Goal: Task Accomplishment & Management: Complete application form

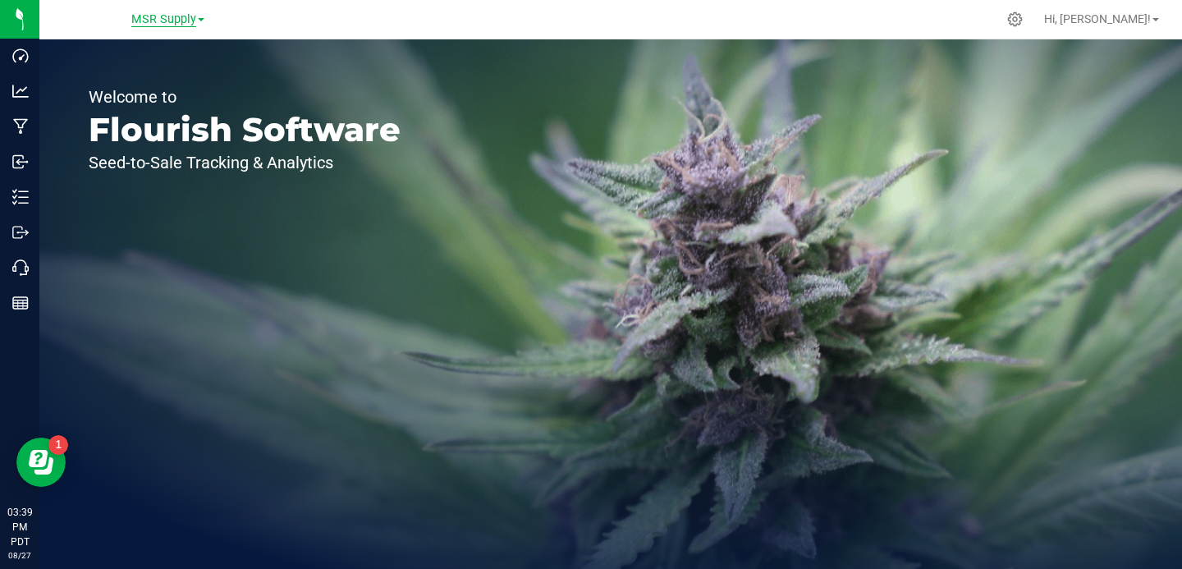
click at [176, 16] on span "MSR Supply" at bounding box center [163, 19] width 65 height 15
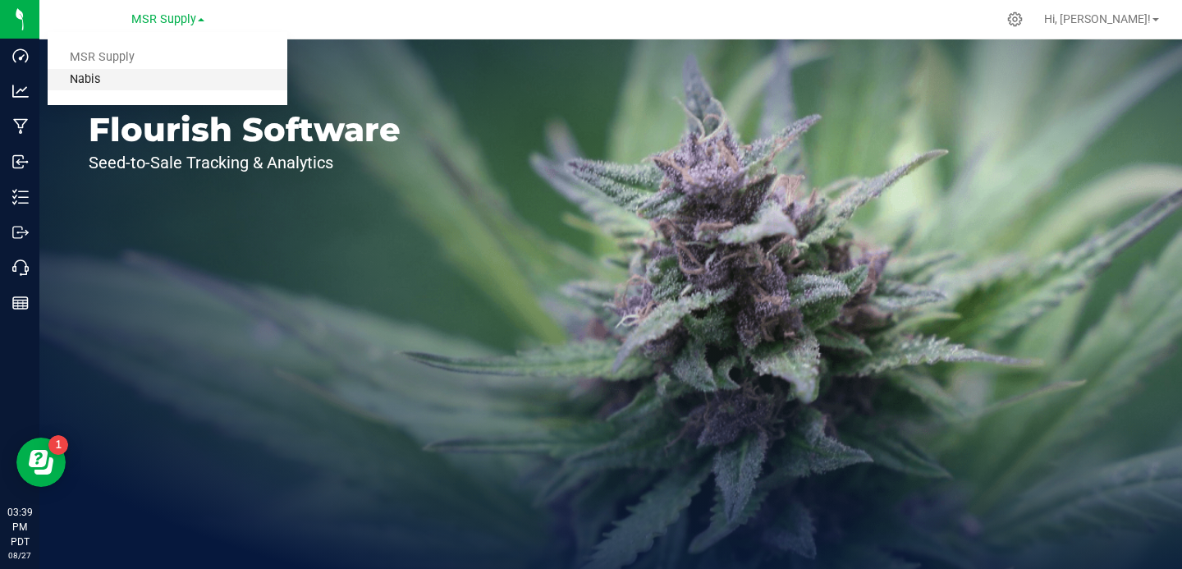
click at [149, 82] on link "Nabis" at bounding box center [168, 80] width 240 height 22
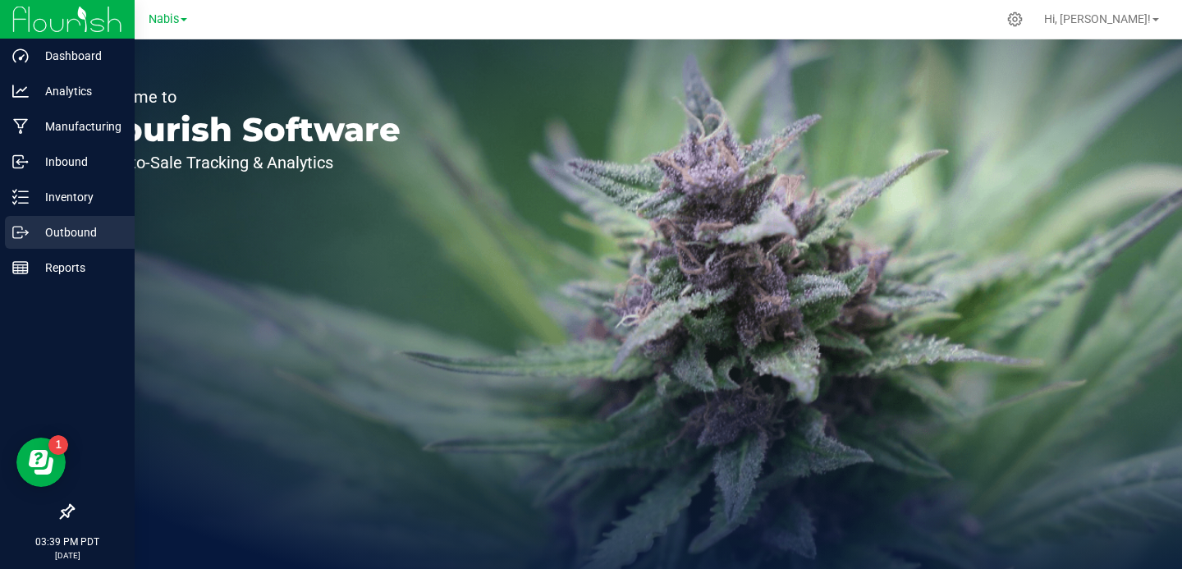
click at [60, 231] on p "Outbound" at bounding box center [78, 232] width 98 height 20
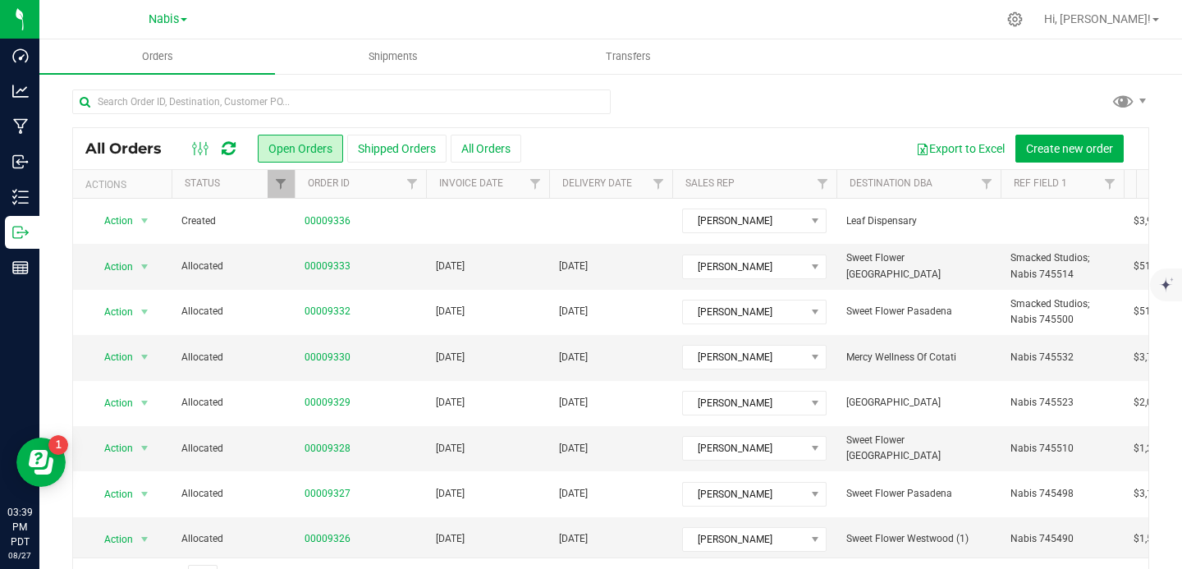
click at [825, 110] on div at bounding box center [610, 108] width 1077 height 38
click at [1081, 144] on span "Create new order" at bounding box center [1069, 148] width 87 height 13
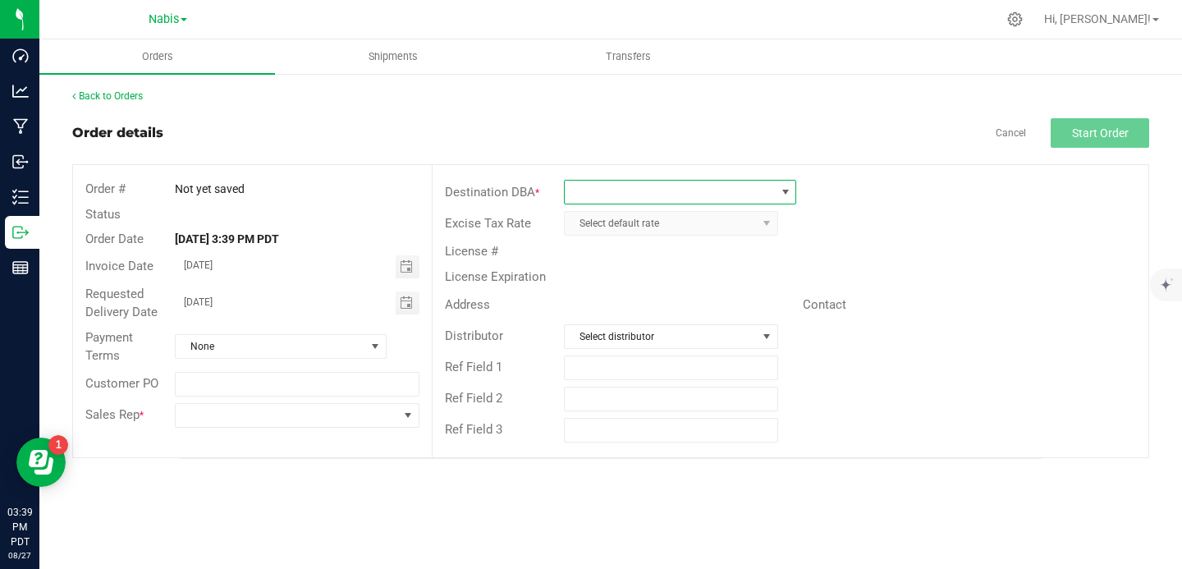
click at [674, 185] on span at bounding box center [670, 192] width 210 height 23
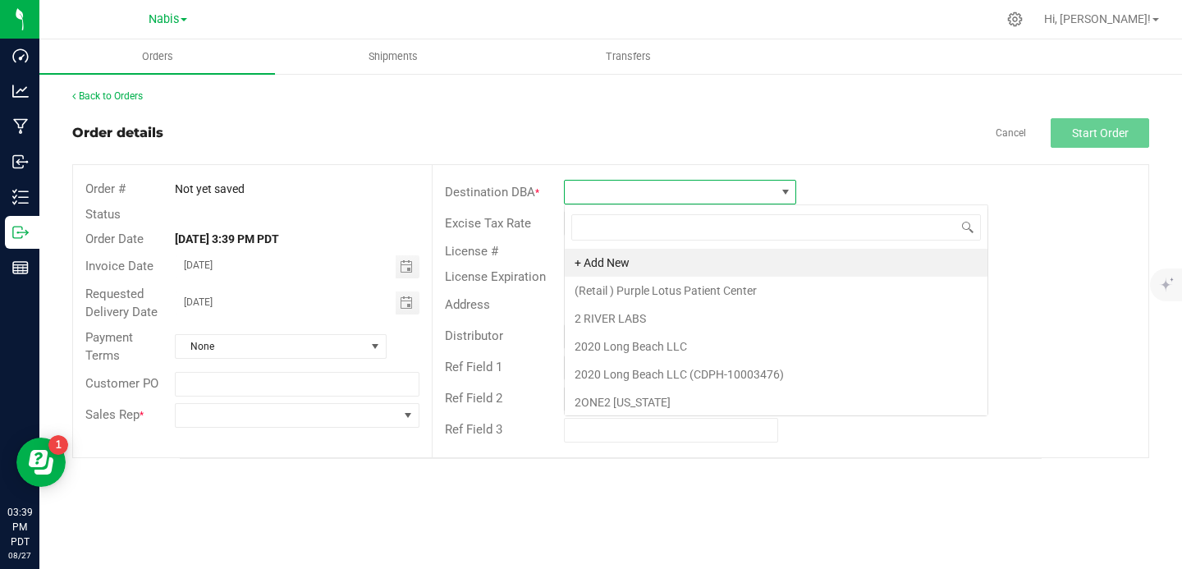
scroll to position [25, 232]
type input "mav"
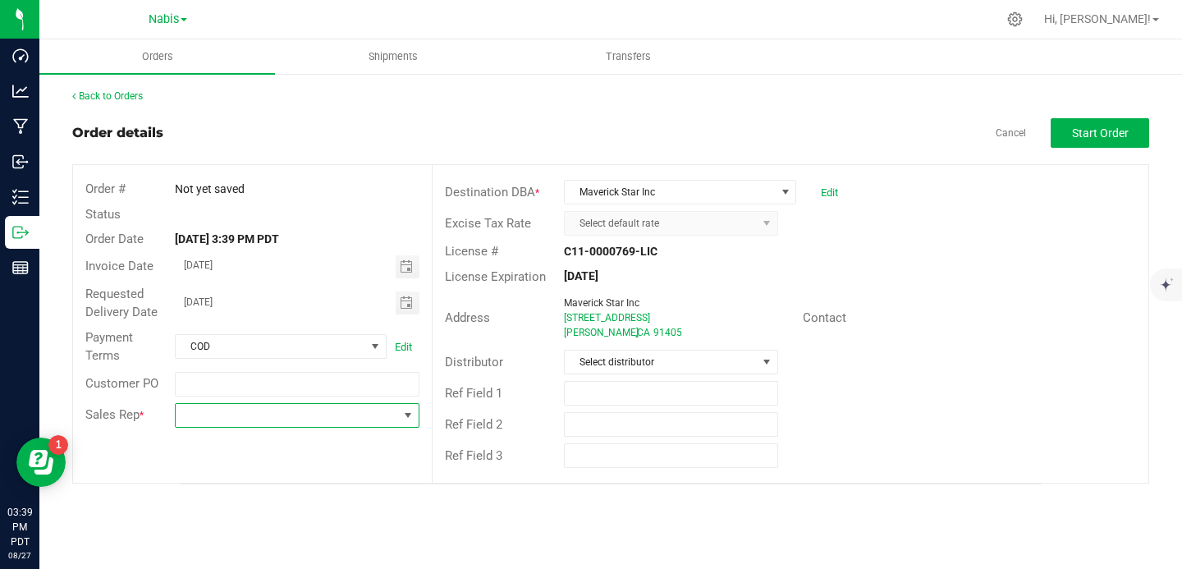
click at [315, 415] on span at bounding box center [287, 415] width 222 height 23
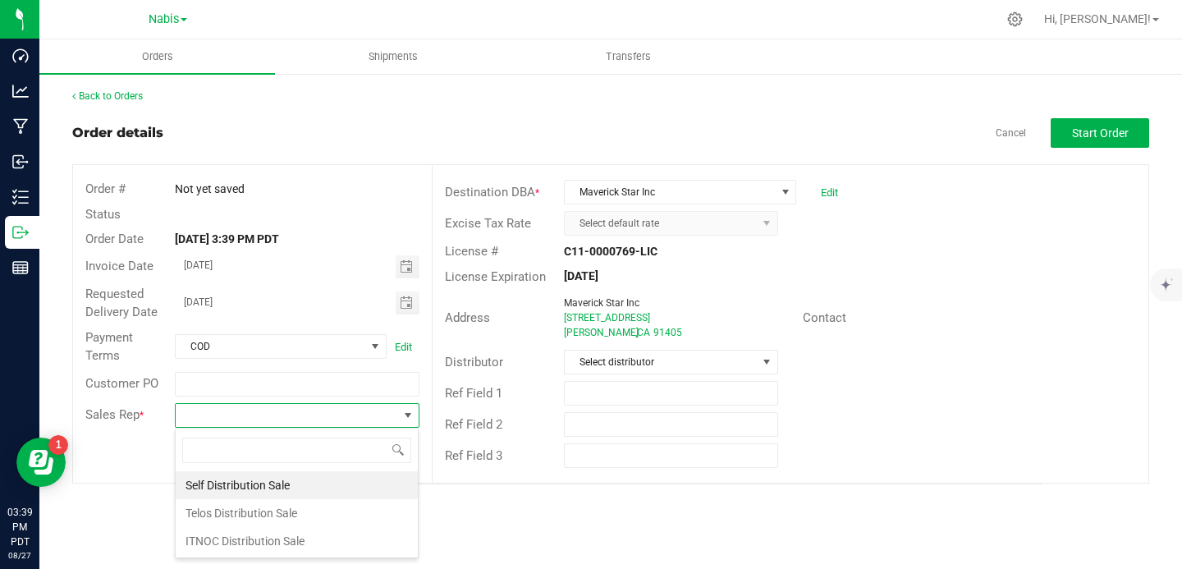
scroll to position [25, 244]
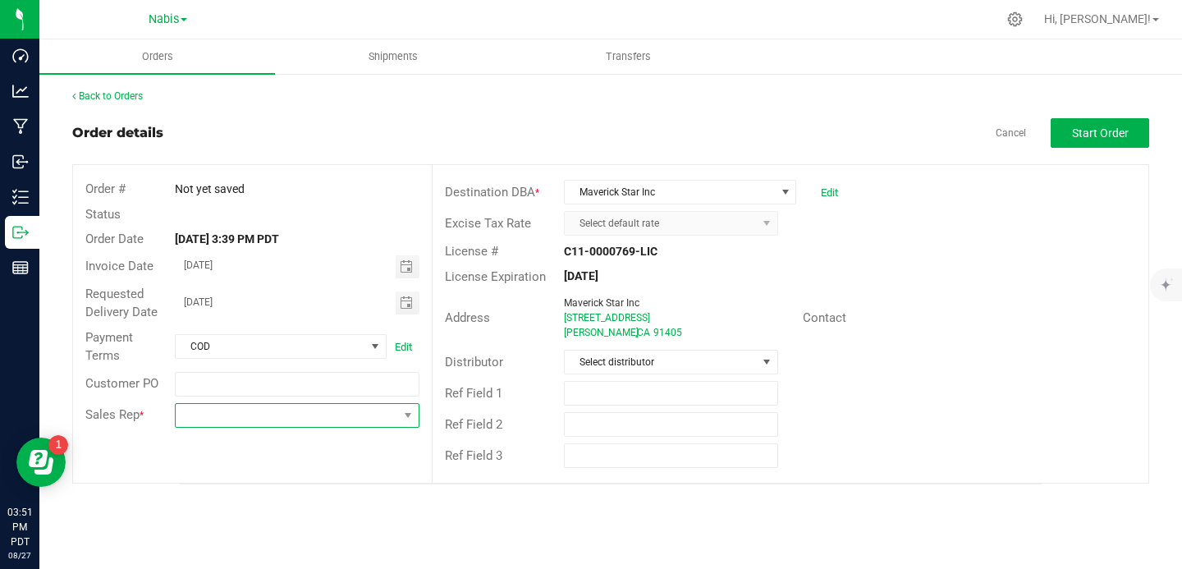
click at [290, 421] on span at bounding box center [287, 415] width 222 height 23
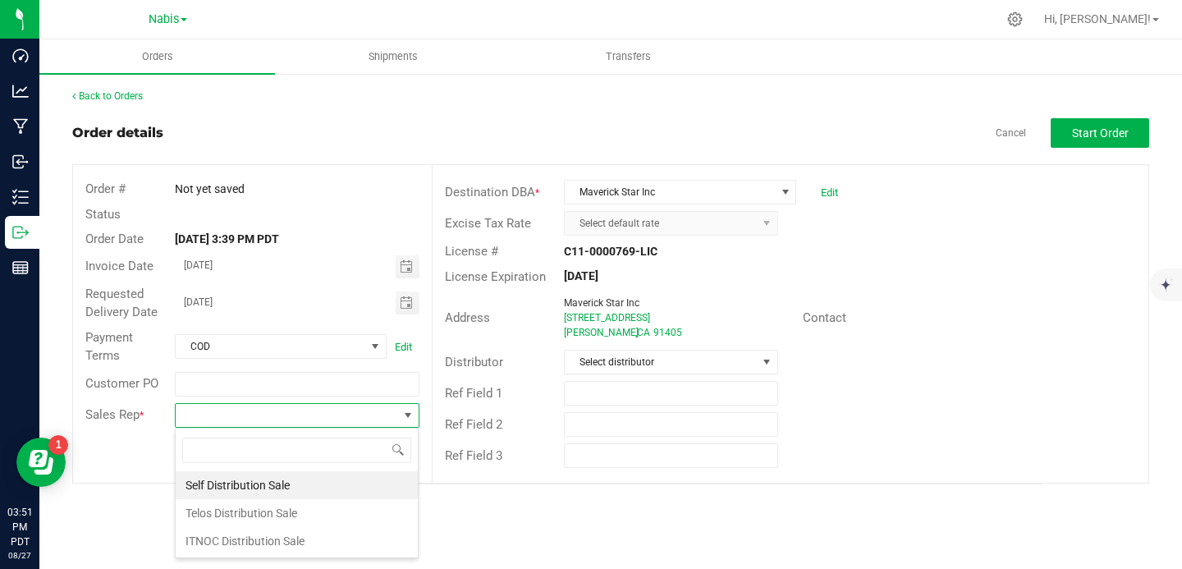
click at [903, 441] on div "Ref Field 3" at bounding box center [790, 455] width 716 height 31
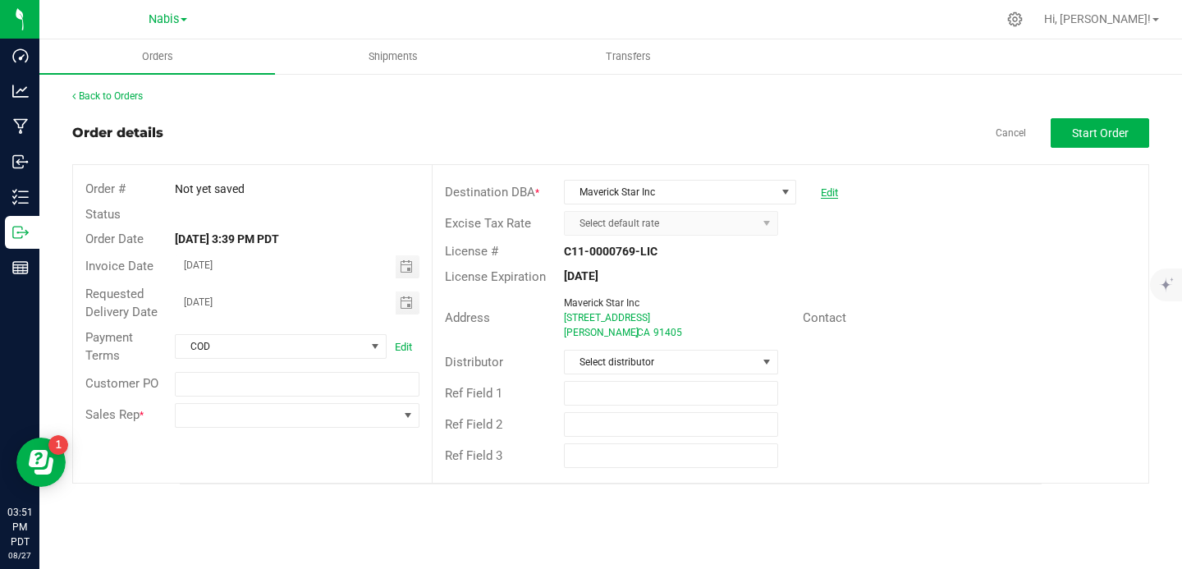
click at [830, 192] on link "Edit" at bounding box center [829, 192] width 17 height 12
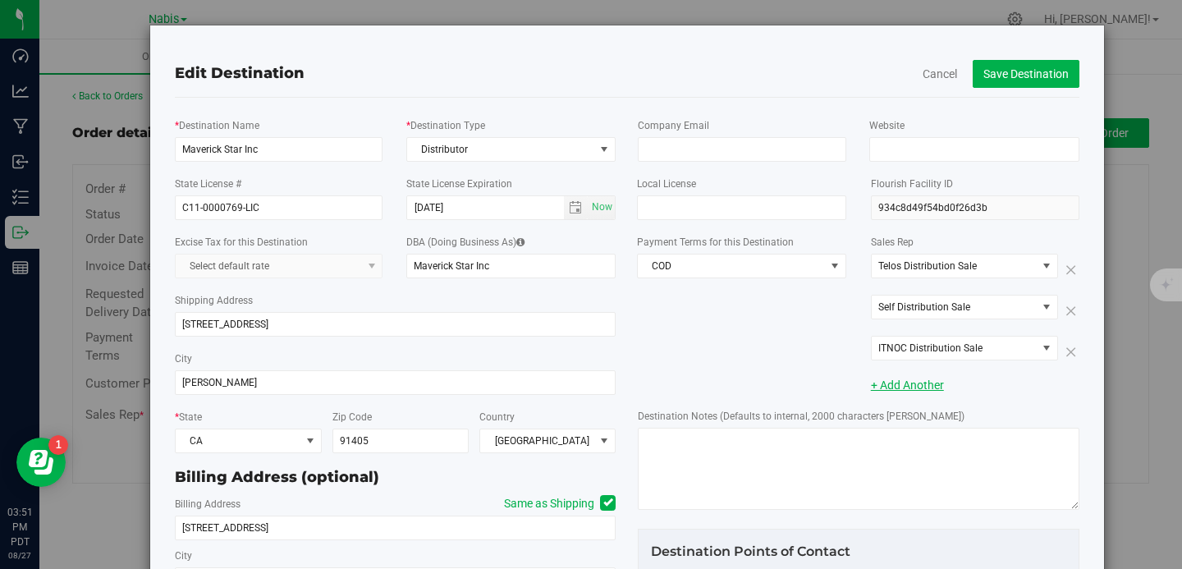
click at [925, 386] on link "+ Add Another" at bounding box center [907, 384] width 73 height 13
click at [973, 350] on span "Select Sales Rep" at bounding box center [953, 348] width 165 height 23
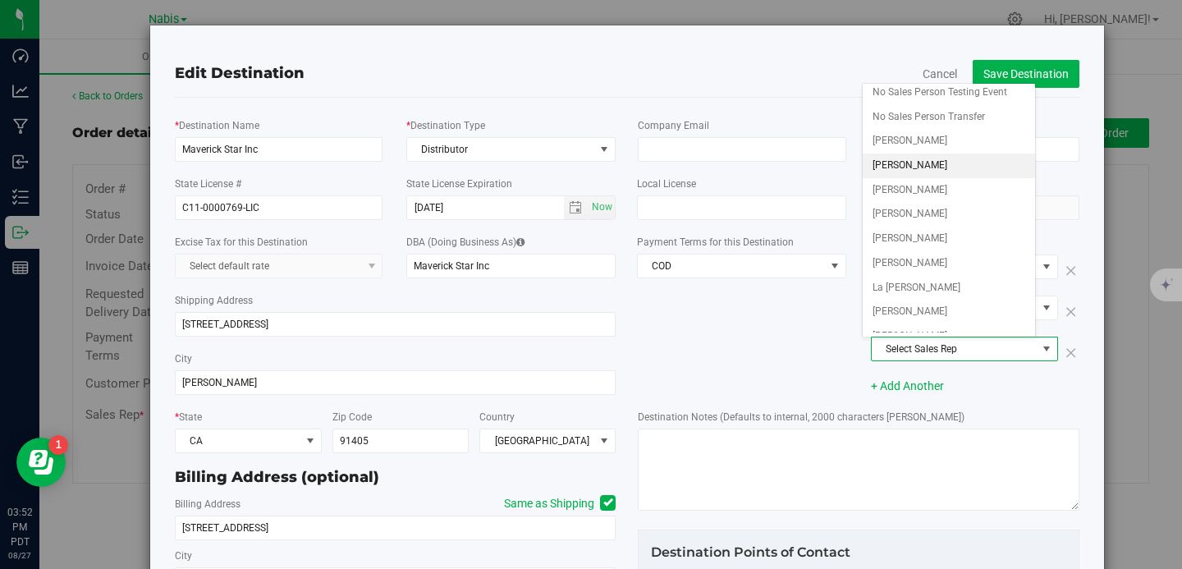
scroll to position [0, 0]
click at [953, 158] on span "No Sales Person Transfer" at bounding box center [928, 168] width 112 height 21
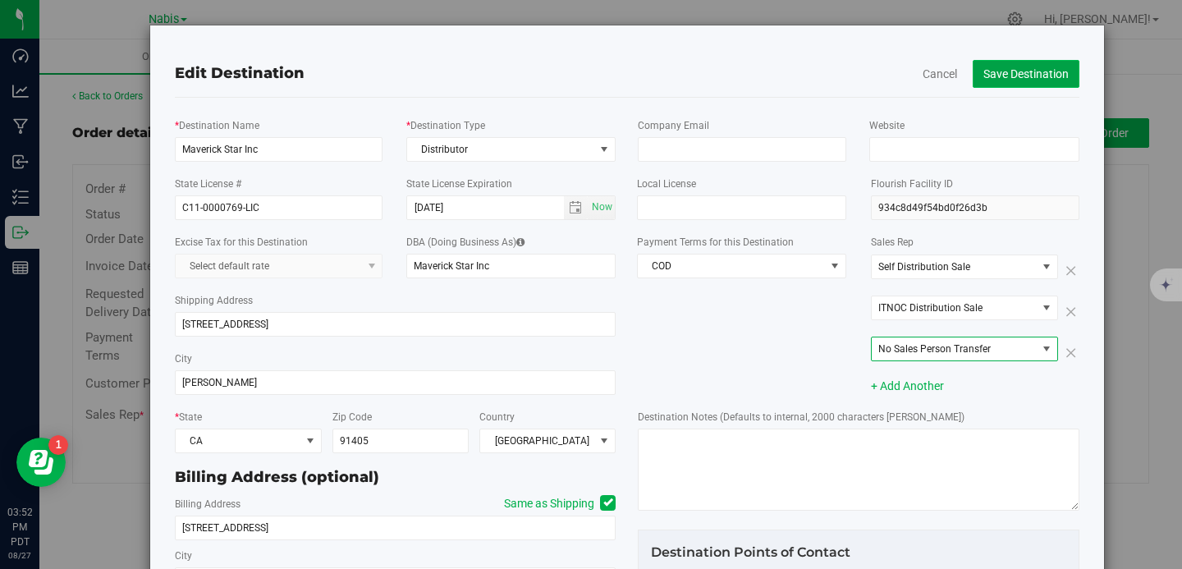
click at [1010, 71] on button "Save Destination" at bounding box center [1025, 74] width 107 height 28
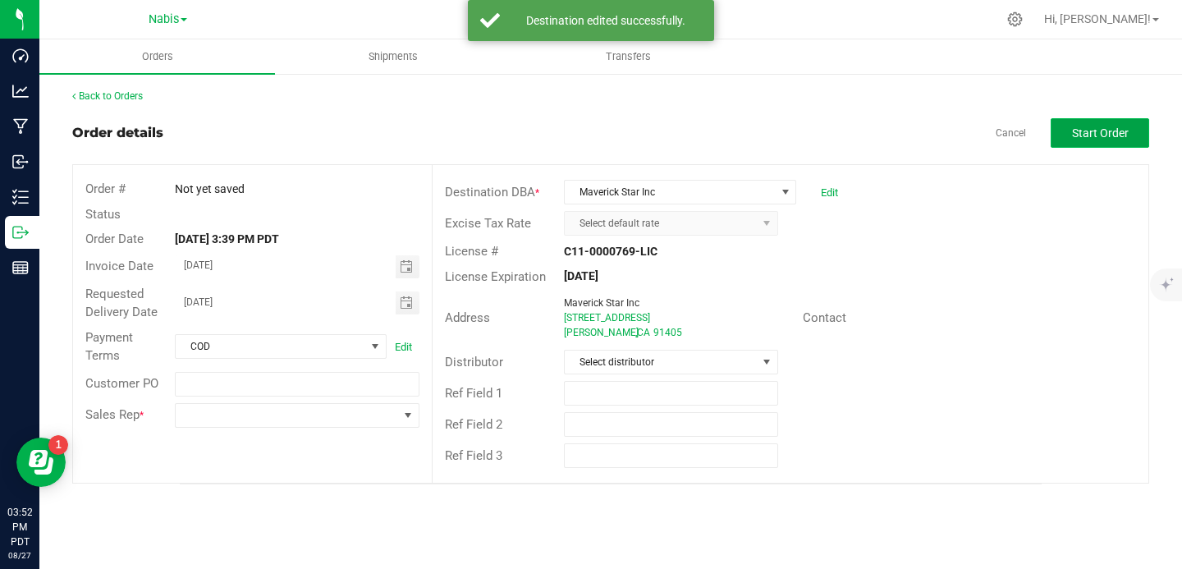
click at [1079, 144] on button "Start Order" at bounding box center [1099, 133] width 98 height 30
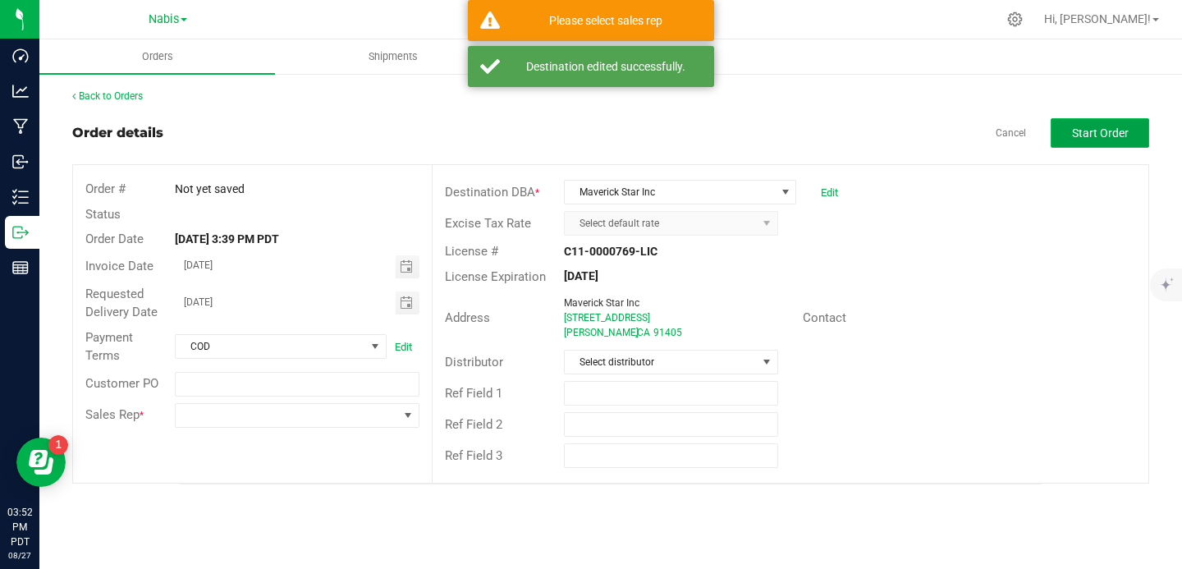
click at [1079, 118] on button "Start Order" at bounding box center [1099, 133] width 98 height 30
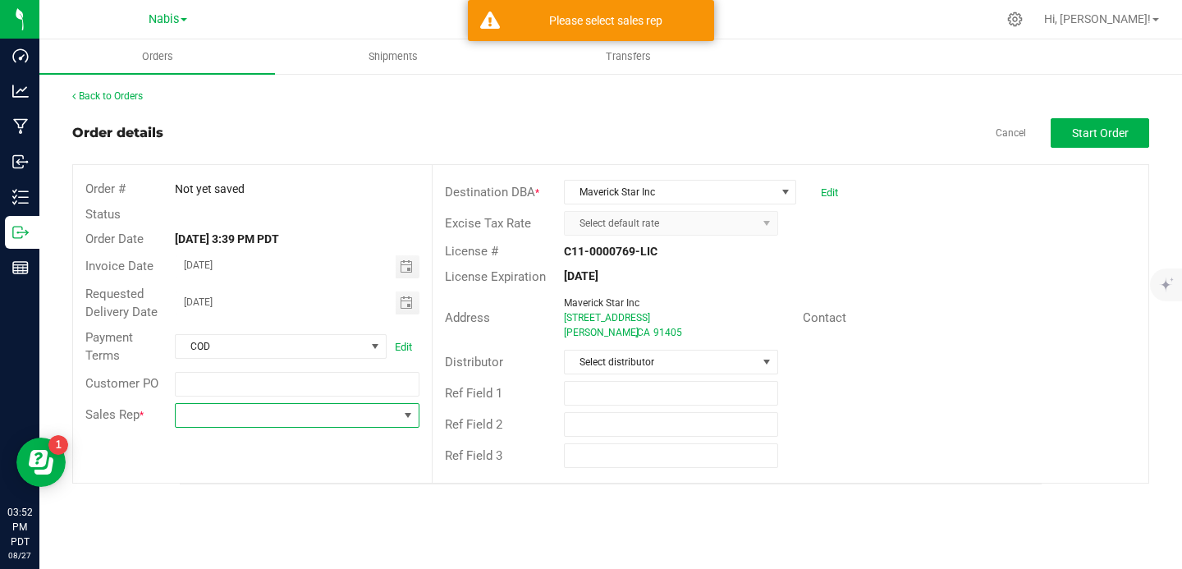
click at [272, 405] on span at bounding box center [287, 415] width 222 height 23
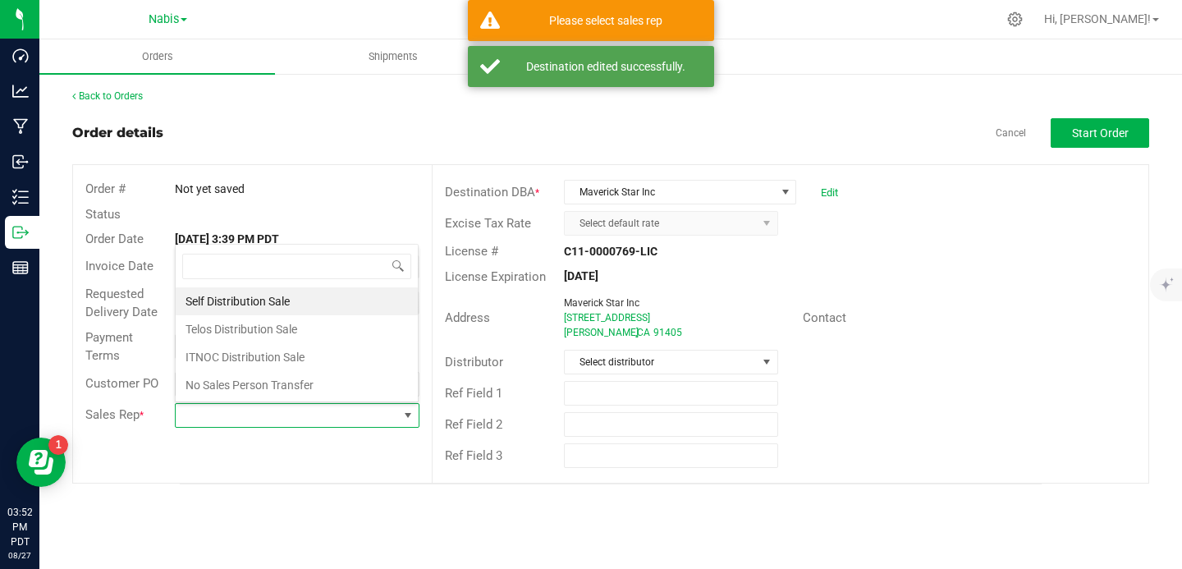
scroll to position [25, 241]
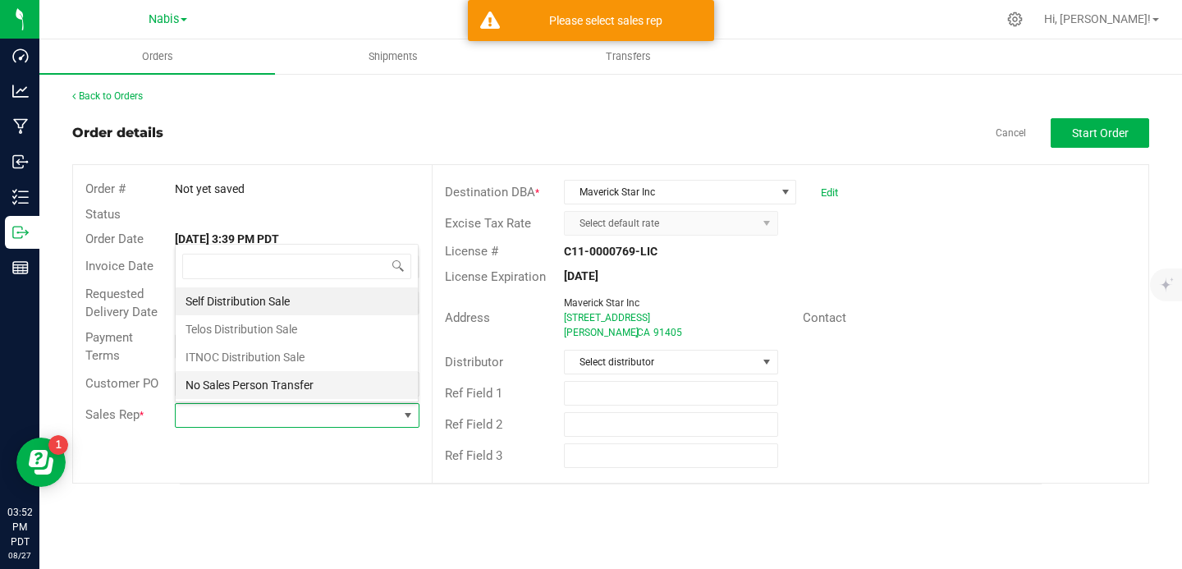
click at [302, 391] on li "No Sales Person Transfer" at bounding box center [297, 385] width 242 height 28
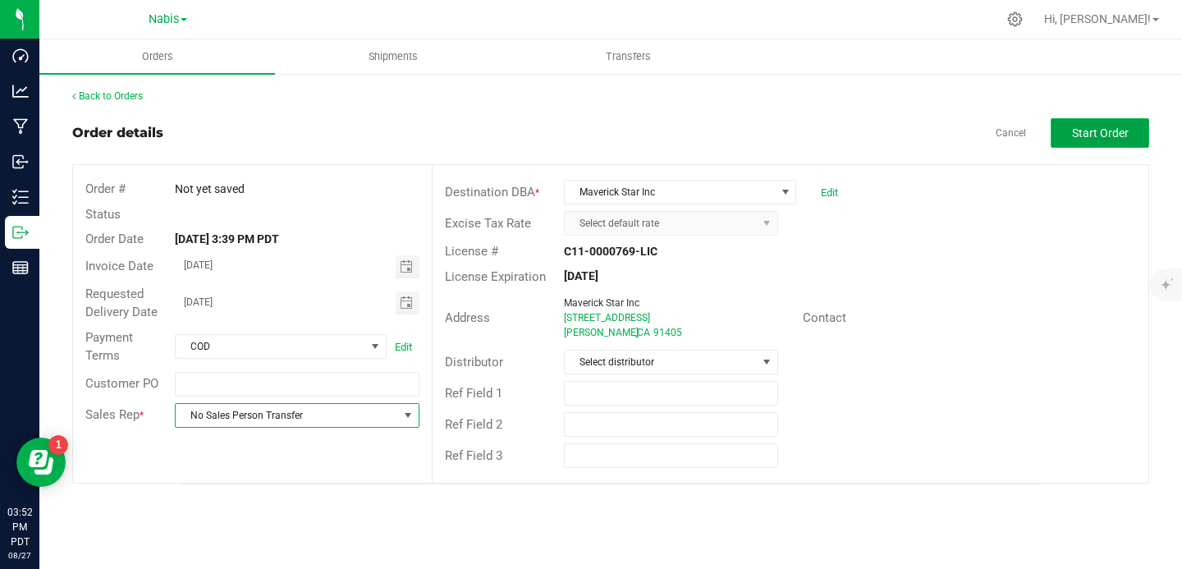
click at [1076, 132] on span "Start Order" at bounding box center [1100, 132] width 57 height 13
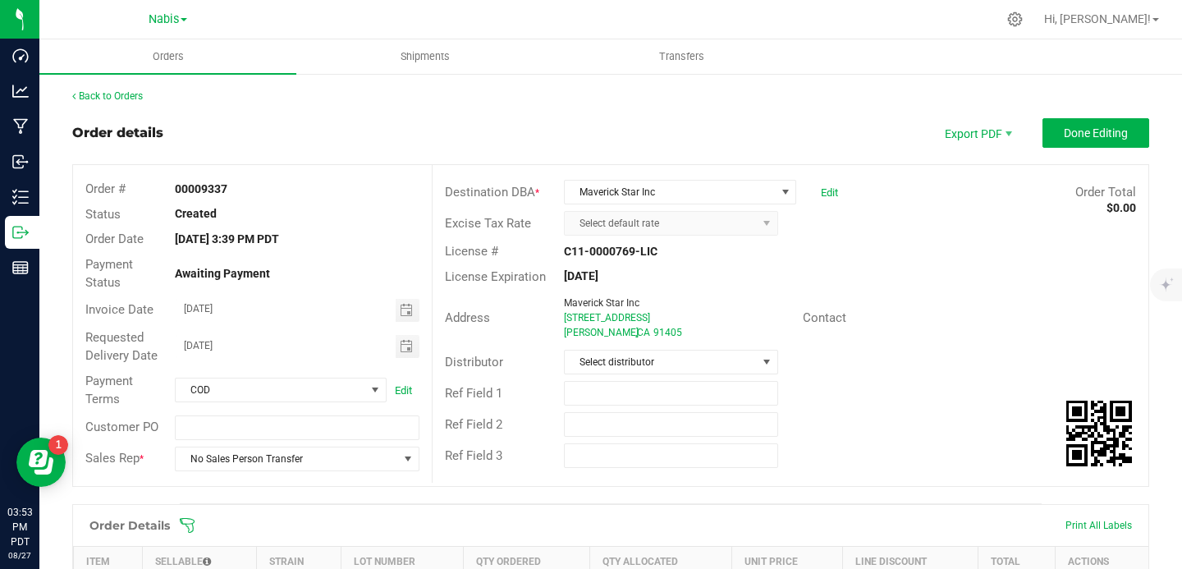
click at [212, 184] on strong "00009337" at bounding box center [201, 188] width 53 height 13
copy strong "00009337"
click at [226, 182] on div "00009337" at bounding box center [296, 189] width 268 height 17
drag, startPoint x: 200, startPoint y: 184, endPoint x: 256, endPoint y: 184, distance: 55.8
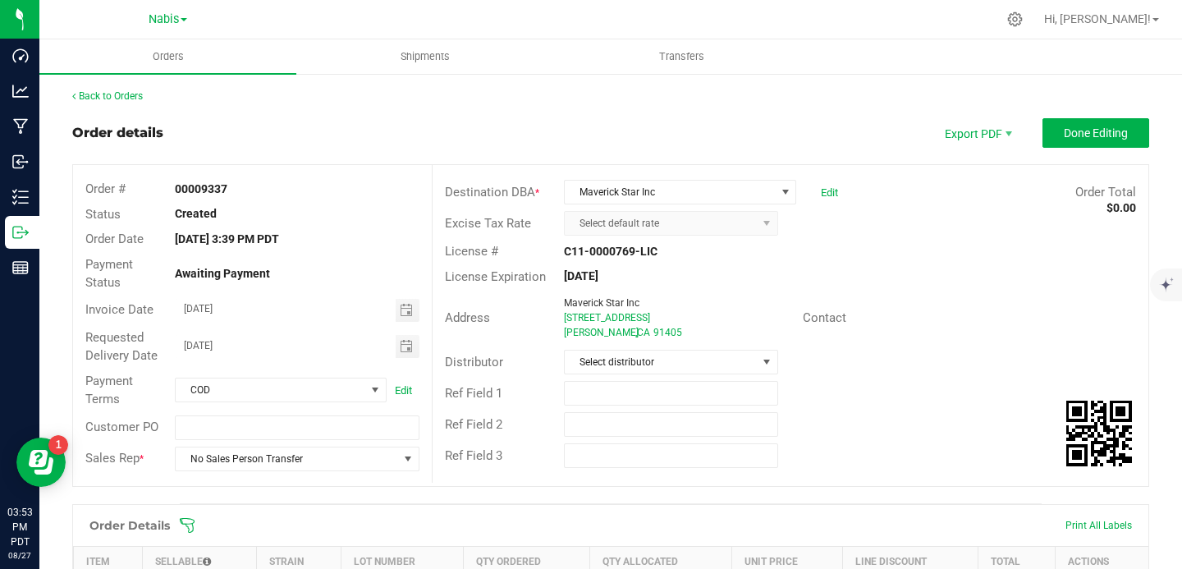
click at [256, 184] on div "00009337" at bounding box center [296, 189] width 268 height 17
copy strong "9337"
click at [1090, 134] on span "Done Editing" at bounding box center [1095, 132] width 64 height 13
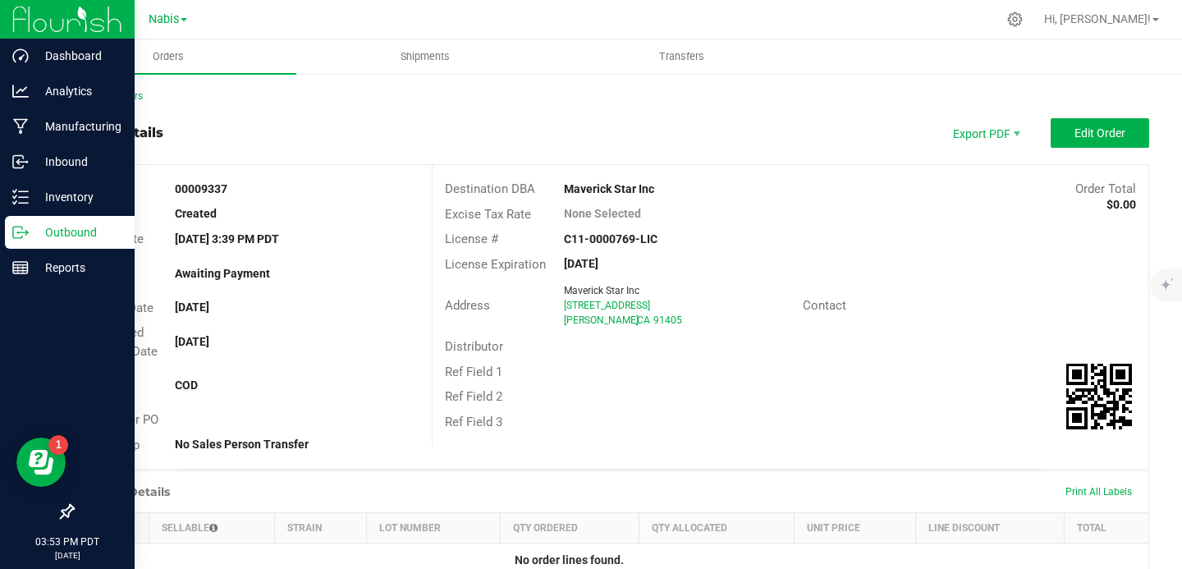
click at [25, 219] on div "Outbound" at bounding box center [70, 232] width 130 height 33
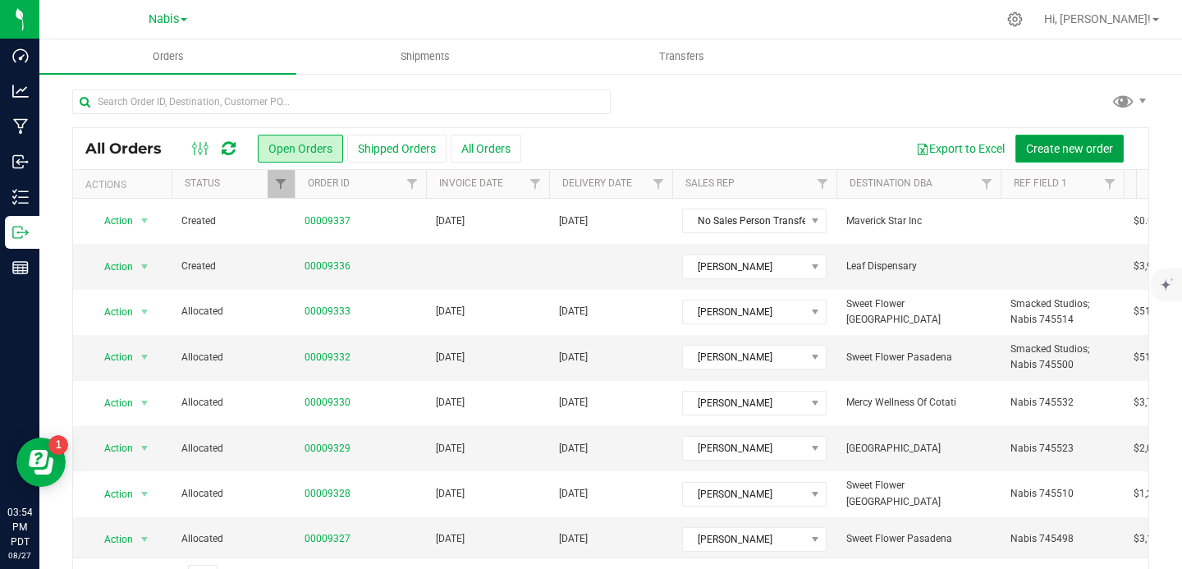
click at [1026, 144] on span "Create new order" at bounding box center [1069, 148] width 87 height 13
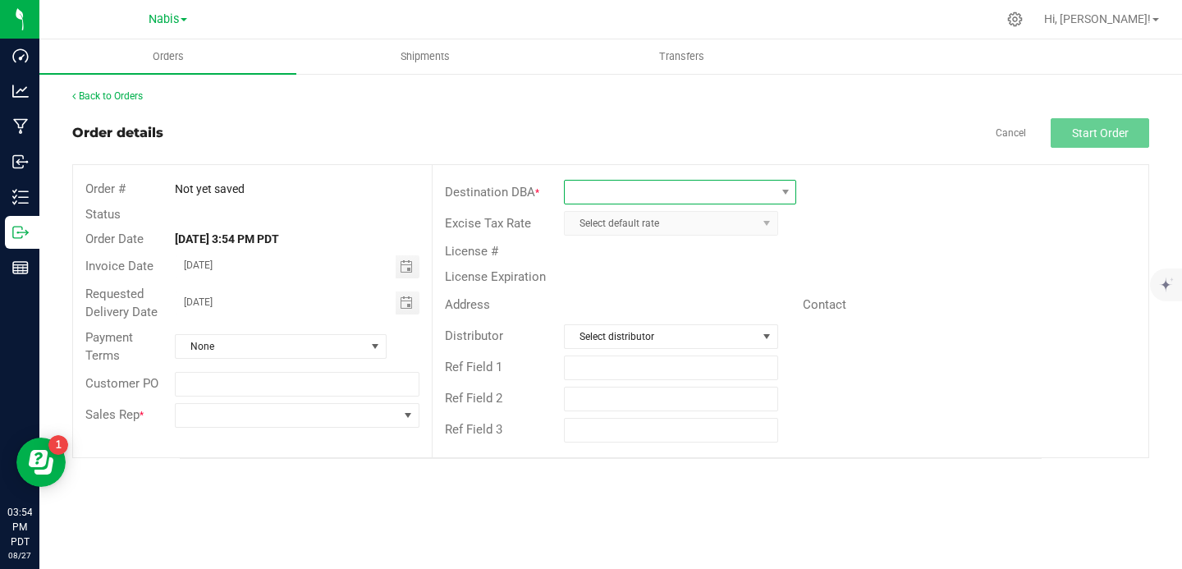
click at [747, 191] on span at bounding box center [670, 192] width 210 height 23
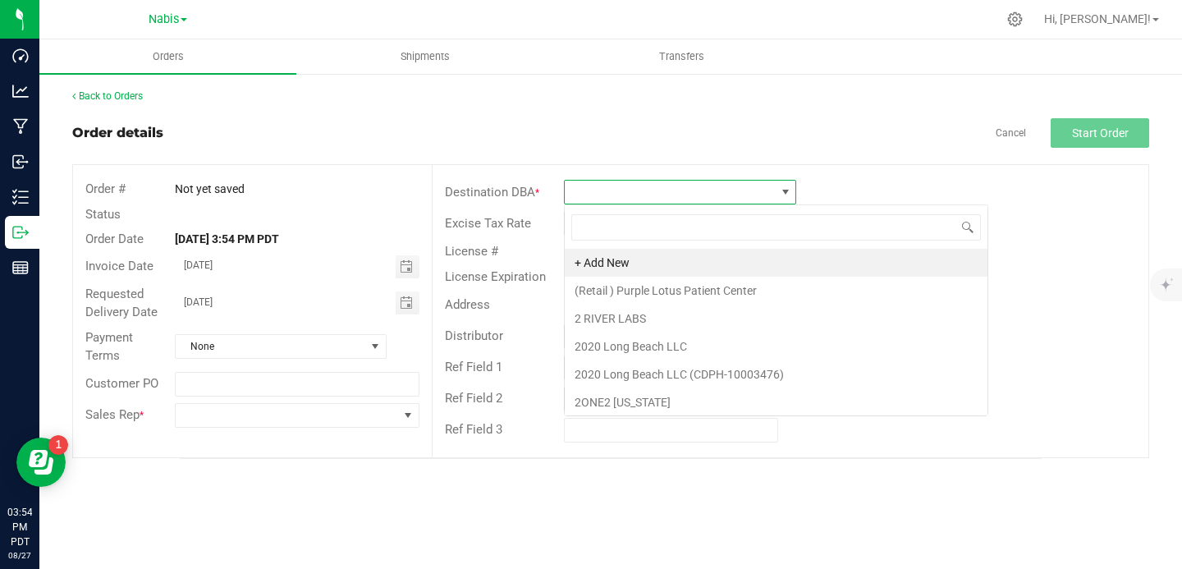
scroll to position [25, 232]
type input "maver"
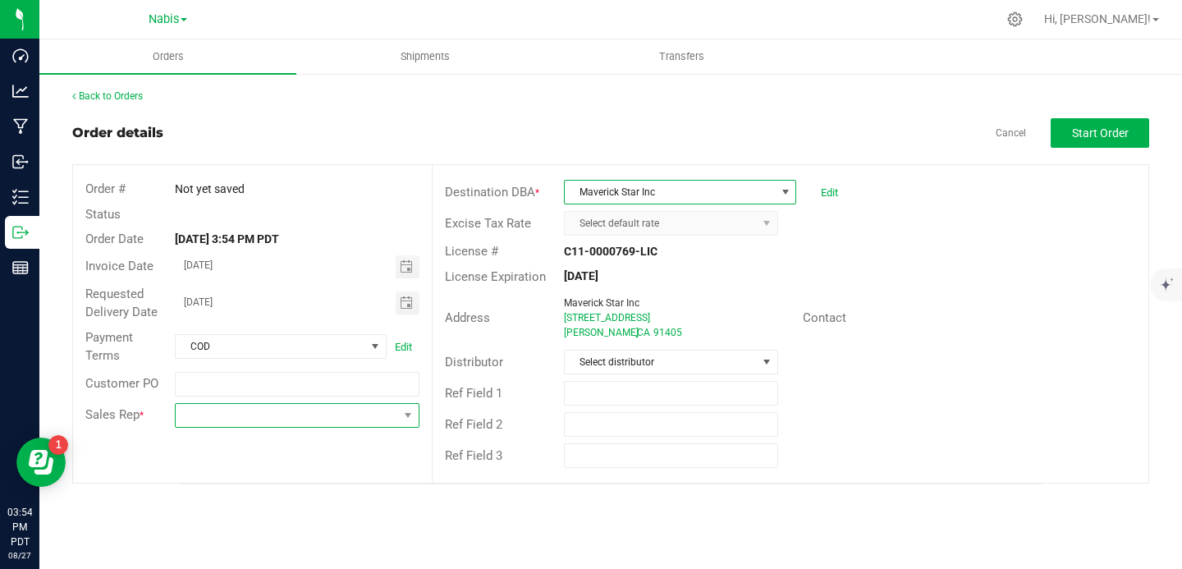
click at [358, 418] on span at bounding box center [287, 415] width 222 height 23
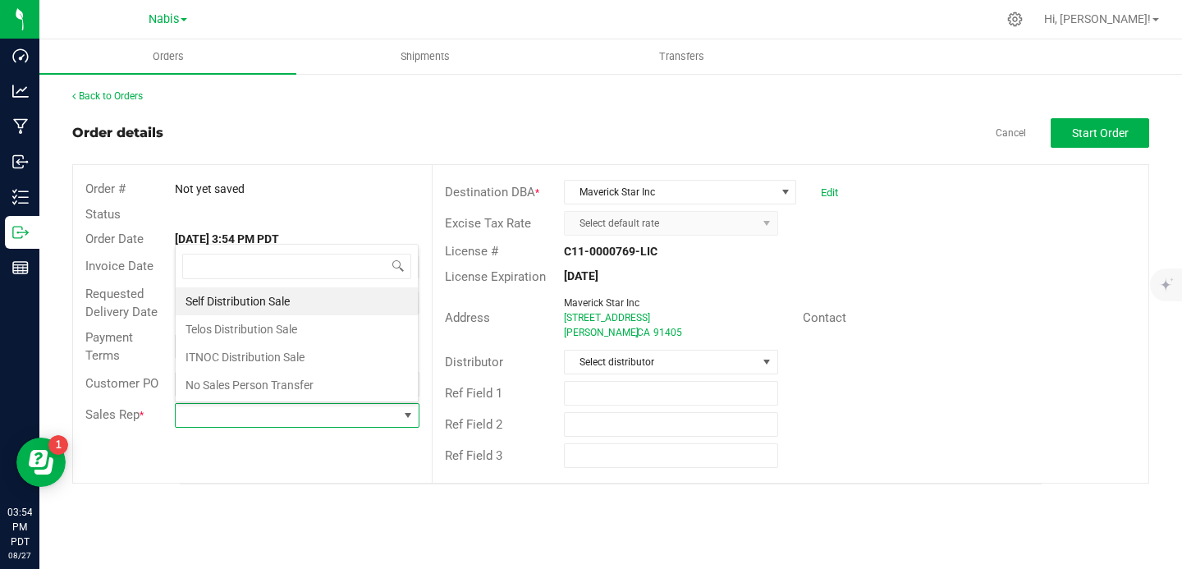
scroll to position [25, 241]
click at [290, 381] on li "No Sales Person Transfer" at bounding box center [297, 385] width 242 height 28
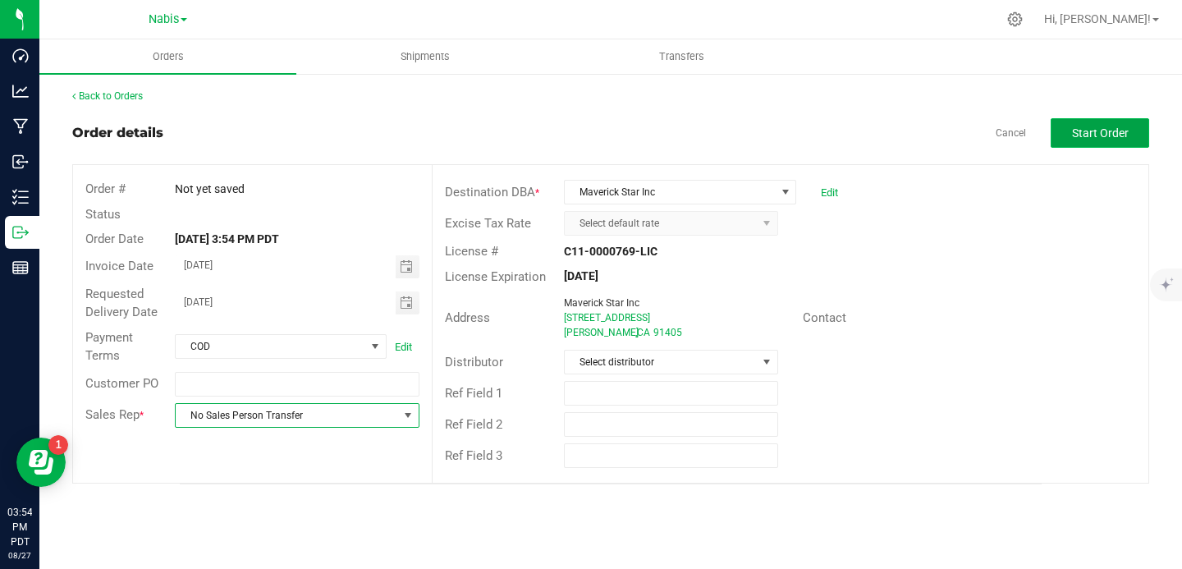
click at [1109, 128] on span "Start Order" at bounding box center [1100, 132] width 57 height 13
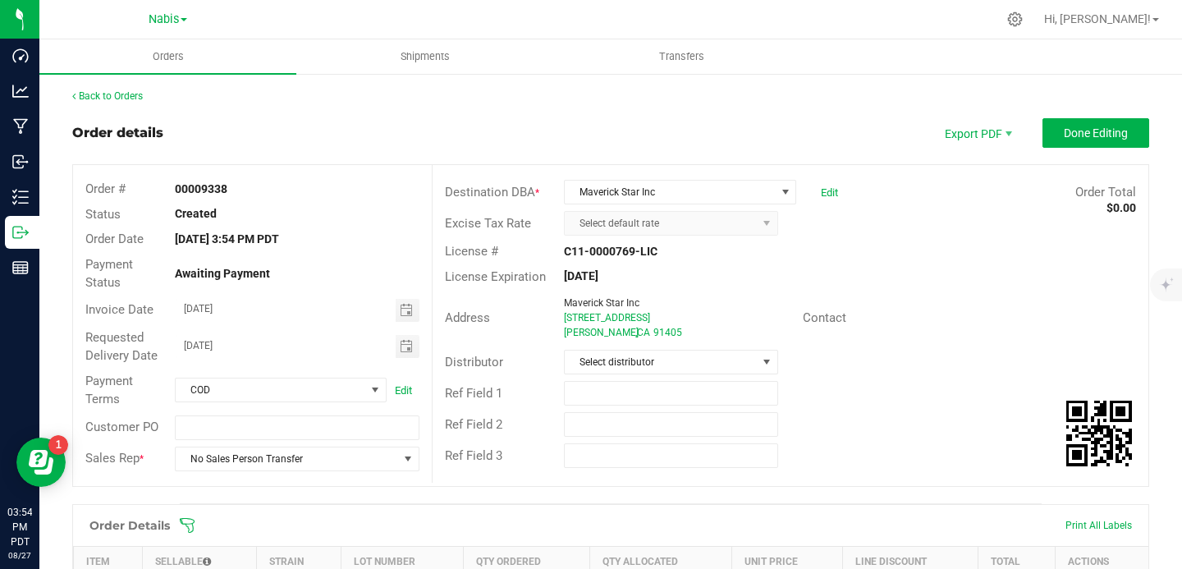
click at [192, 183] on strong "00009338" at bounding box center [201, 188] width 53 height 13
copy strong "00009338"
click at [1088, 135] on span "Done Editing" at bounding box center [1095, 132] width 64 height 13
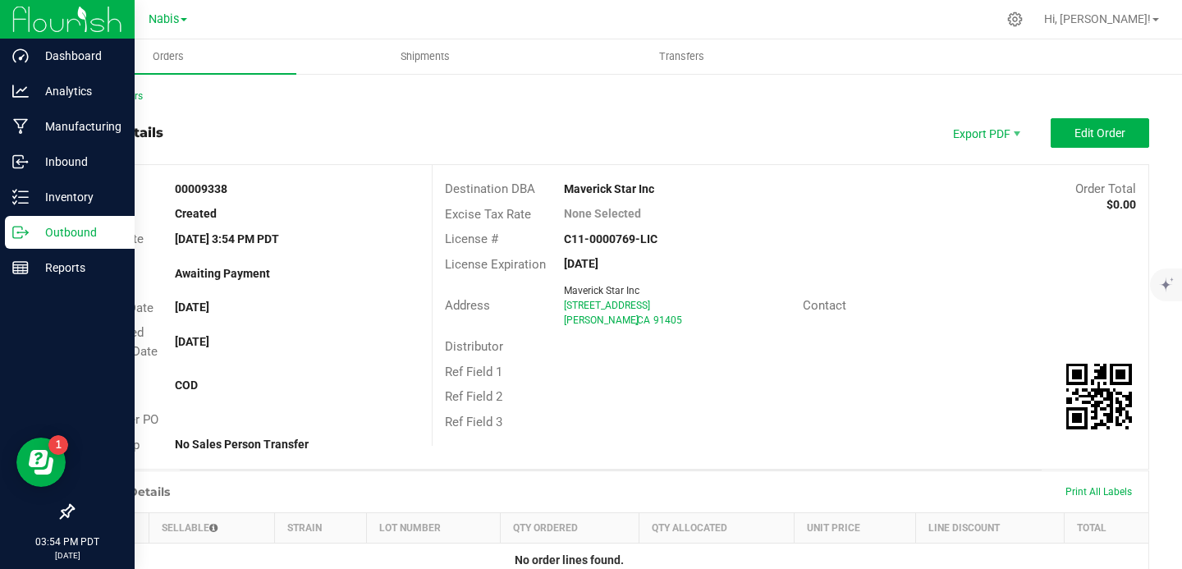
click at [34, 231] on p "Outbound" at bounding box center [78, 232] width 98 height 20
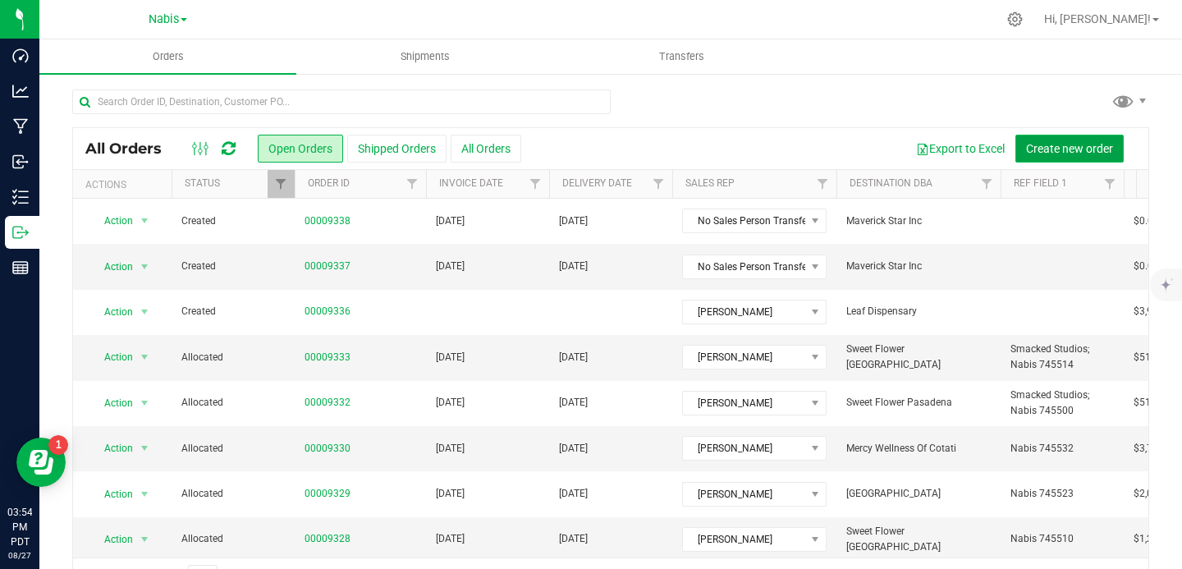
click at [1036, 142] on span "Create new order" at bounding box center [1069, 148] width 87 height 13
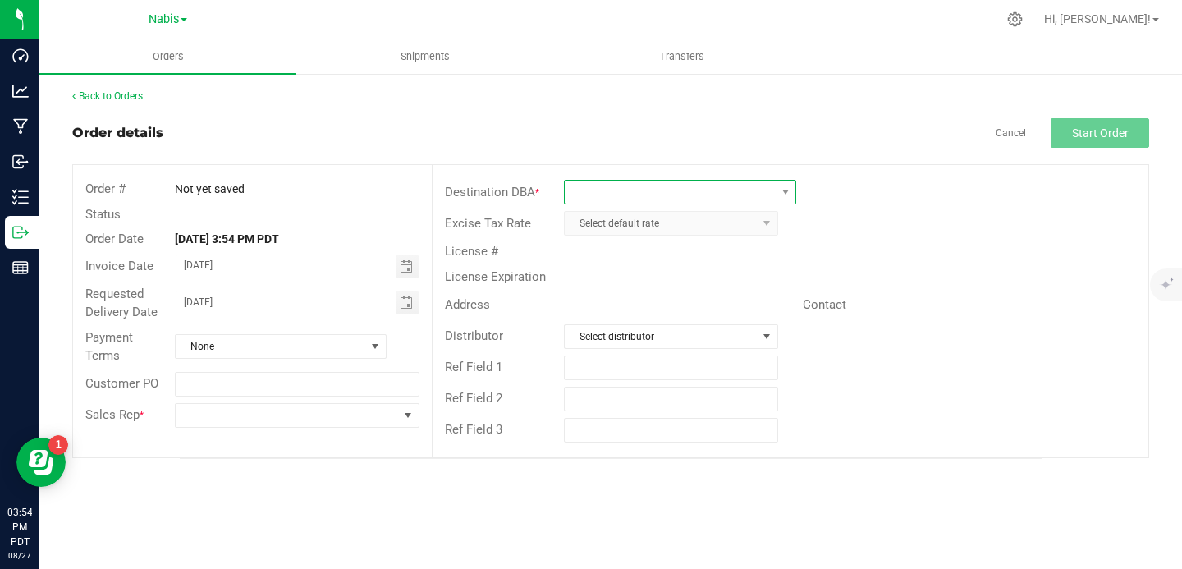
click at [630, 191] on span at bounding box center [670, 192] width 210 height 23
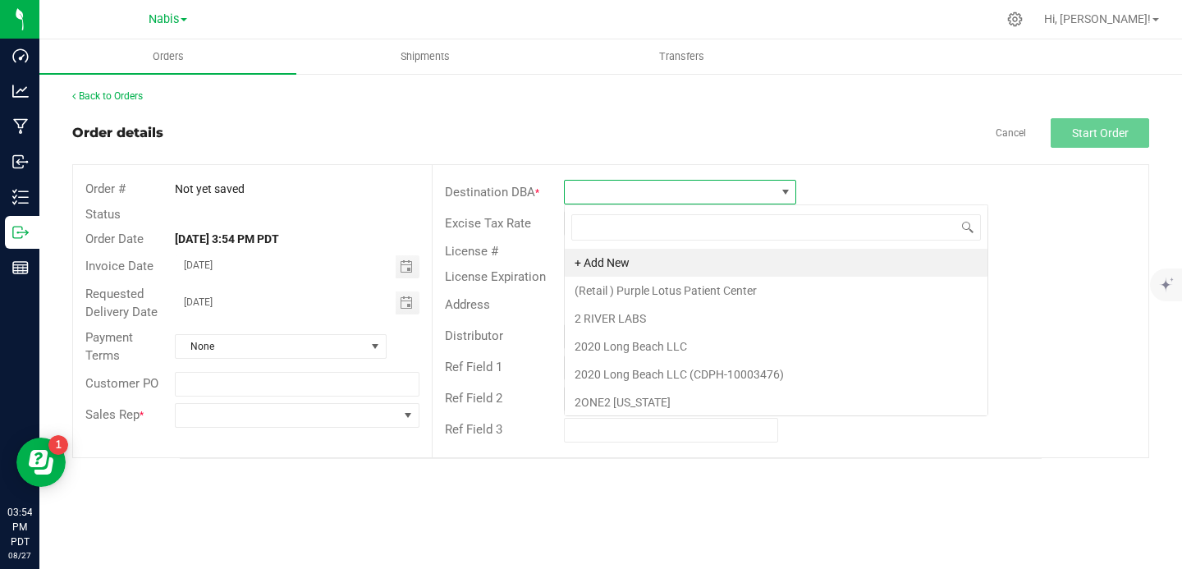
scroll to position [25, 232]
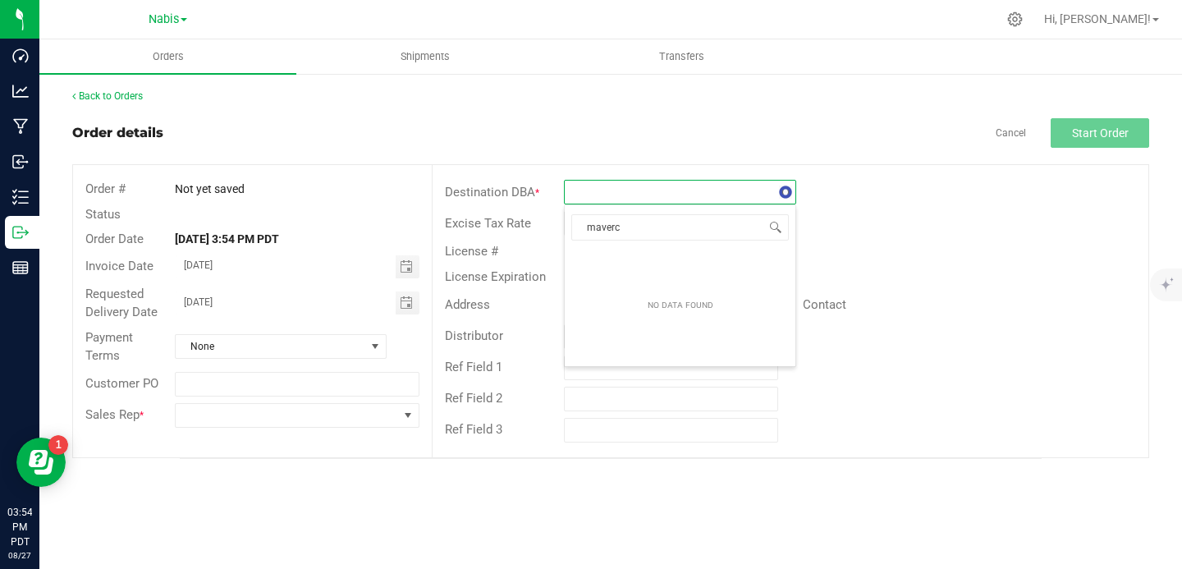
type input "maver"
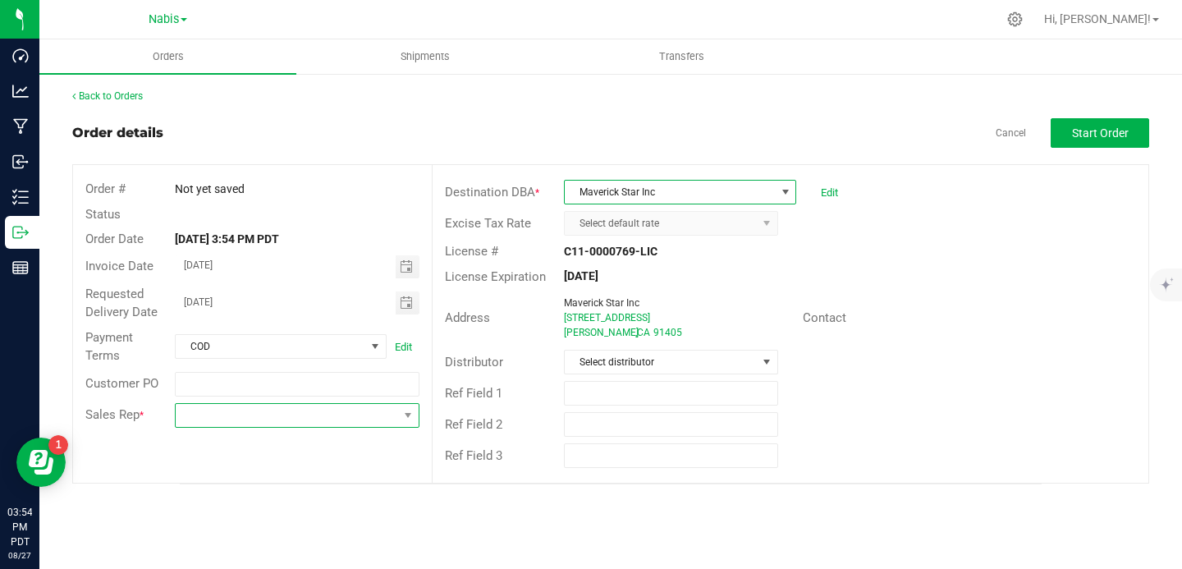
click at [338, 414] on span at bounding box center [287, 415] width 222 height 23
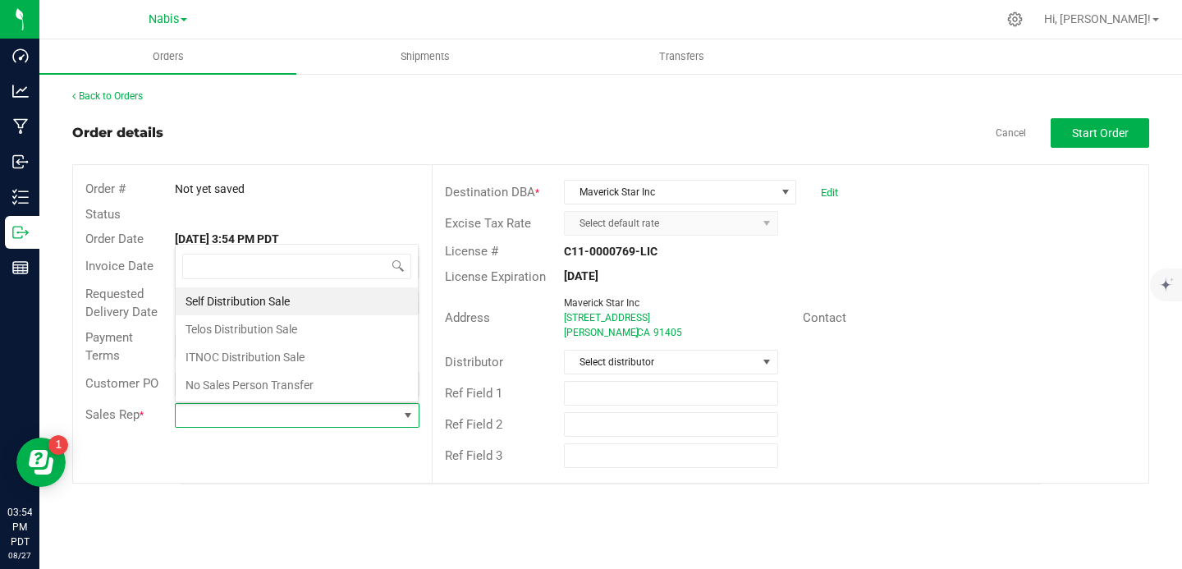
scroll to position [25, 241]
click at [331, 381] on li "No Sales Person Transfer" at bounding box center [297, 385] width 242 height 28
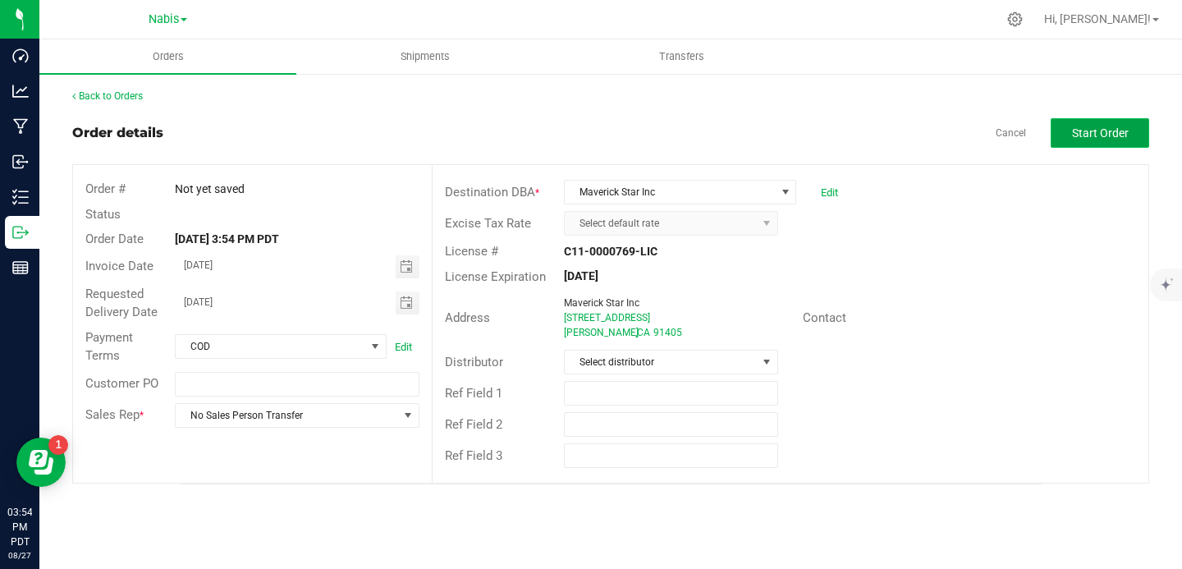
click at [1087, 133] on span "Start Order" at bounding box center [1100, 132] width 57 height 13
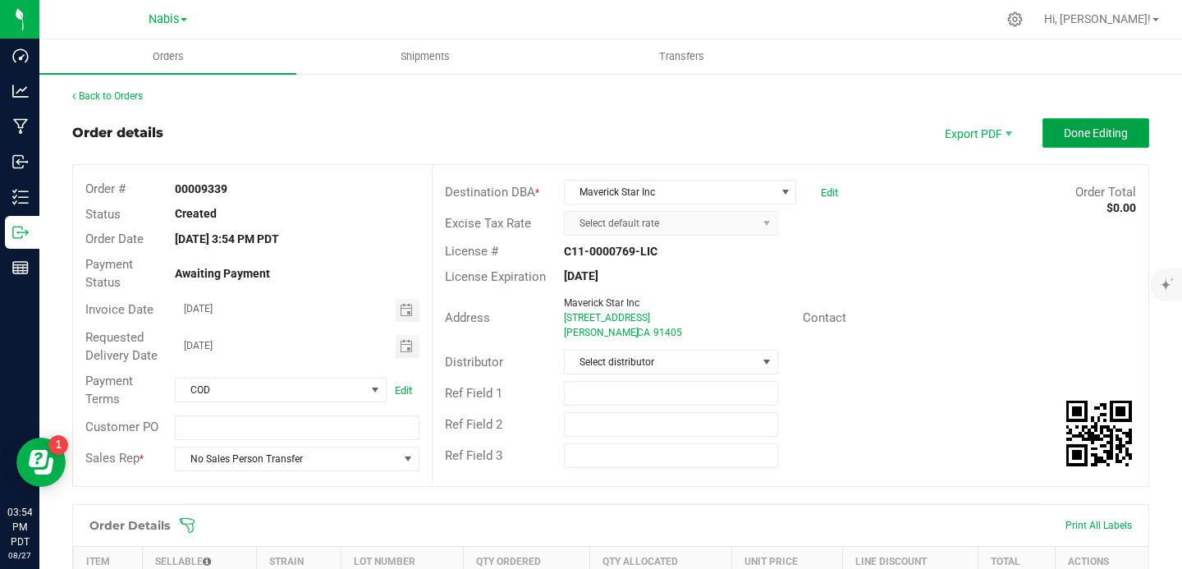
click at [1090, 137] on span "Done Editing" at bounding box center [1095, 132] width 64 height 13
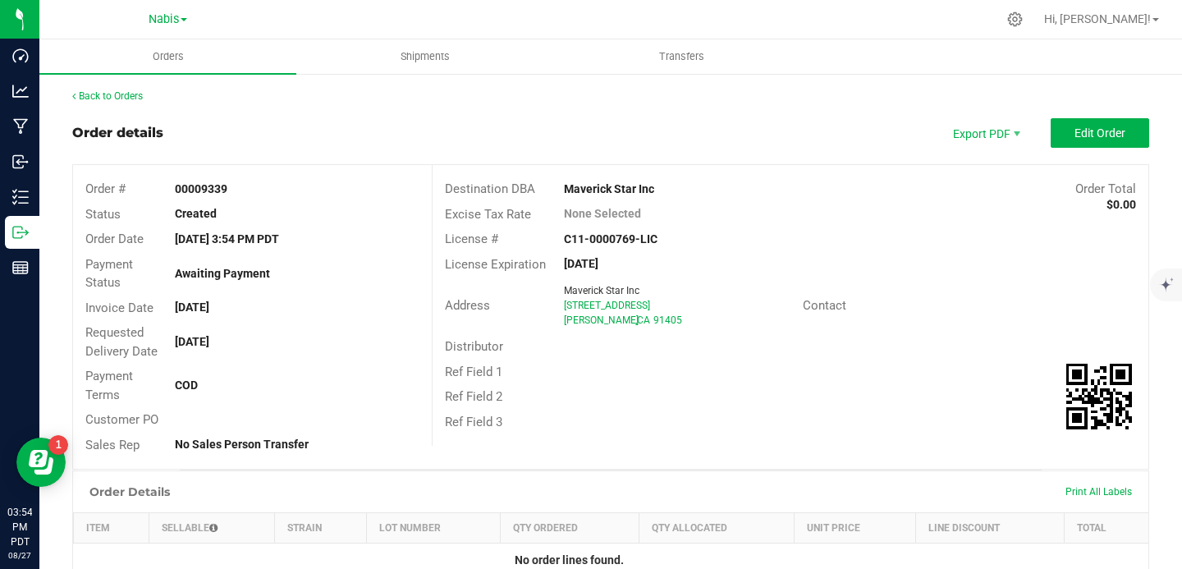
click at [215, 191] on strong "00009339" at bounding box center [201, 188] width 53 height 13
copy strong "00009339"
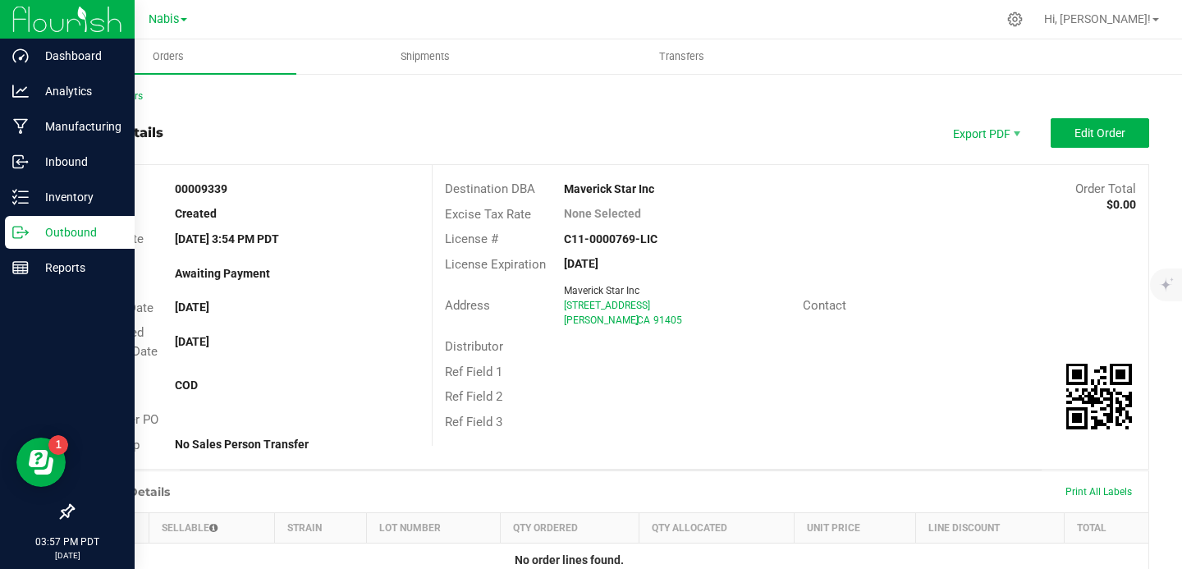
click at [54, 235] on p "Outbound" at bounding box center [78, 232] width 98 height 20
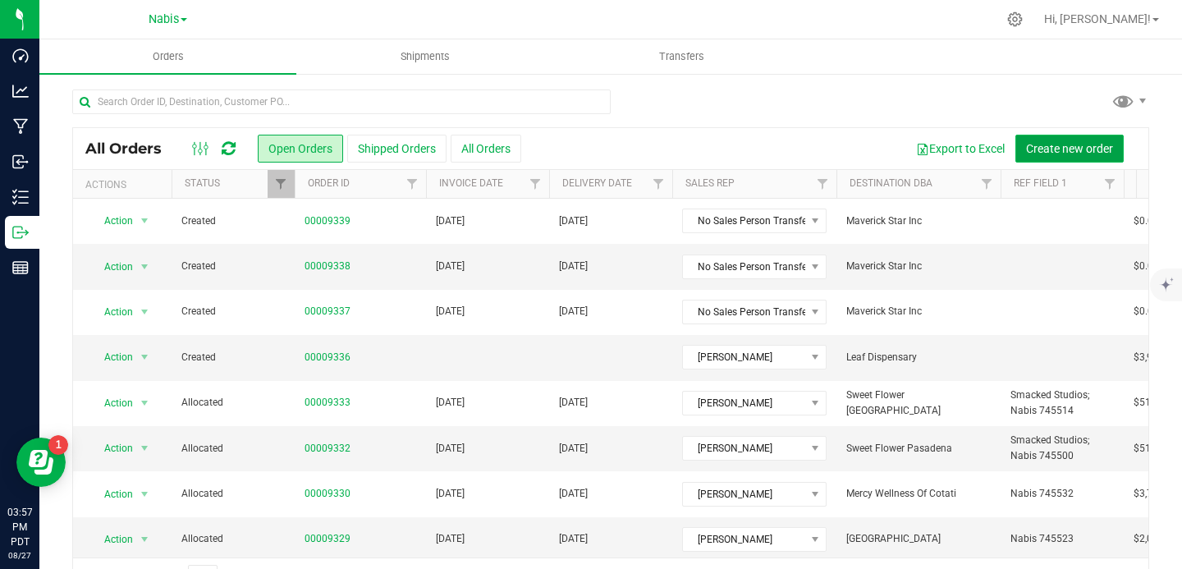
click at [1040, 136] on button "Create new order" at bounding box center [1069, 149] width 108 height 28
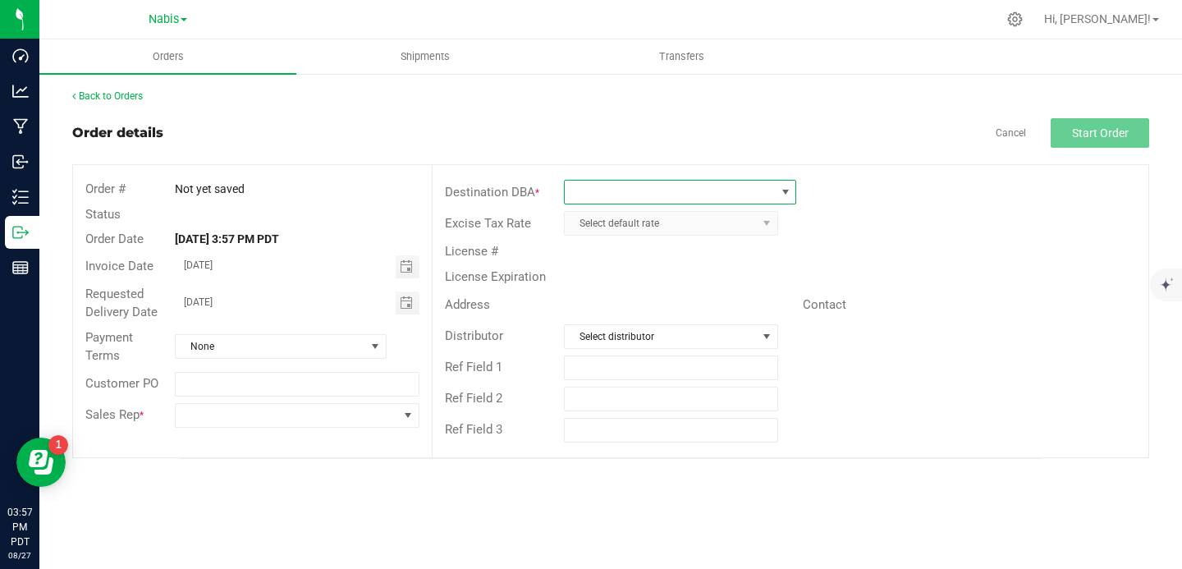
click at [717, 198] on span at bounding box center [670, 192] width 210 height 23
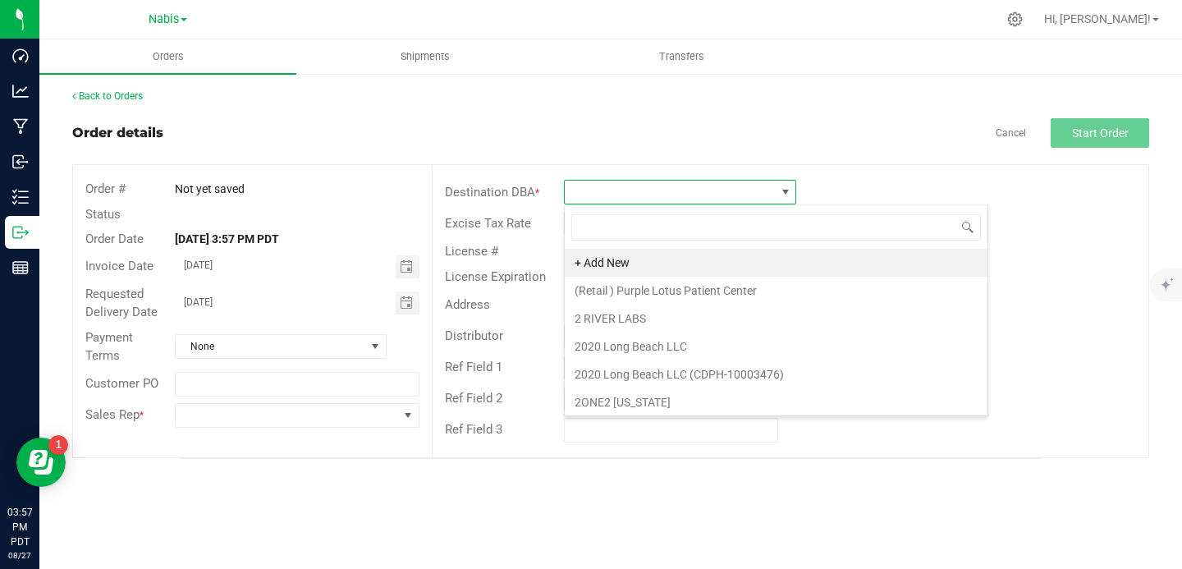
scroll to position [25, 232]
type input "la green"
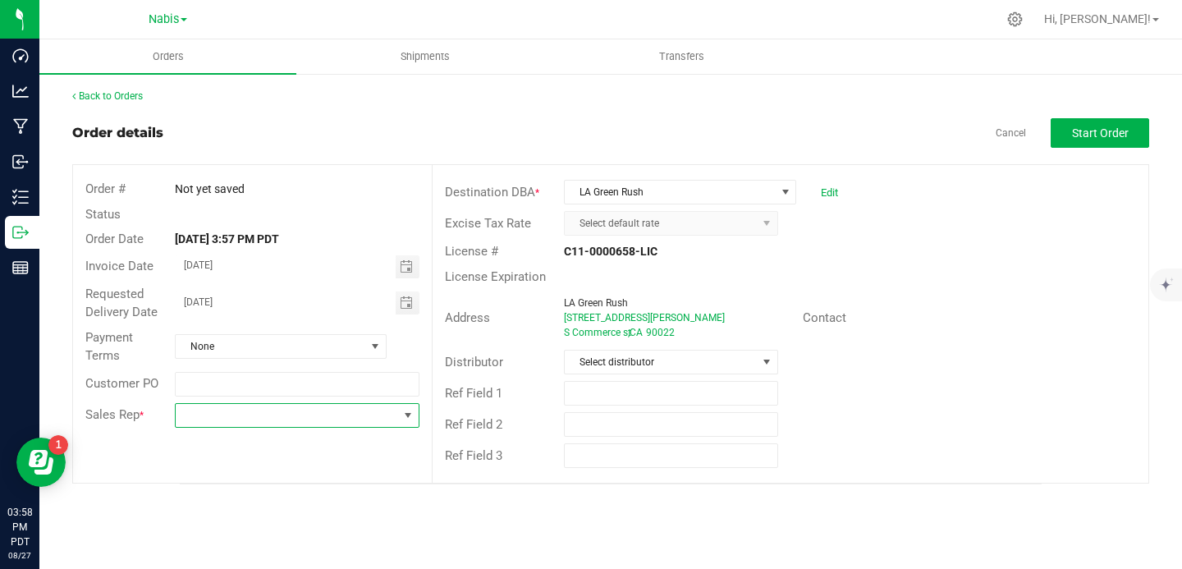
click at [378, 412] on span at bounding box center [287, 415] width 222 height 23
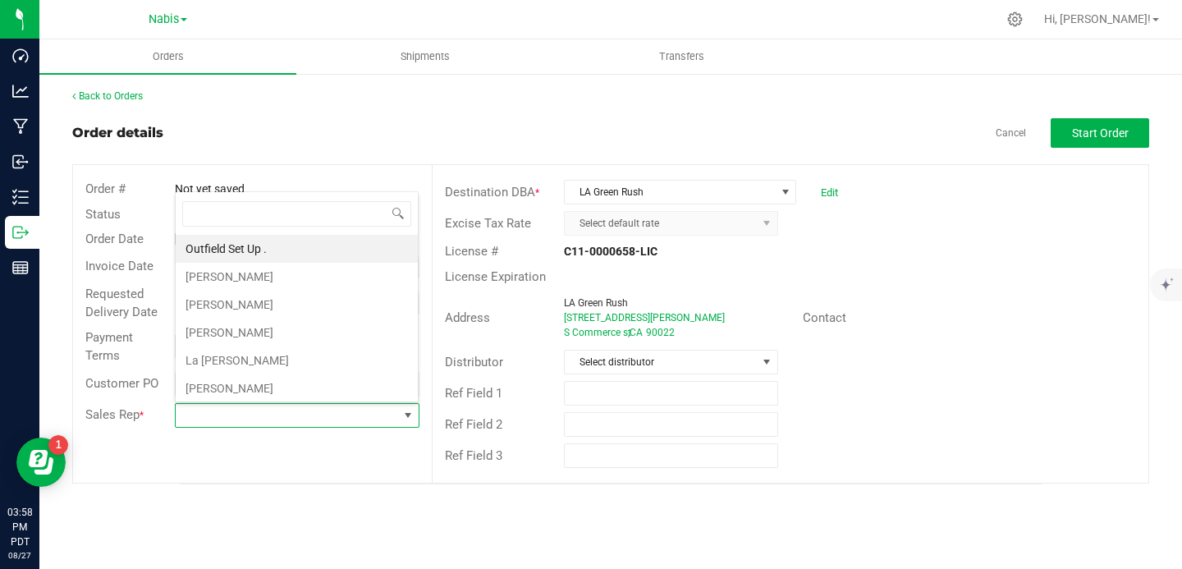
scroll to position [25, 241]
type input "no s"
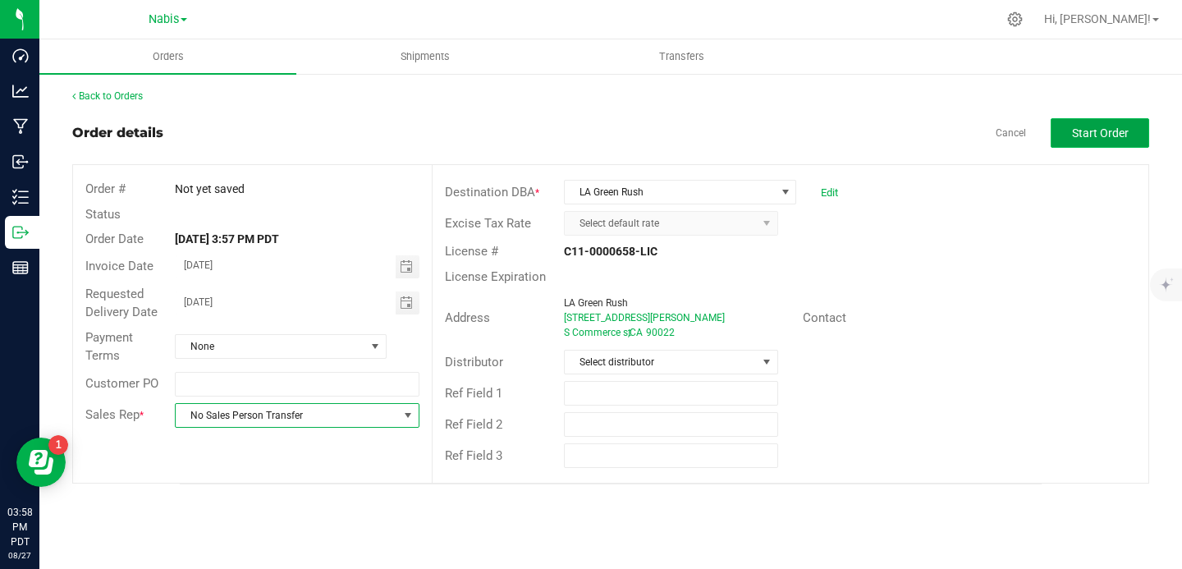
click at [1078, 137] on span "Start Order" at bounding box center [1100, 132] width 57 height 13
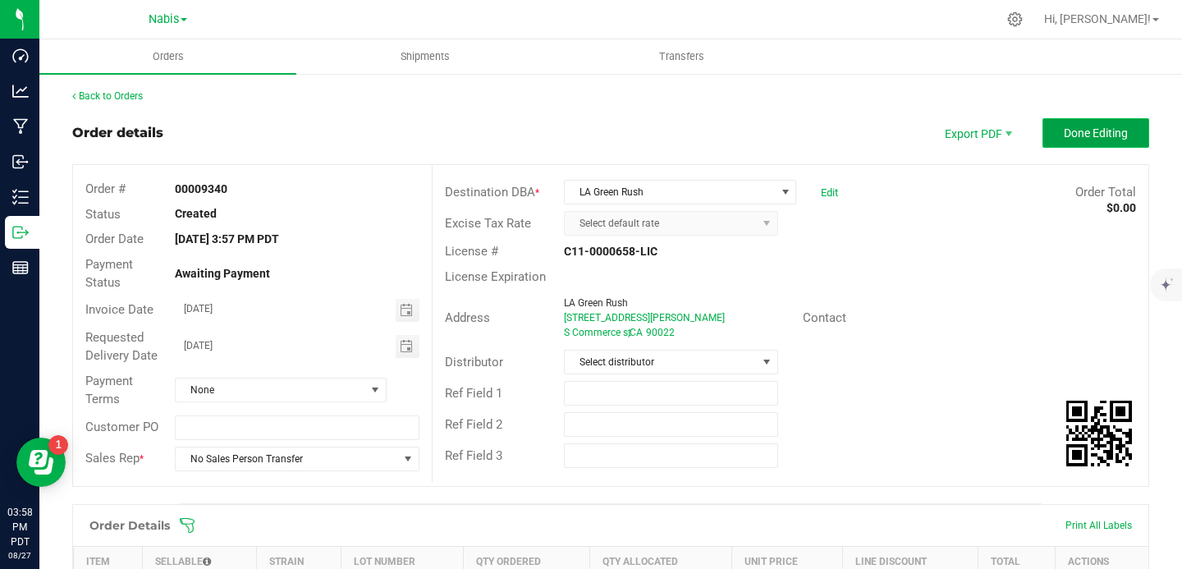
click at [1080, 127] on span "Done Editing" at bounding box center [1095, 132] width 64 height 13
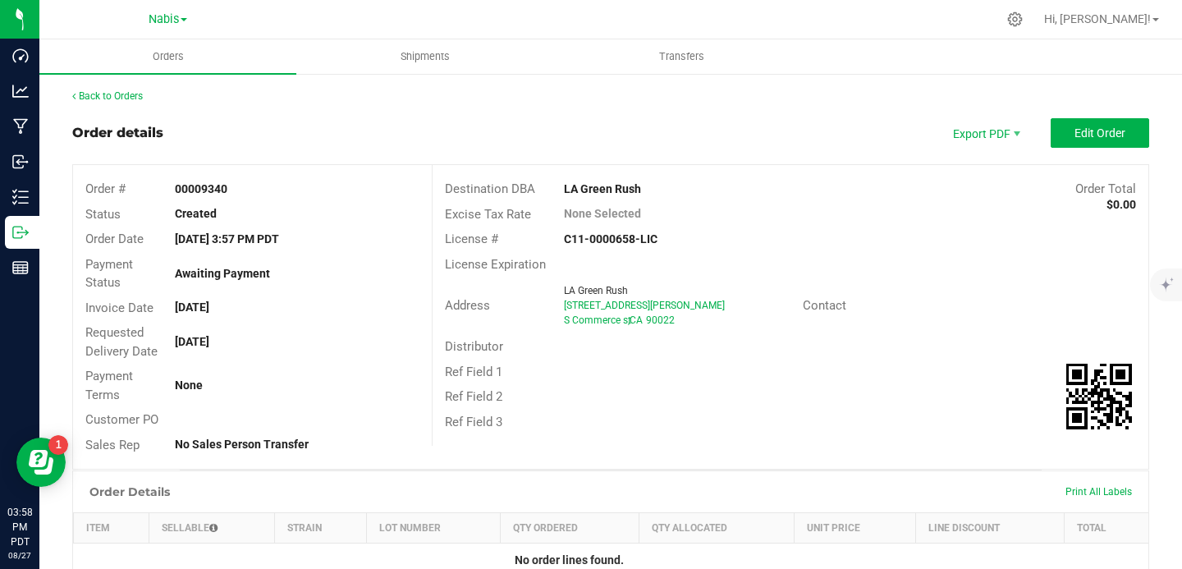
click at [222, 185] on strong "00009340" at bounding box center [201, 188] width 53 height 13
copy strong "00009340"
click at [238, 111] on div "Back to Orders Order details Export PDF Edit Order Order # 00009340 Status Crea…" at bounding box center [610, 467] width 1077 height 757
click at [217, 190] on strong "00009340" at bounding box center [201, 188] width 53 height 13
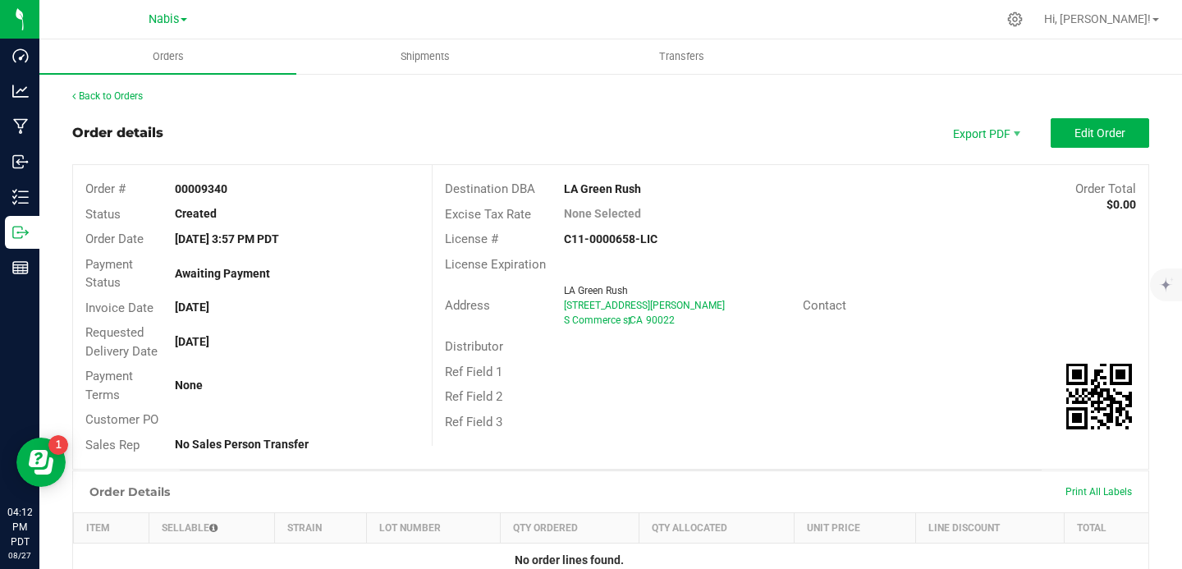
click at [217, 190] on strong "00009340" at bounding box center [201, 188] width 53 height 13
click at [217, 192] on strong "00009340" at bounding box center [201, 188] width 53 height 13
copy strong "00009340"
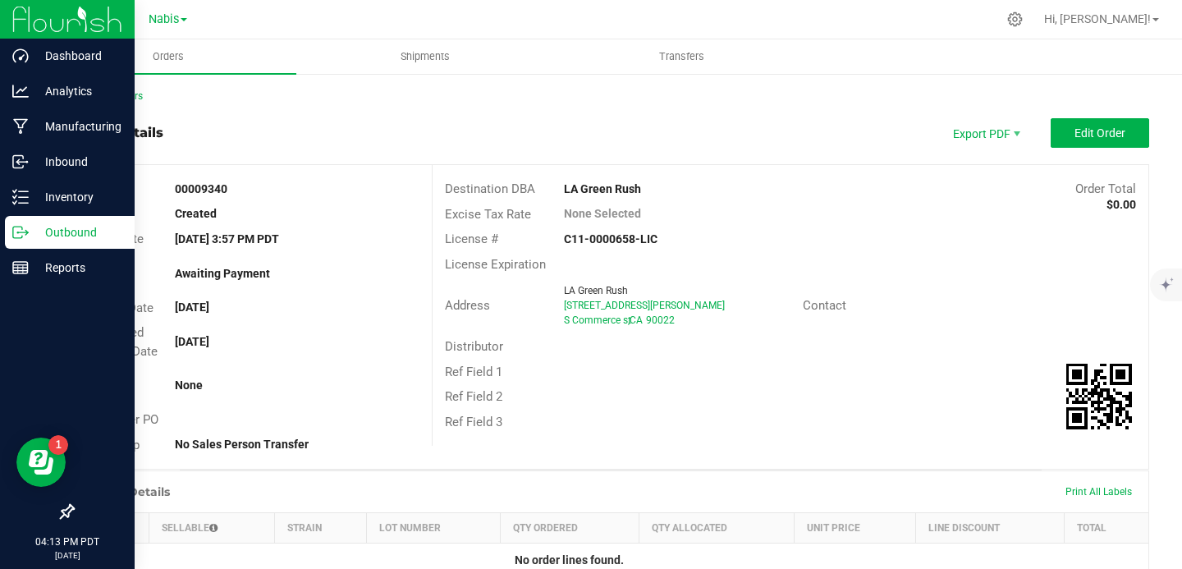
click at [27, 238] on icon at bounding box center [20, 232] width 16 height 16
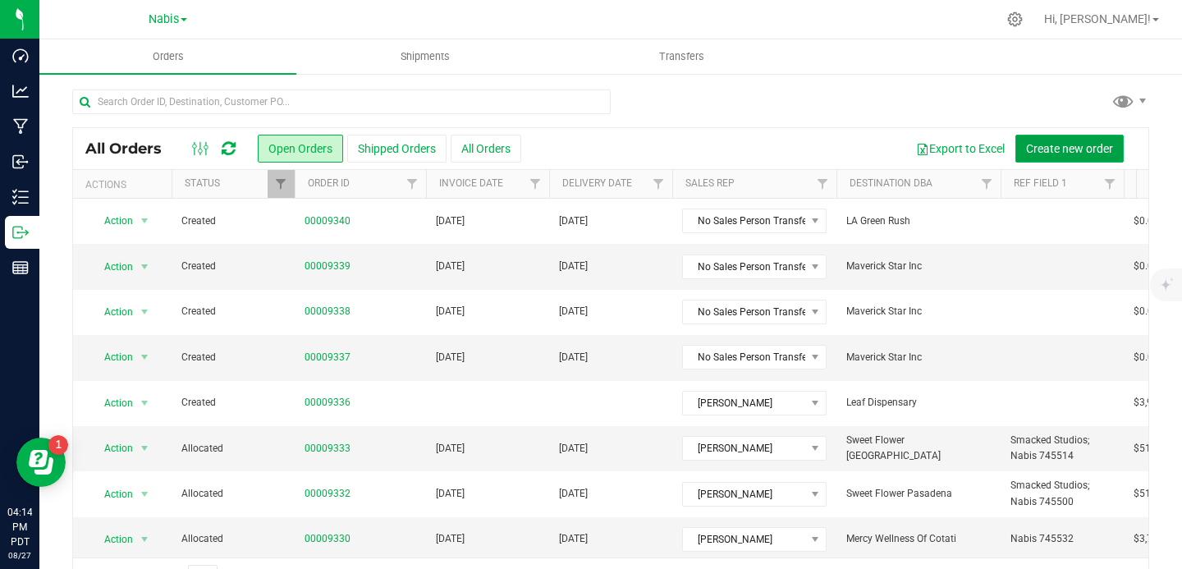
click at [1081, 149] on span "Create new order" at bounding box center [1069, 148] width 87 height 13
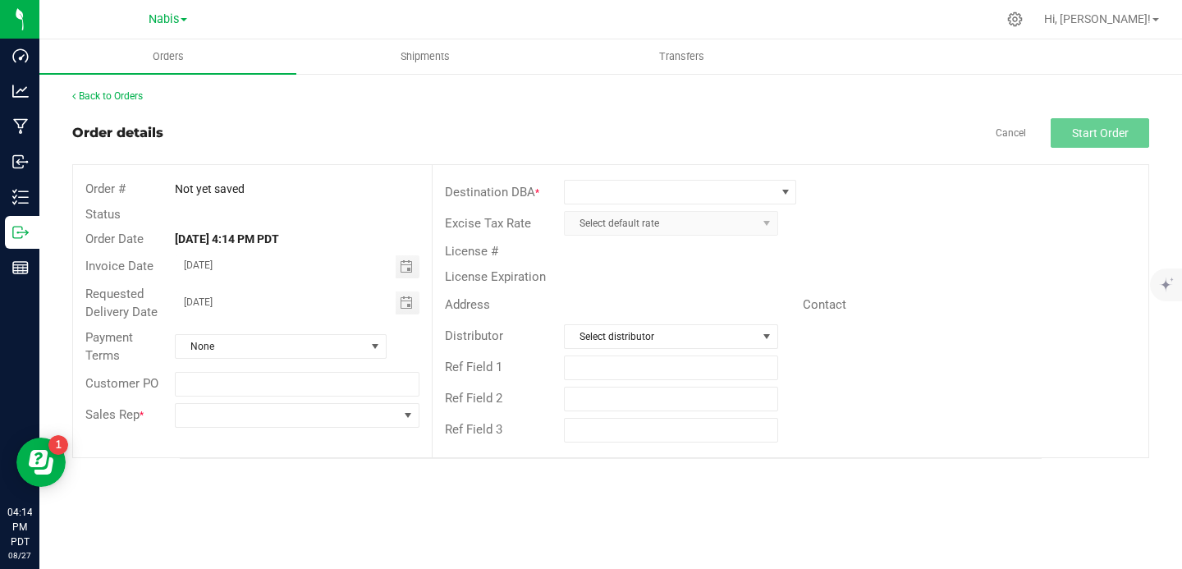
click at [770, 173] on div "Destination DBA * Excise Tax Rate Select default rate License # License Expirat…" at bounding box center [790, 311] width 716 height 292
click at [759, 190] on span at bounding box center [670, 192] width 210 height 23
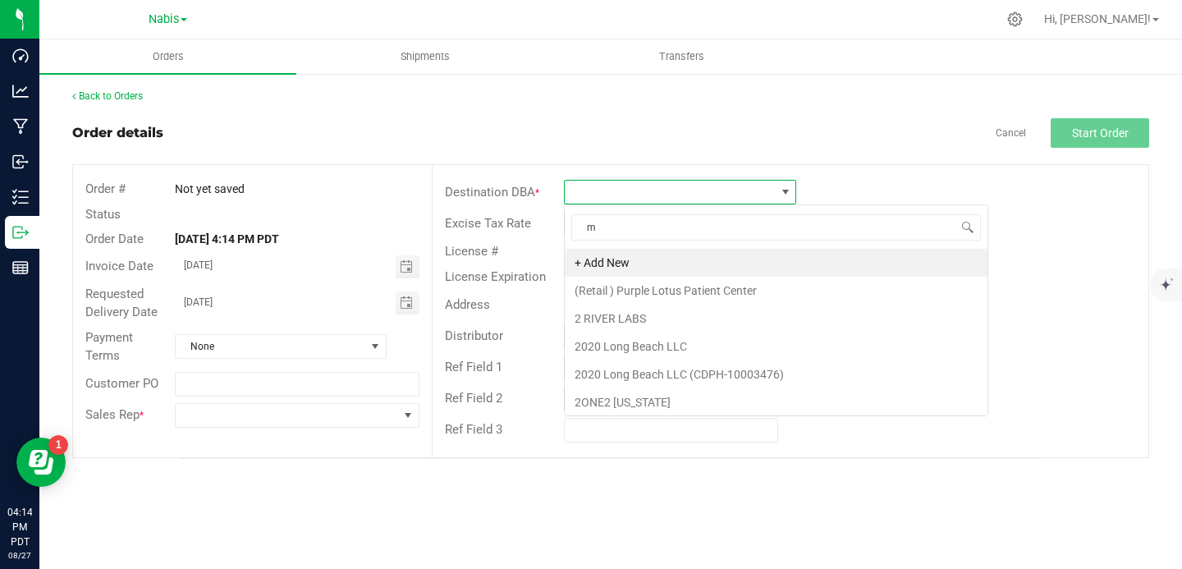
scroll to position [25, 232]
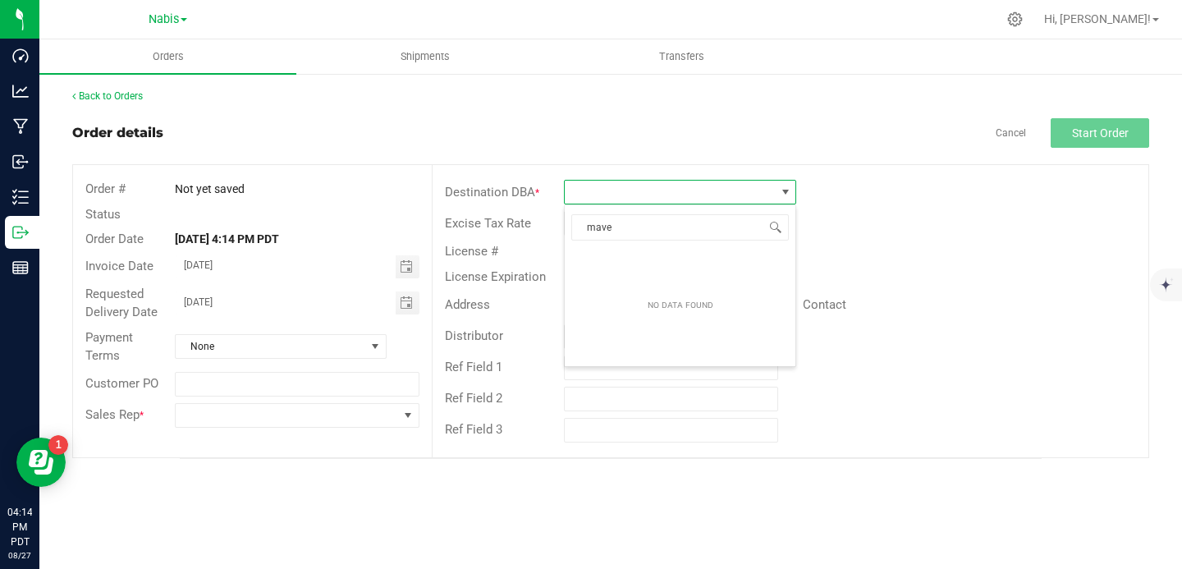
type input "maver"
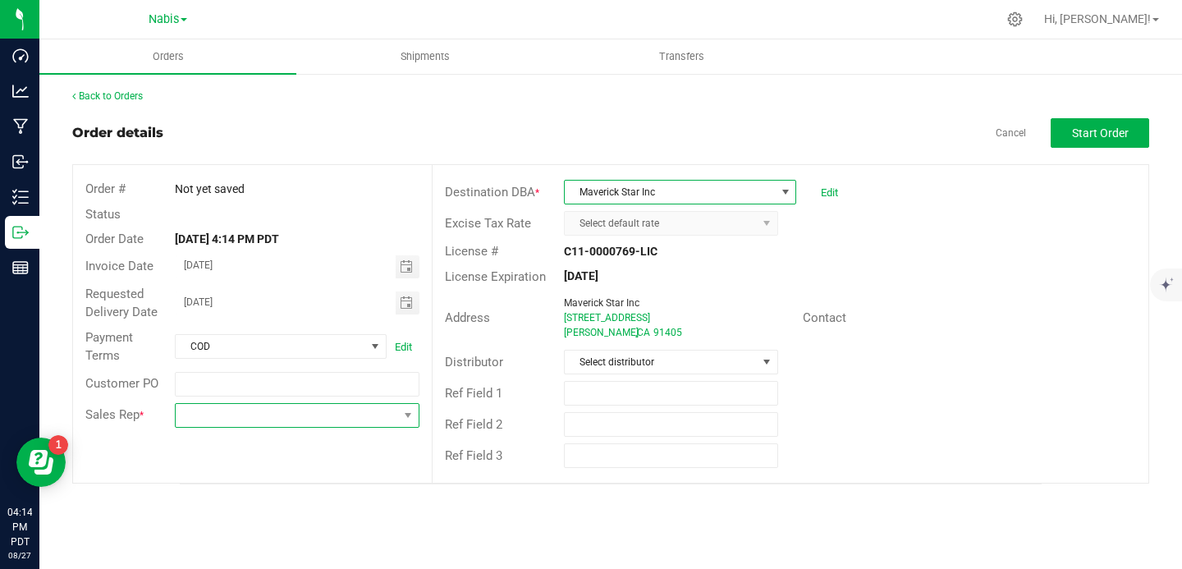
click at [247, 422] on span at bounding box center [287, 415] width 222 height 23
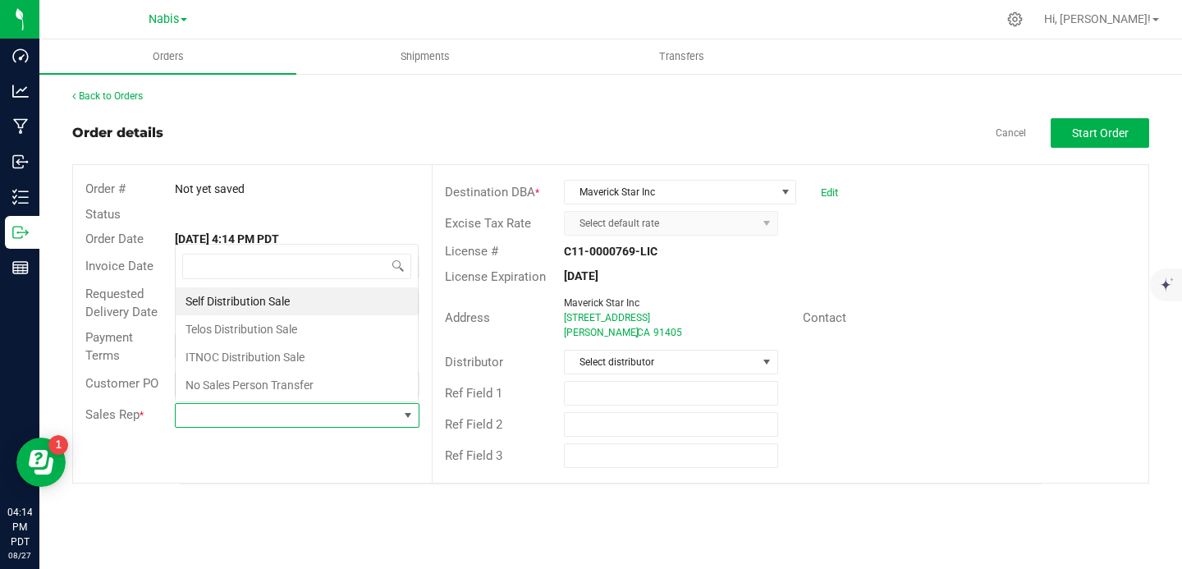
scroll to position [25, 241]
type input "no sales"
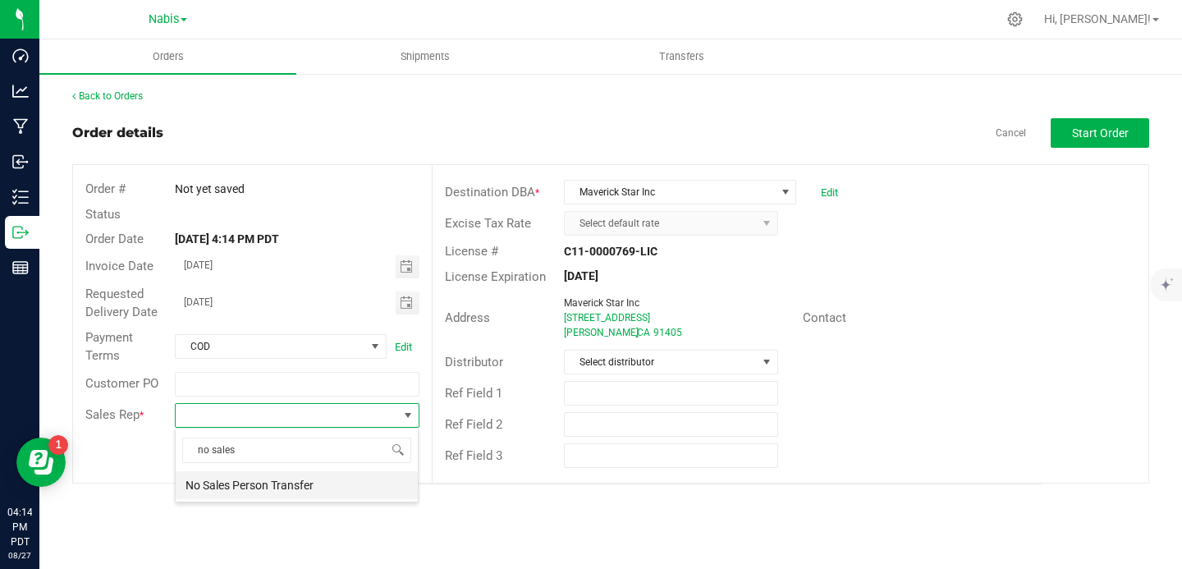
click at [258, 487] on li "No Sales Person Transfer" at bounding box center [297, 485] width 242 height 28
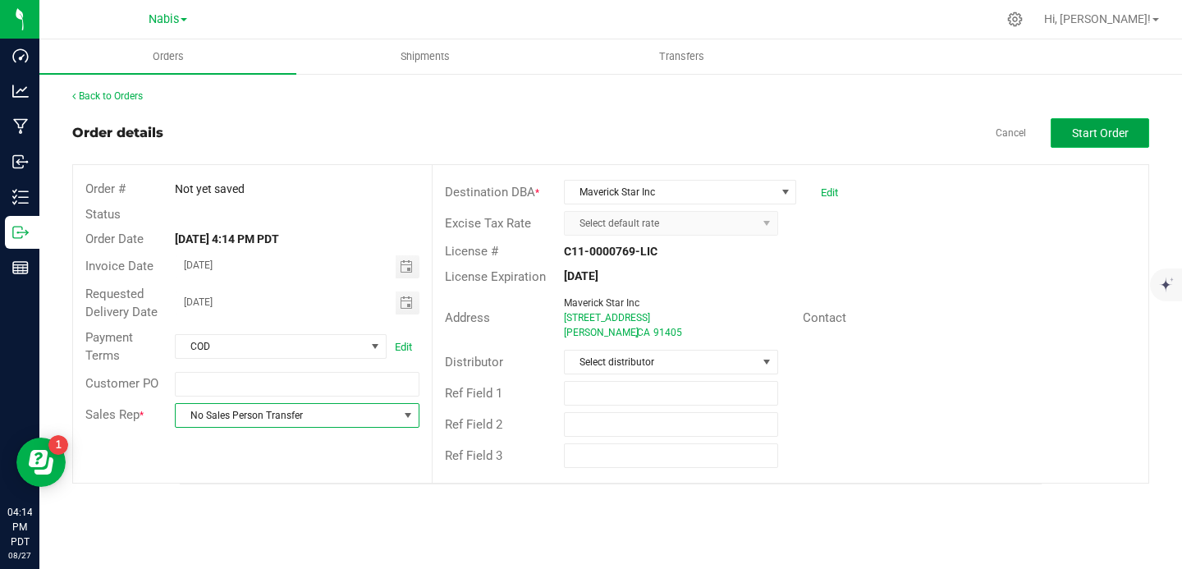
click at [1096, 145] on button "Start Order" at bounding box center [1099, 133] width 98 height 30
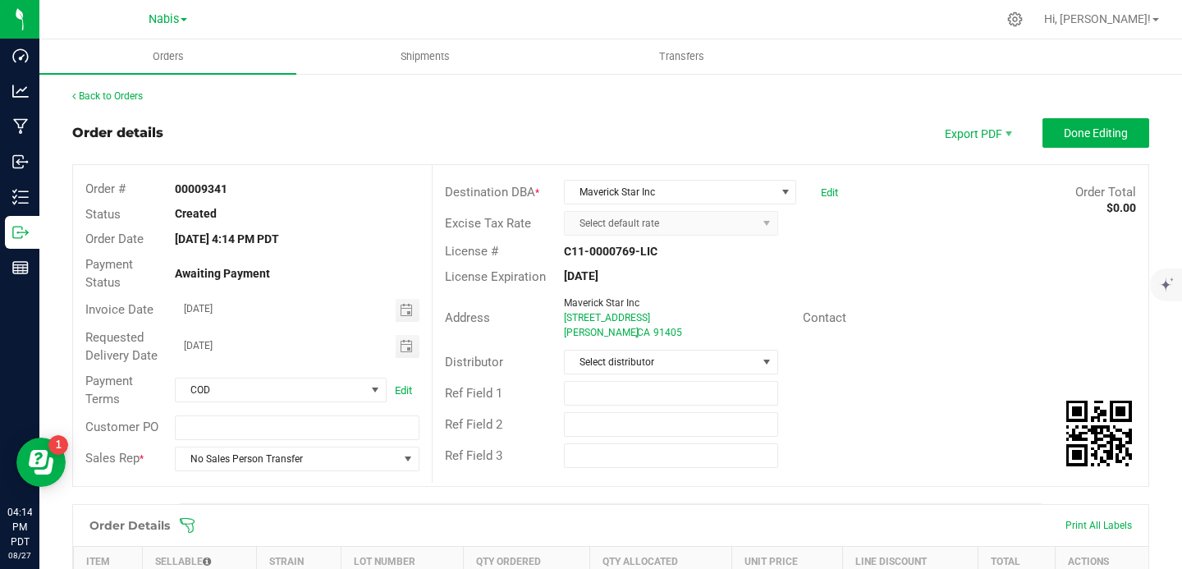
click at [214, 191] on strong "00009341" at bounding box center [201, 188] width 53 height 13
copy strong "00009341"
click at [1075, 130] on span "Done Editing" at bounding box center [1095, 132] width 64 height 13
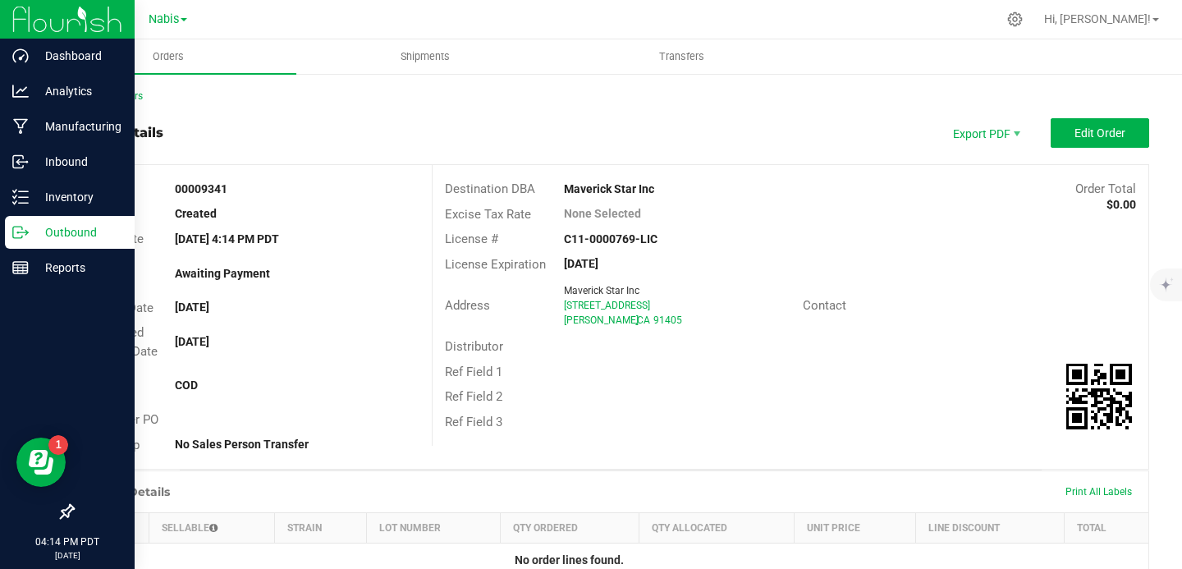
click at [27, 228] on icon at bounding box center [20, 232] width 16 height 16
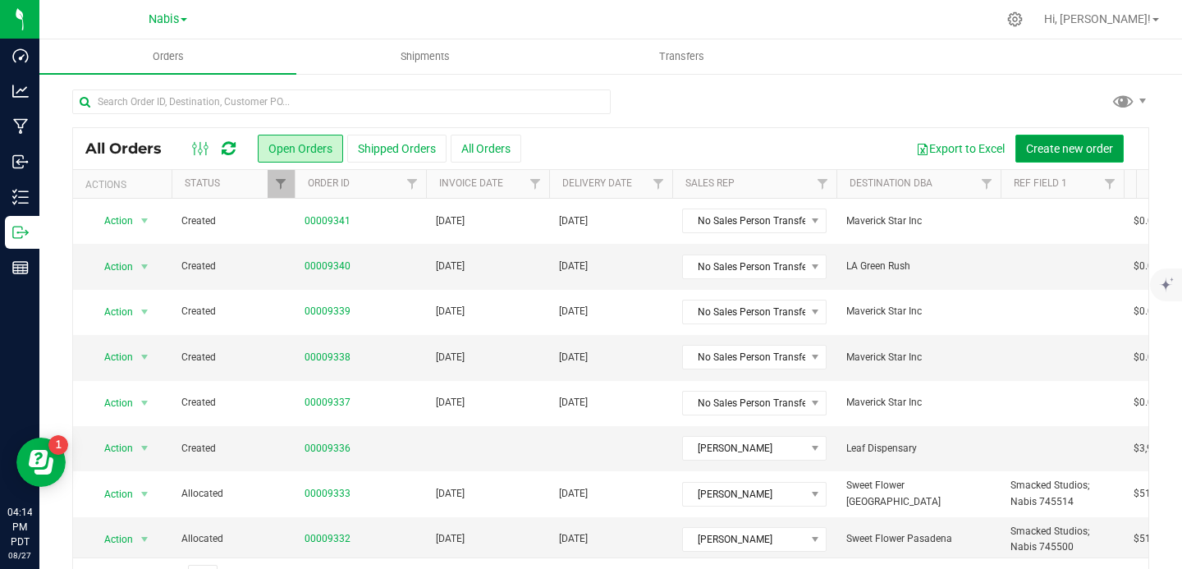
click at [1062, 146] on span "Create new order" at bounding box center [1069, 148] width 87 height 13
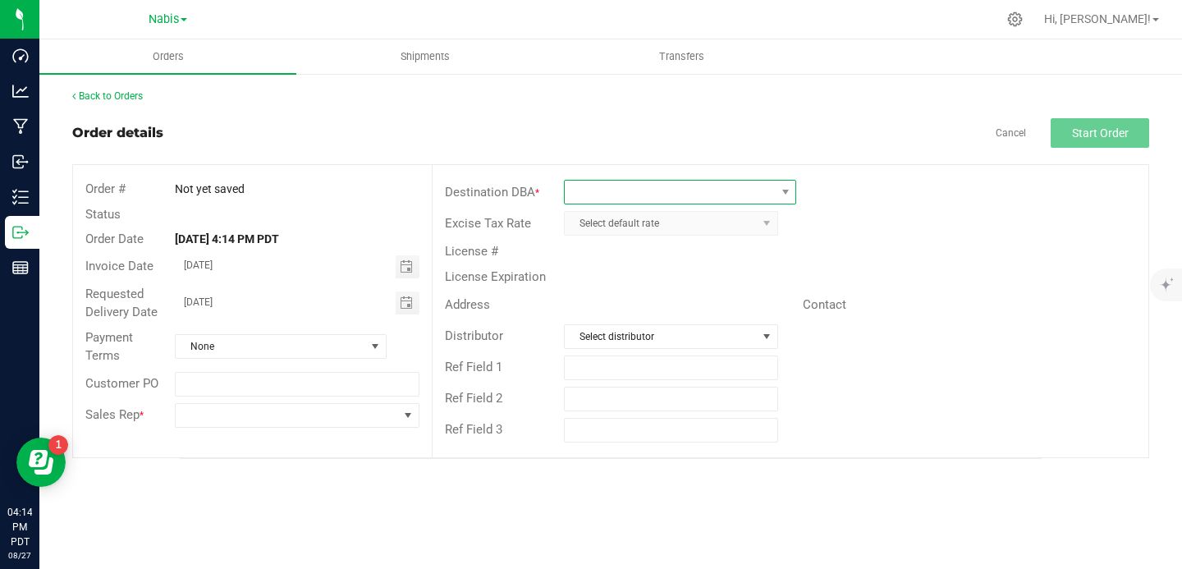
click at [665, 192] on span at bounding box center [670, 192] width 210 height 23
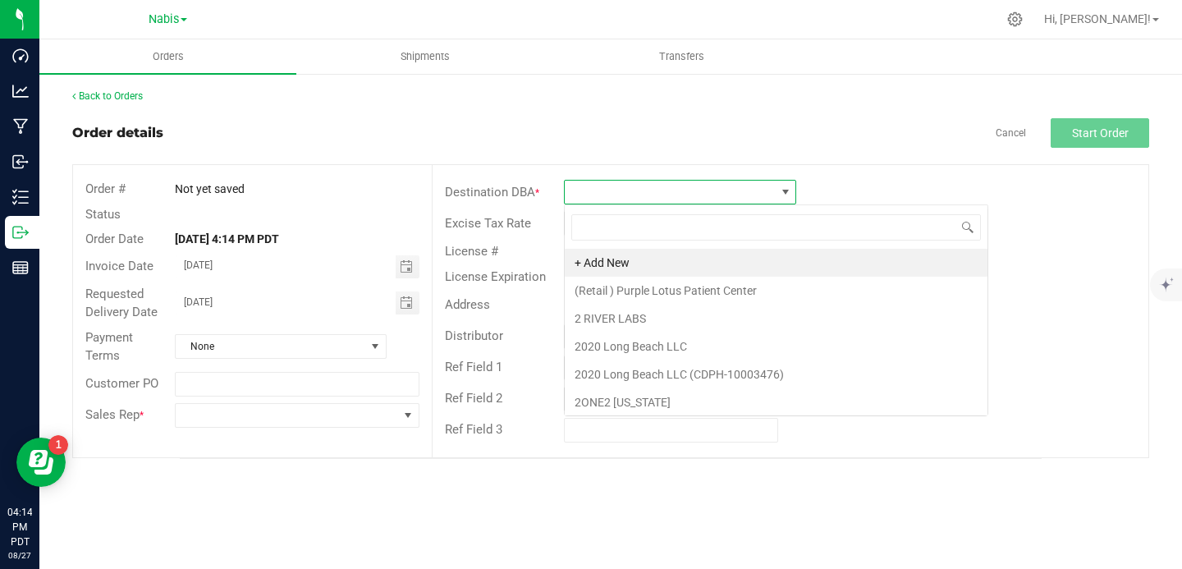
scroll to position [25, 232]
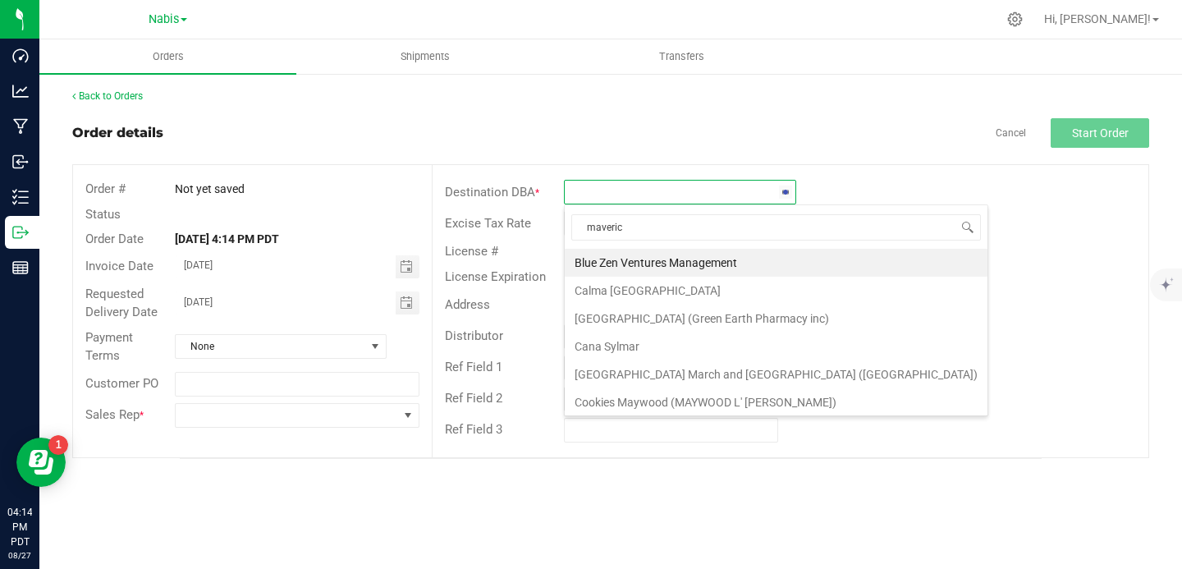
type input "maveri"
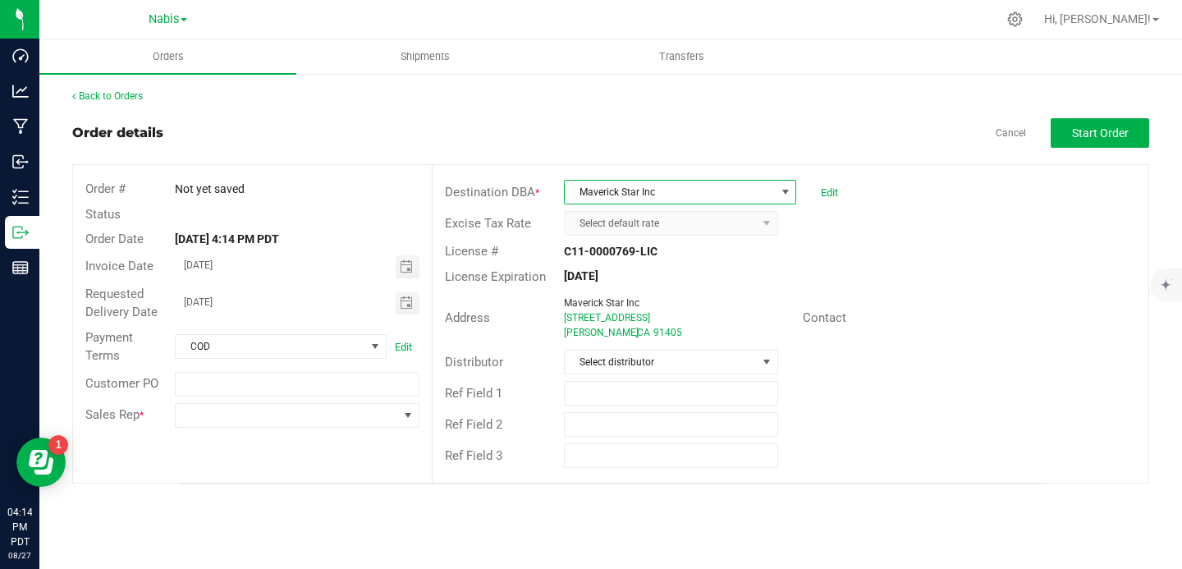
click at [245, 427] on div "Sales Rep *" at bounding box center [252, 415] width 359 height 31
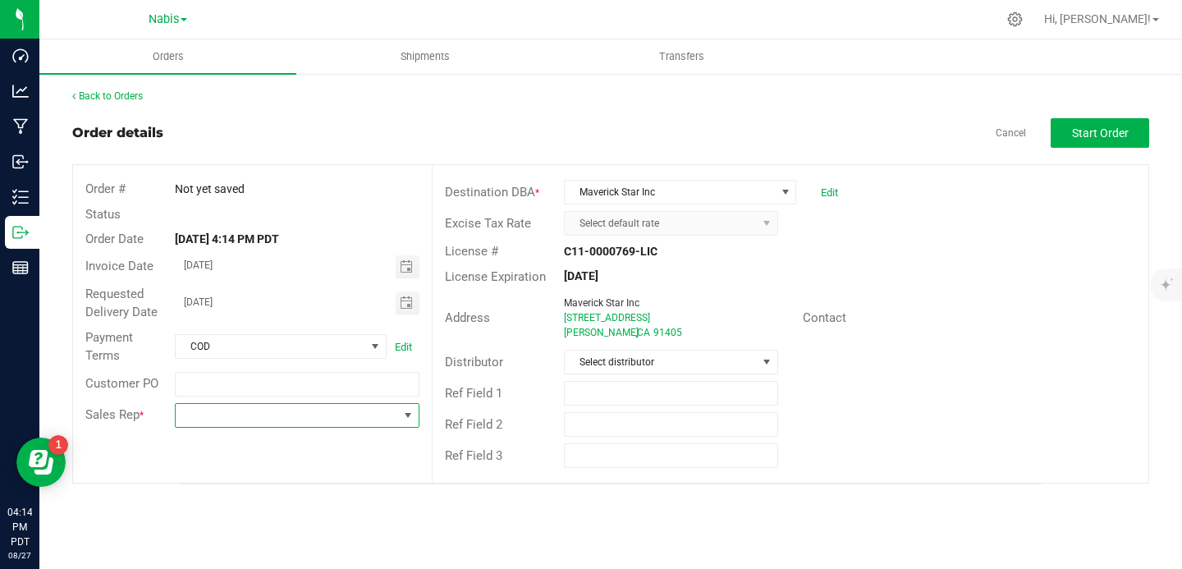
click at [246, 414] on span at bounding box center [287, 415] width 222 height 23
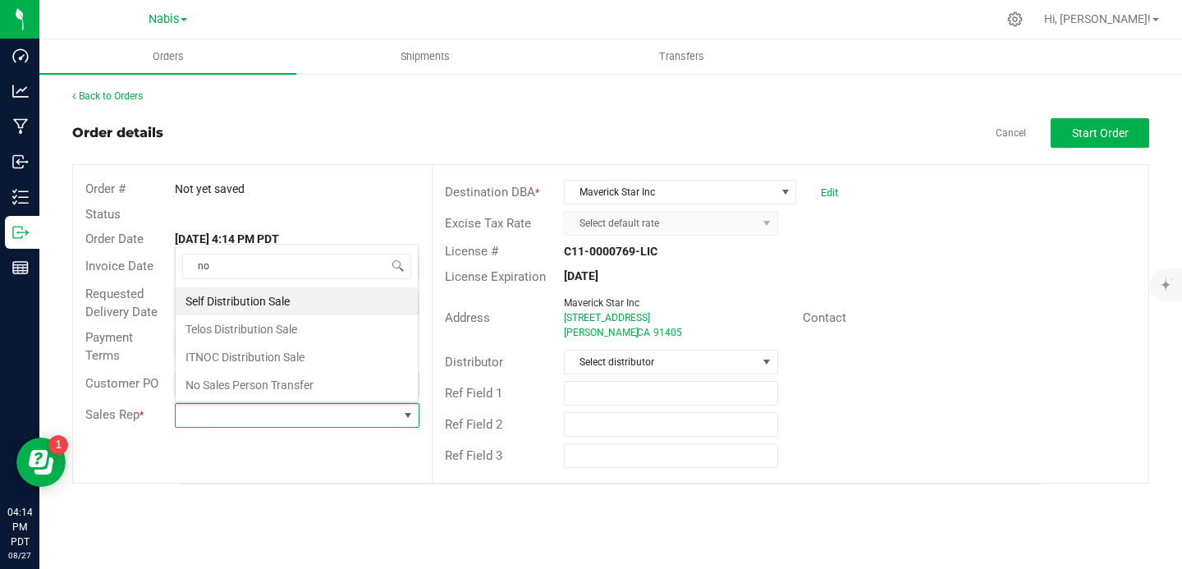
scroll to position [25, 241]
type input "no sales"
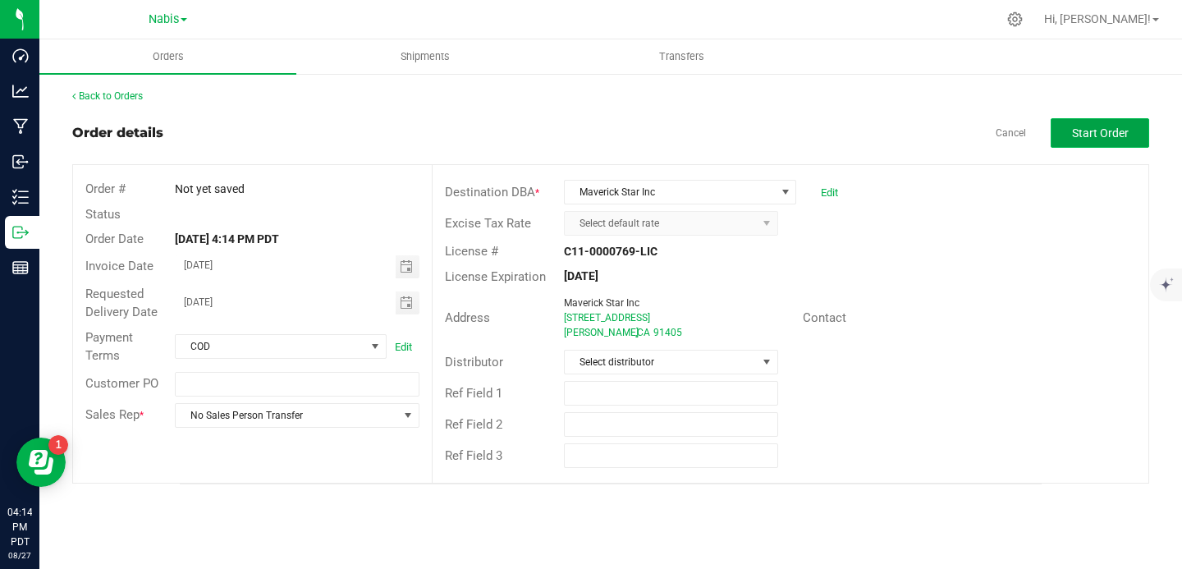
click at [1096, 129] on span "Start Order" at bounding box center [1100, 132] width 57 height 13
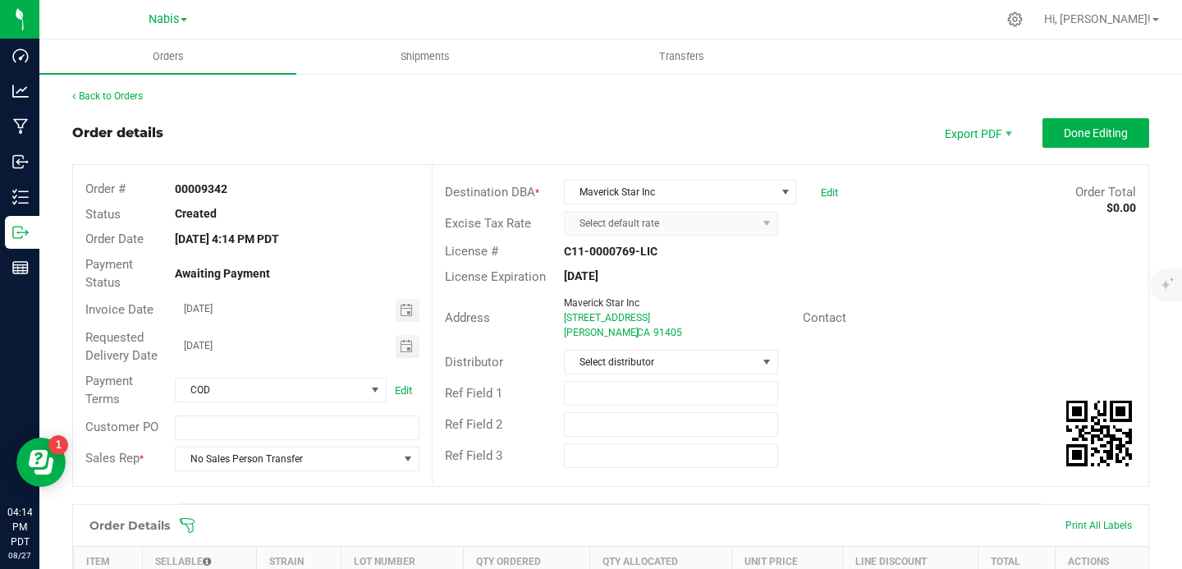
click at [195, 184] on strong "00009342" at bounding box center [201, 188] width 53 height 13
copy strong "00009342"
click at [1096, 148] on outbound-order-header "Order details Export PDF Done Editing Order # 00009342 Status Created Order Dat…" at bounding box center [610, 310] width 1077 height 385
click at [1088, 135] on span "Done Editing" at bounding box center [1095, 132] width 64 height 13
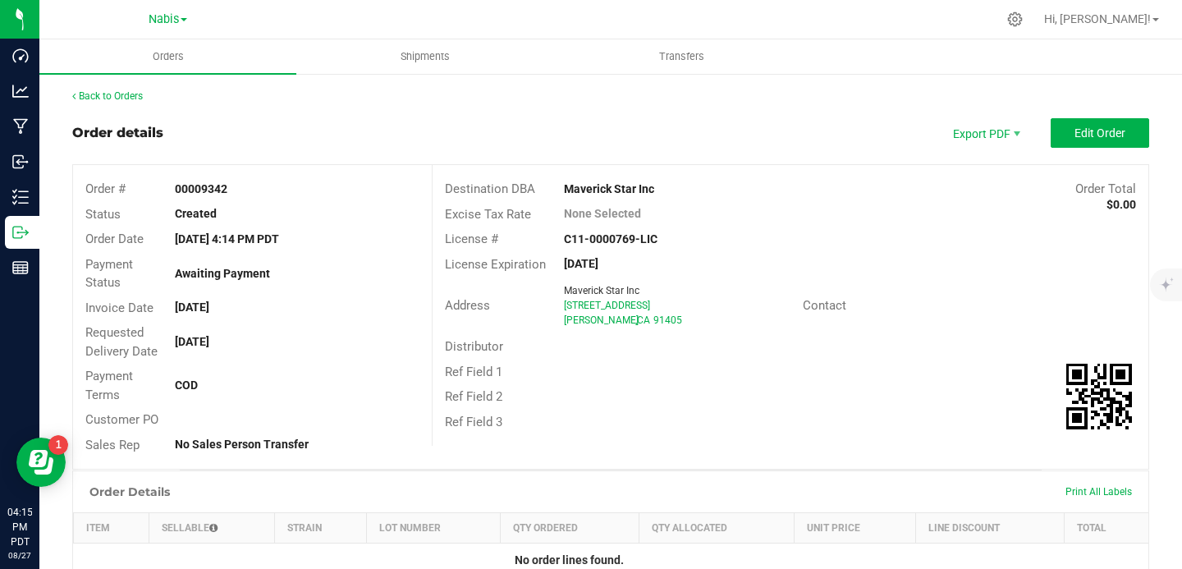
click at [325, 126] on div "Order details Export PDF Edit Order" at bounding box center [610, 133] width 1077 height 30
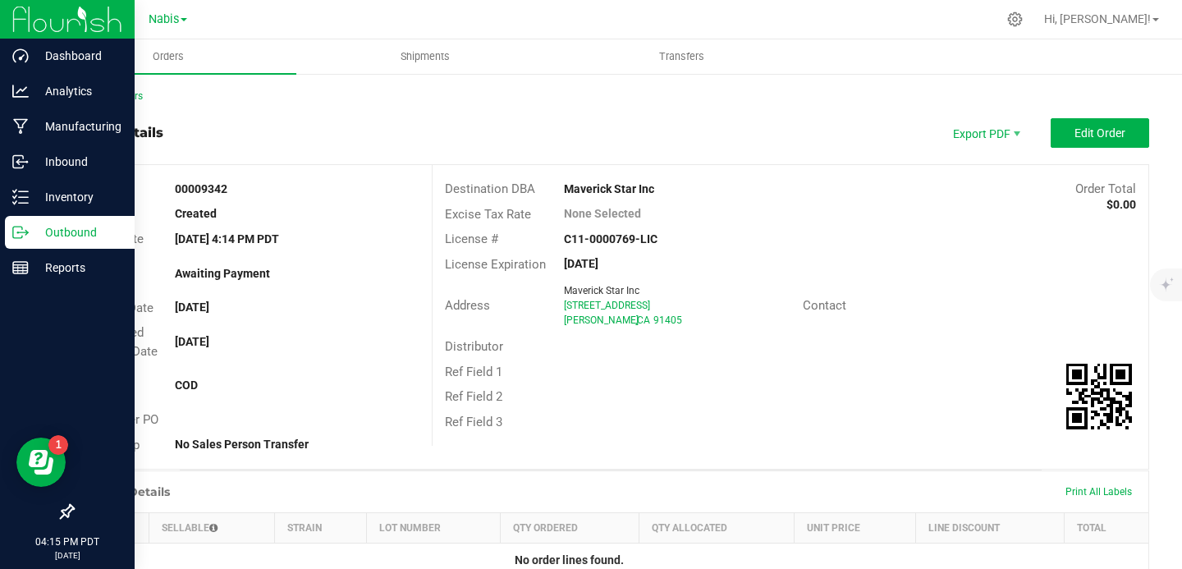
click at [31, 233] on p "Outbound" at bounding box center [78, 232] width 98 height 20
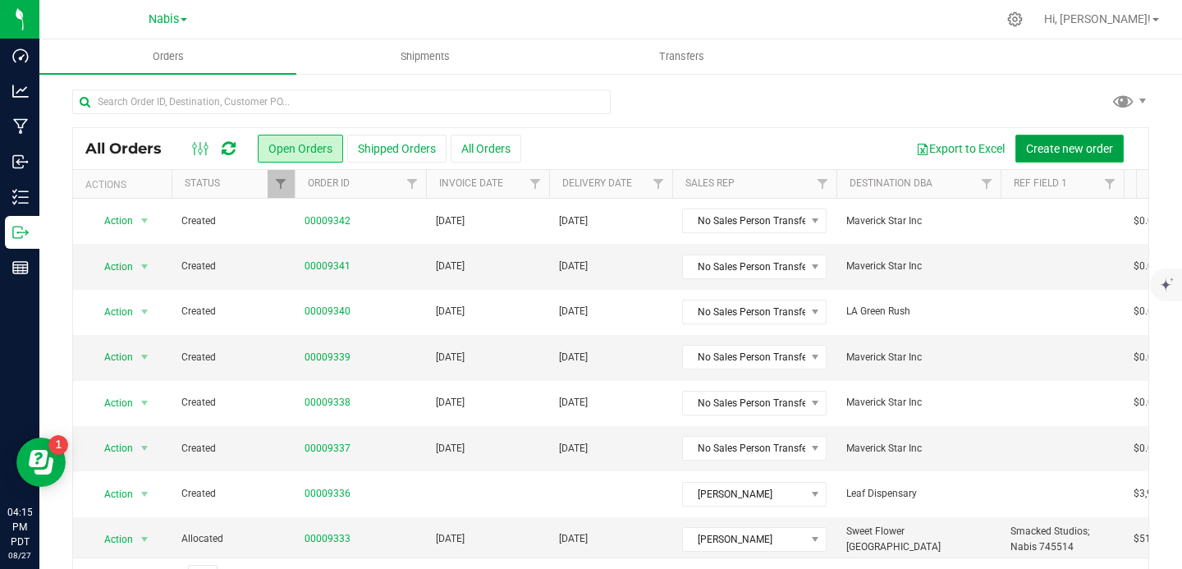
click at [1085, 149] on span "Create new order" at bounding box center [1069, 148] width 87 height 13
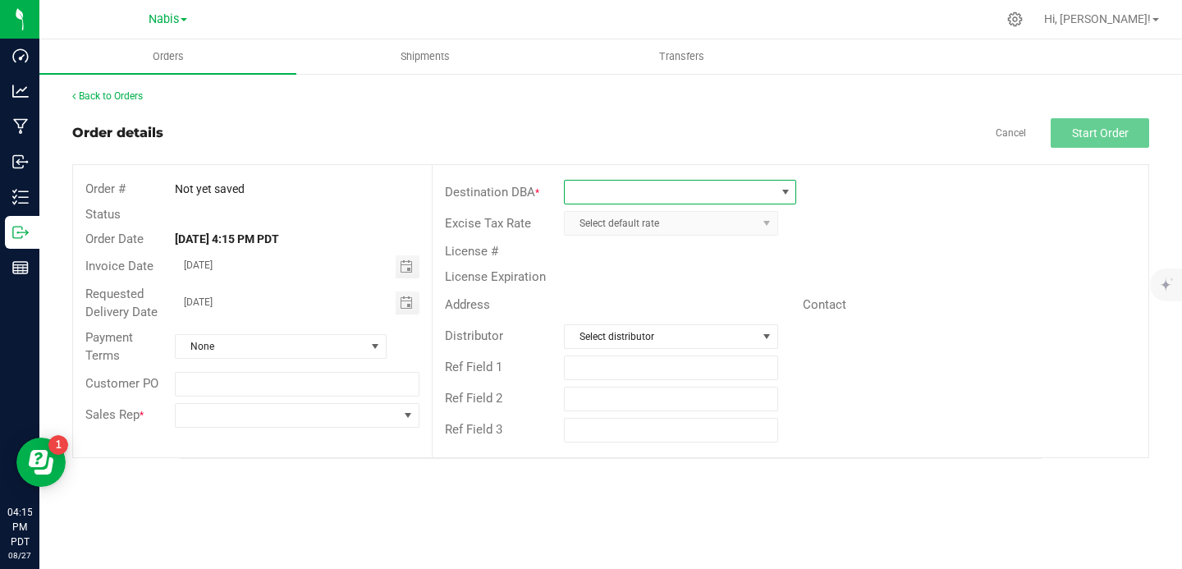
click at [769, 200] on span at bounding box center [670, 192] width 210 height 23
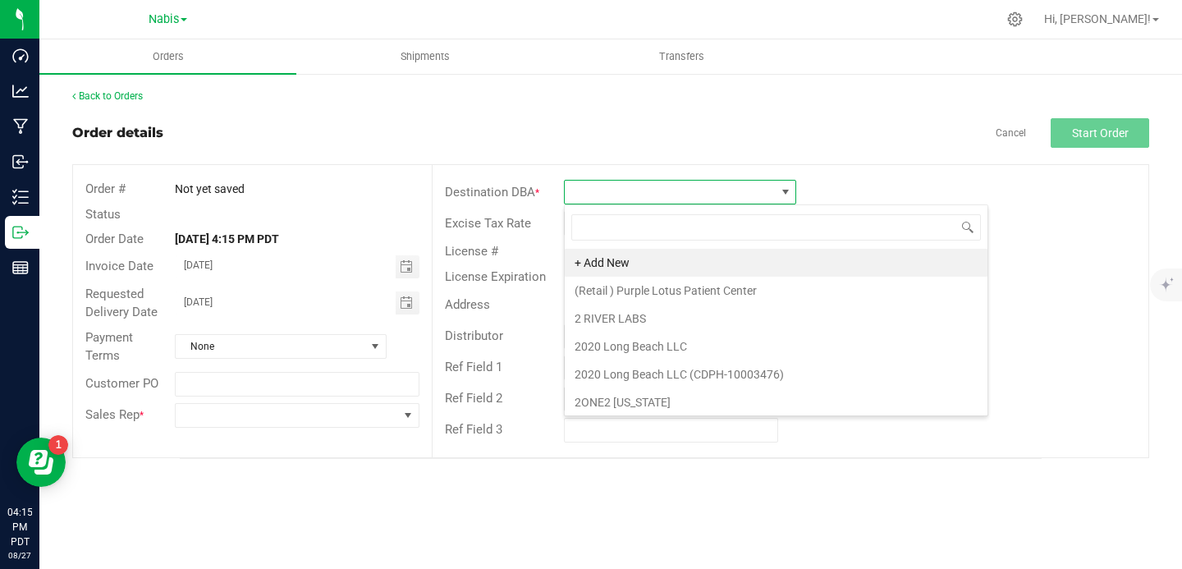
scroll to position [25, 232]
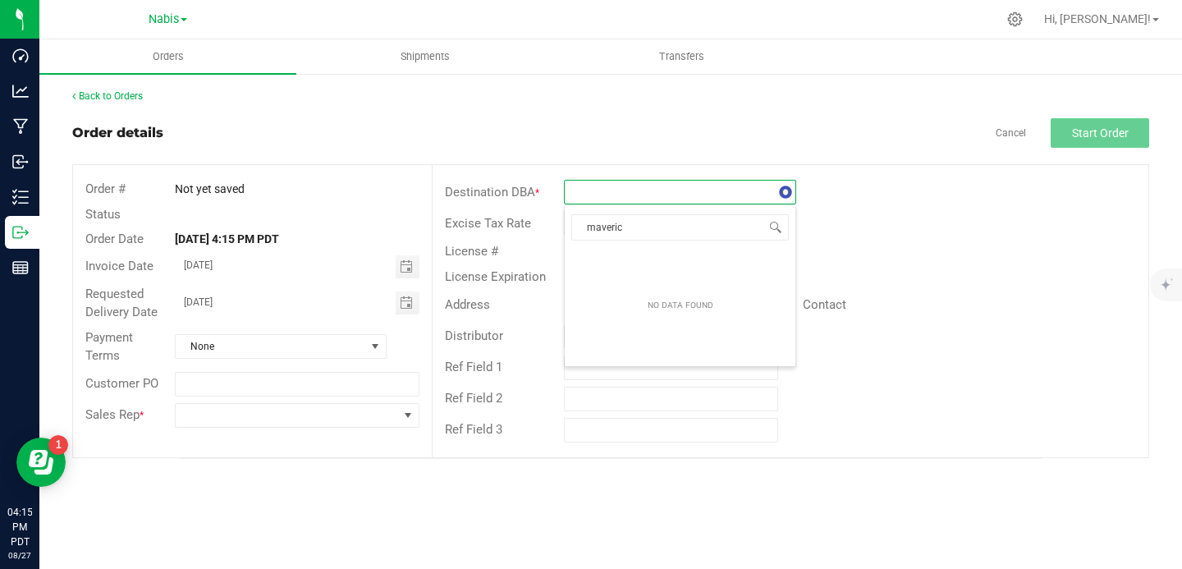
type input "maverick"
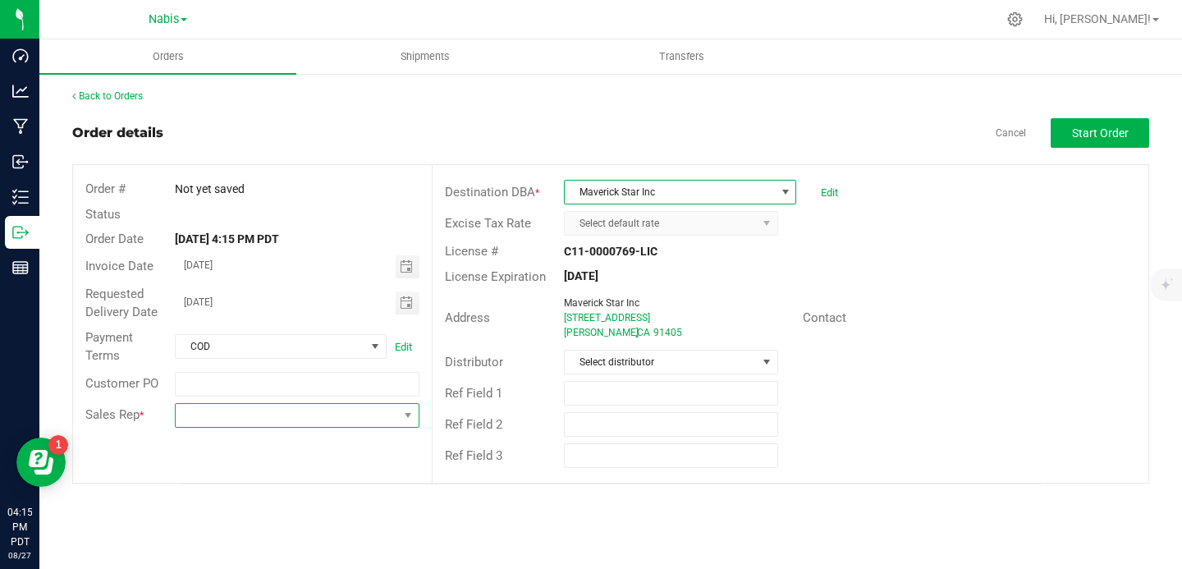
click at [288, 413] on span at bounding box center [287, 415] width 222 height 23
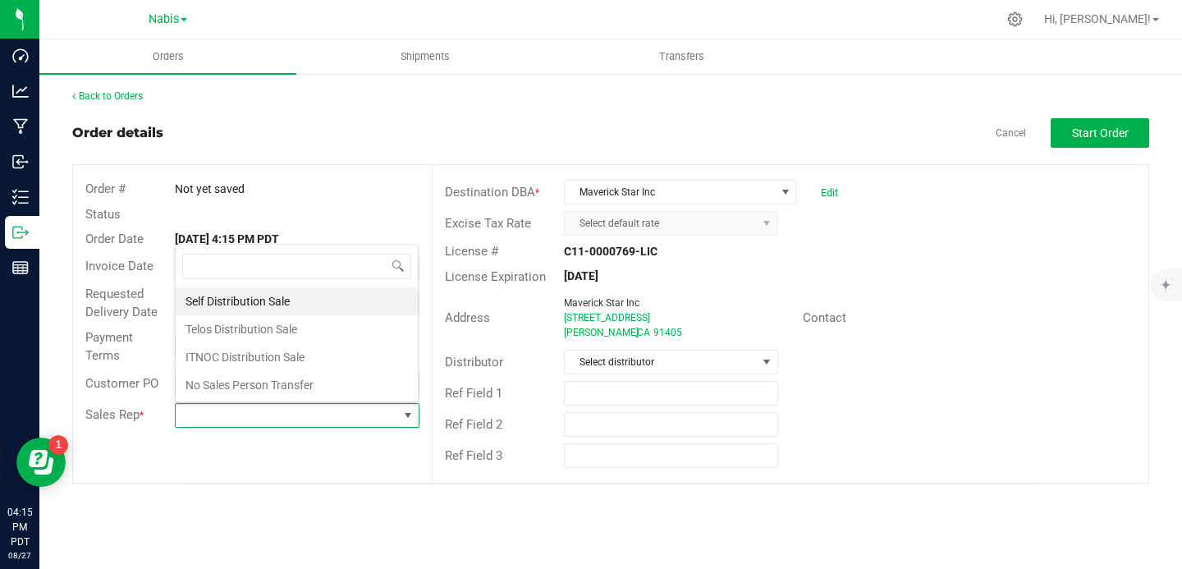
scroll to position [25, 241]
click at [293, 379] on li "No Sales Person Transfer" at bounding box center [297, 385] width 242 height 28
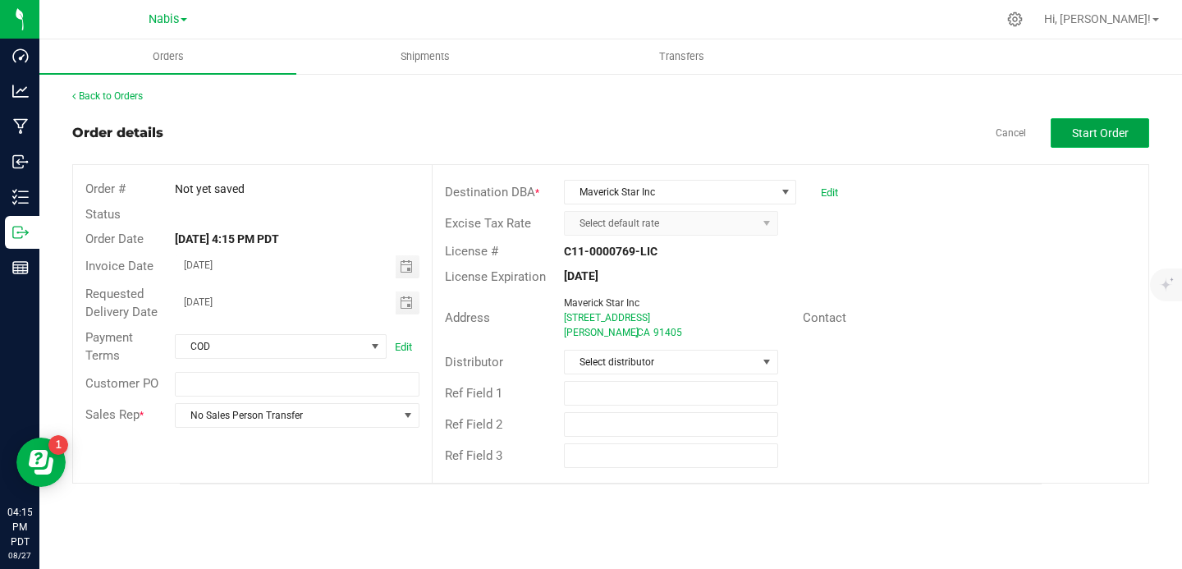
click at [1101, 135] on span "Start Order" at bounding box center [1100, 132] width 57 height 13
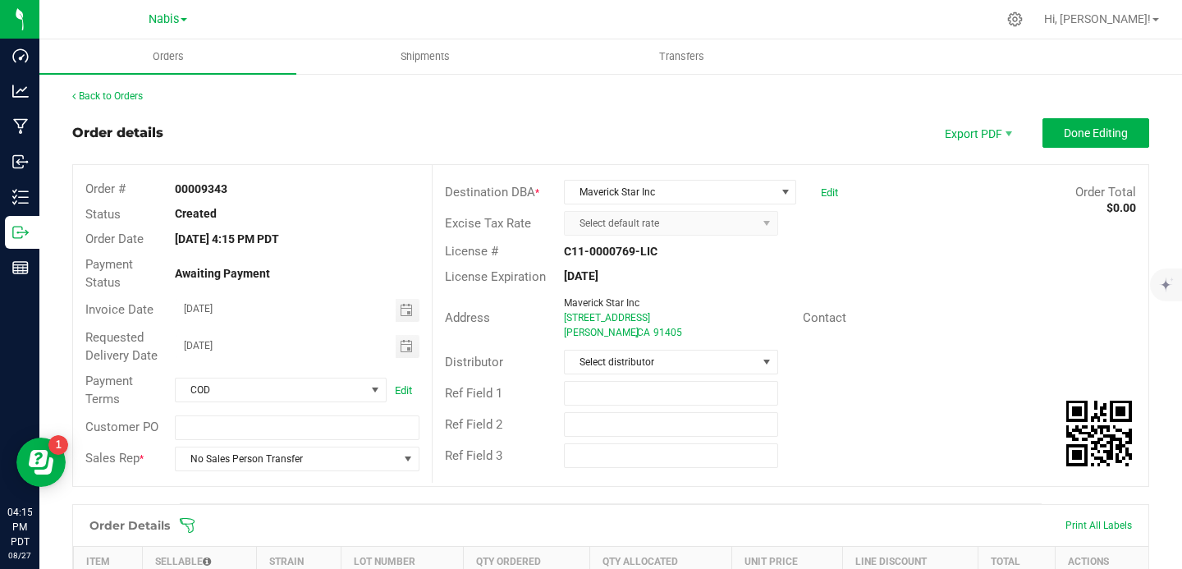
click at [210, 185] on strong "00009343" at bounding box center [201, 188] width 53 height 13
copy strong "00009343"
click at [1072, 130] on span "Done Editing" at bounding box center [1095, 132] width 64 height 13
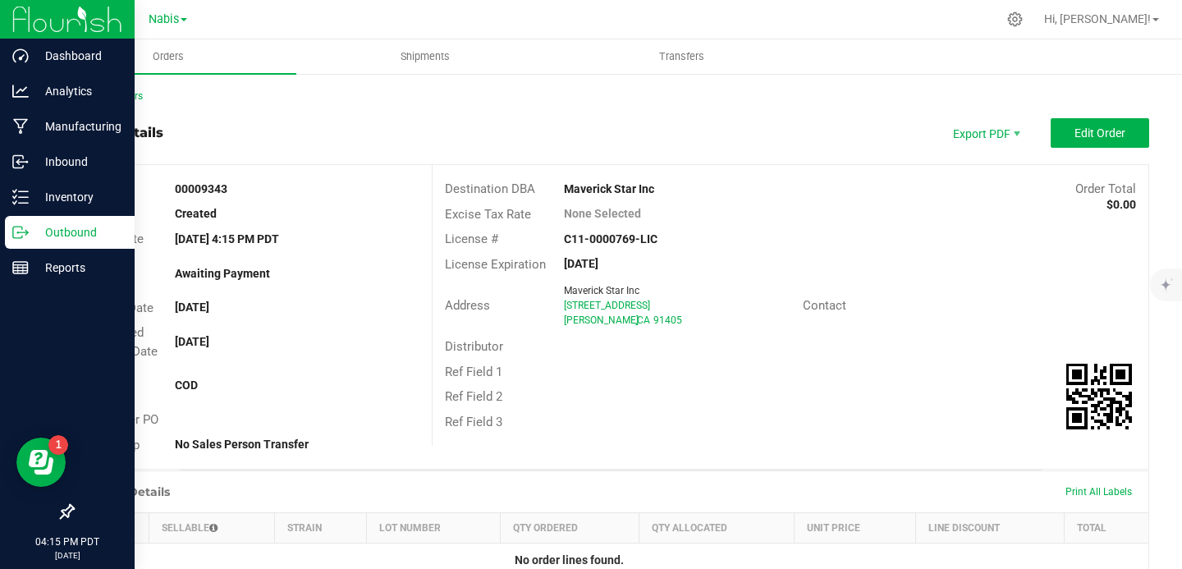
click at [21, 224] on icon at bounding box center [20, 232] width 16 height 16
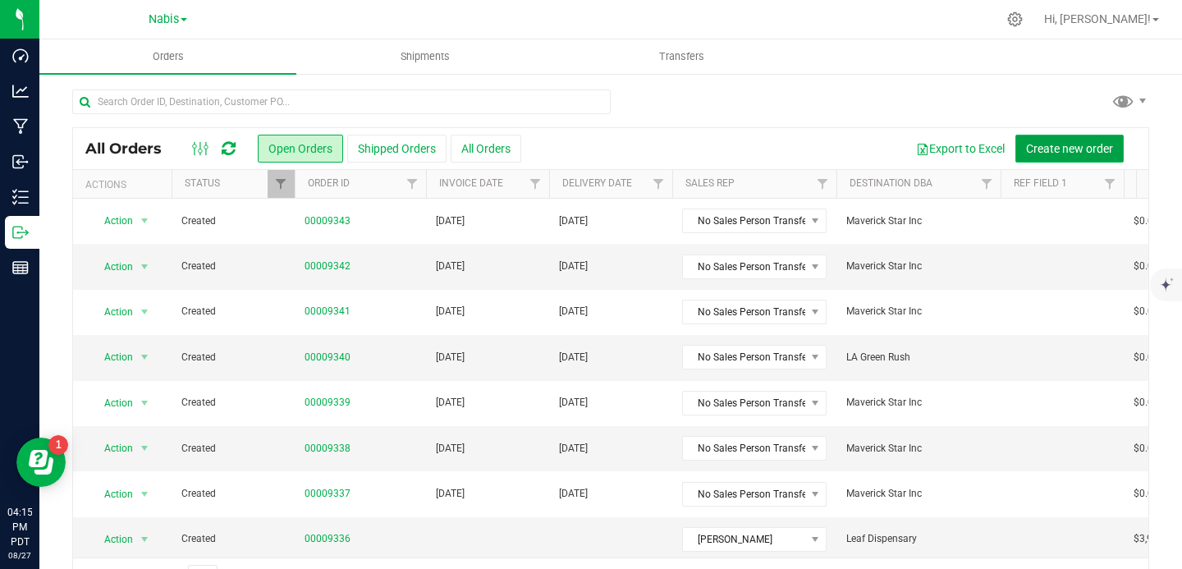
click at [1060, 140] on button "Create new order" at bounding box center [1069, 149] width 108 height 28
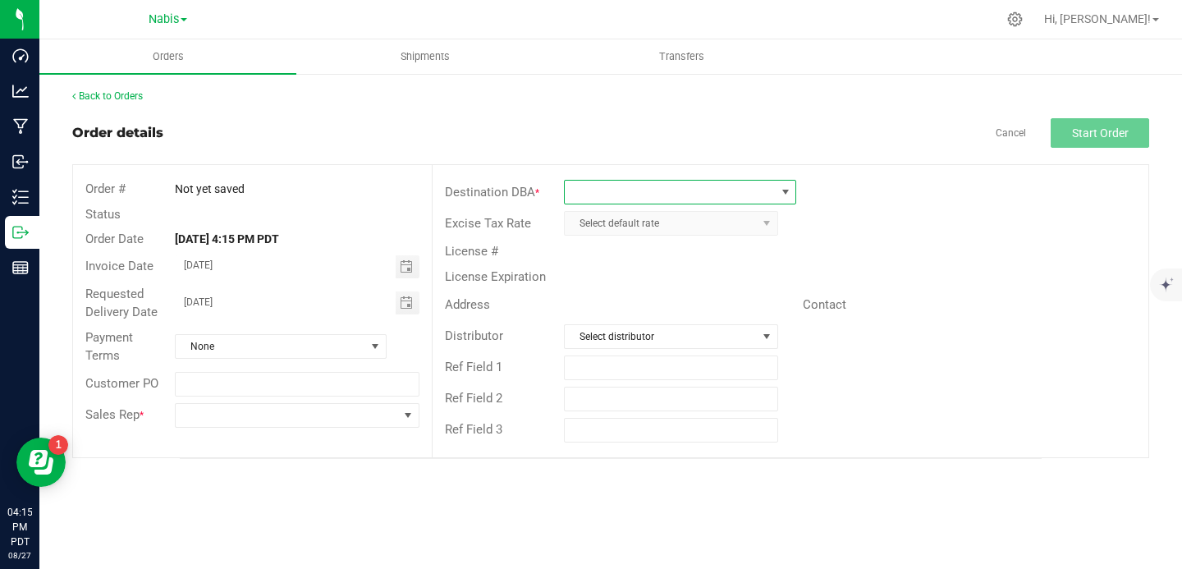
click at [725, 188] on span at bounding box center [670, 192] width 210 height 23
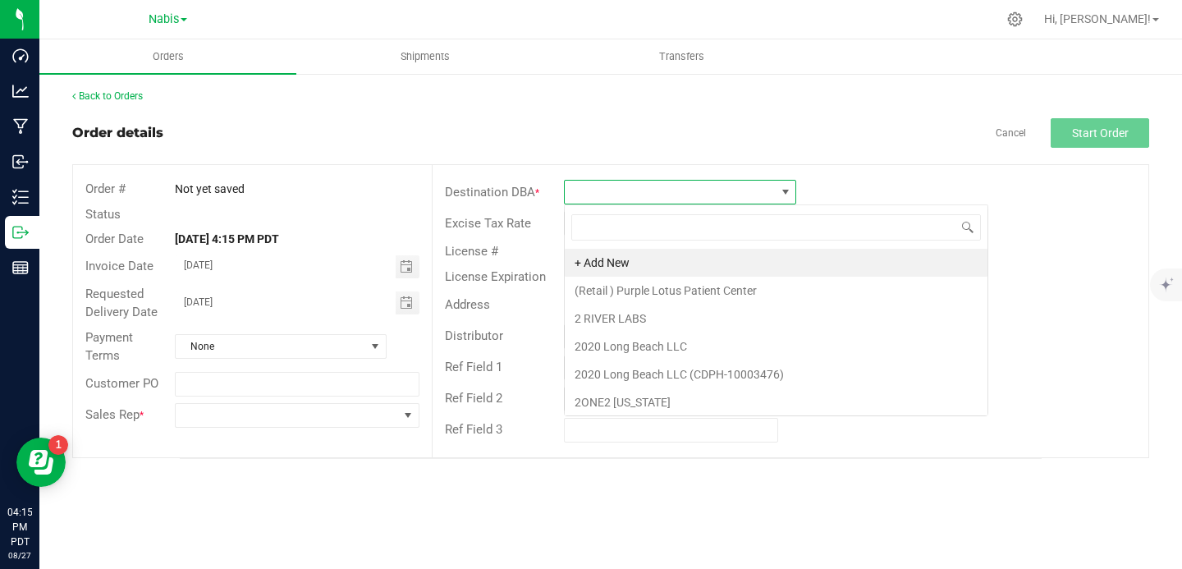
scroll to position [25, 232]
type input "la green"
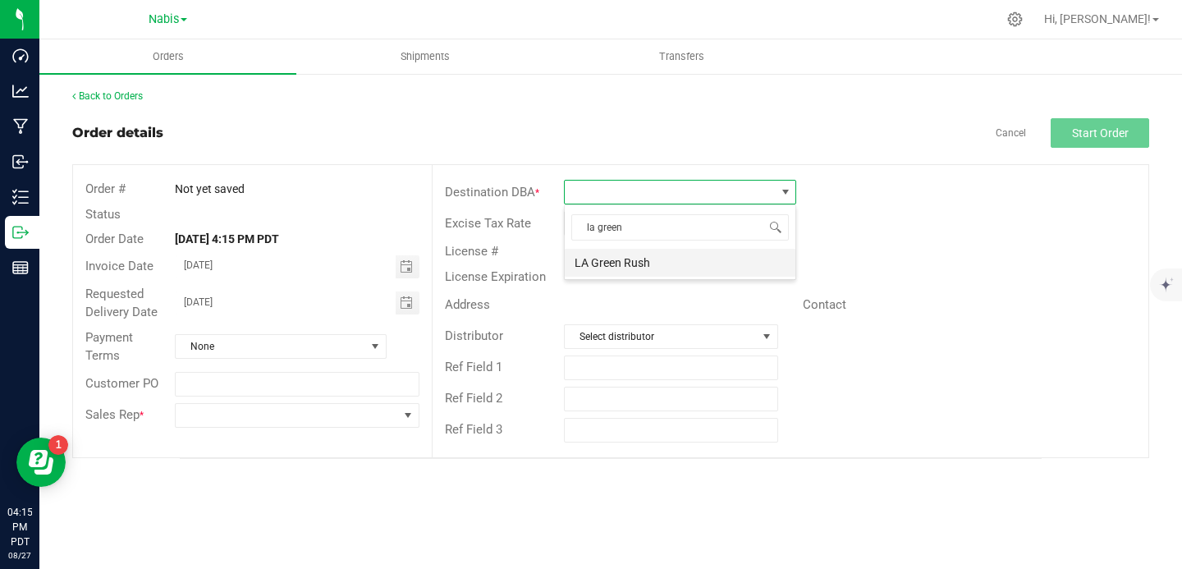
click at [702, 267] on li "LA Green Rush" at bounding box center [680, 263] width 231 height 28
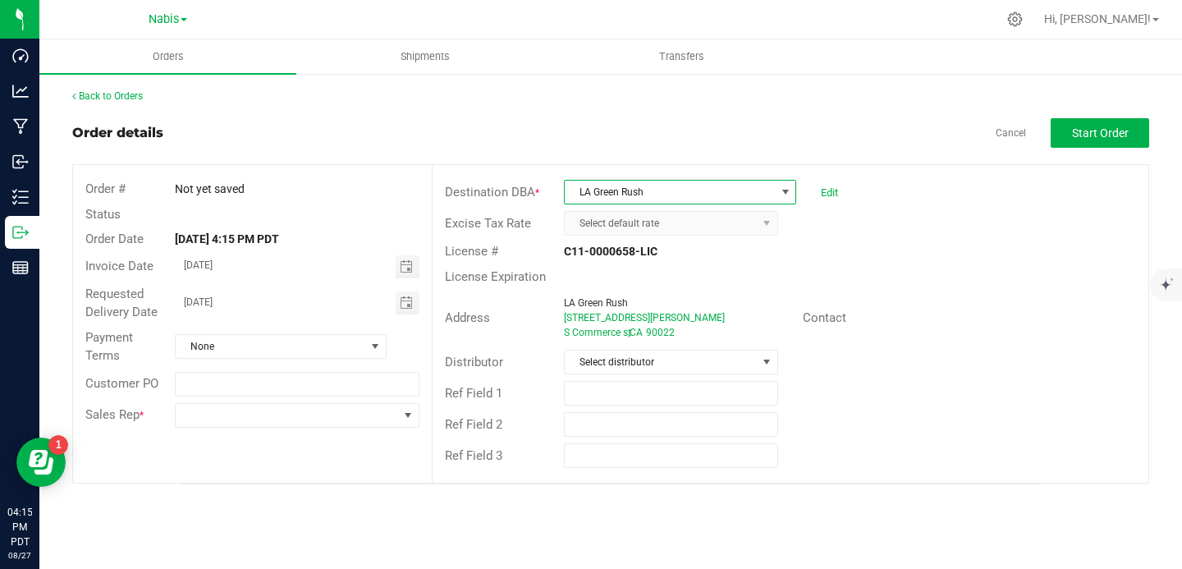
click at [744, 197] on span "LA Green Rush" at bounding box center [670, 192] width 210 height 23
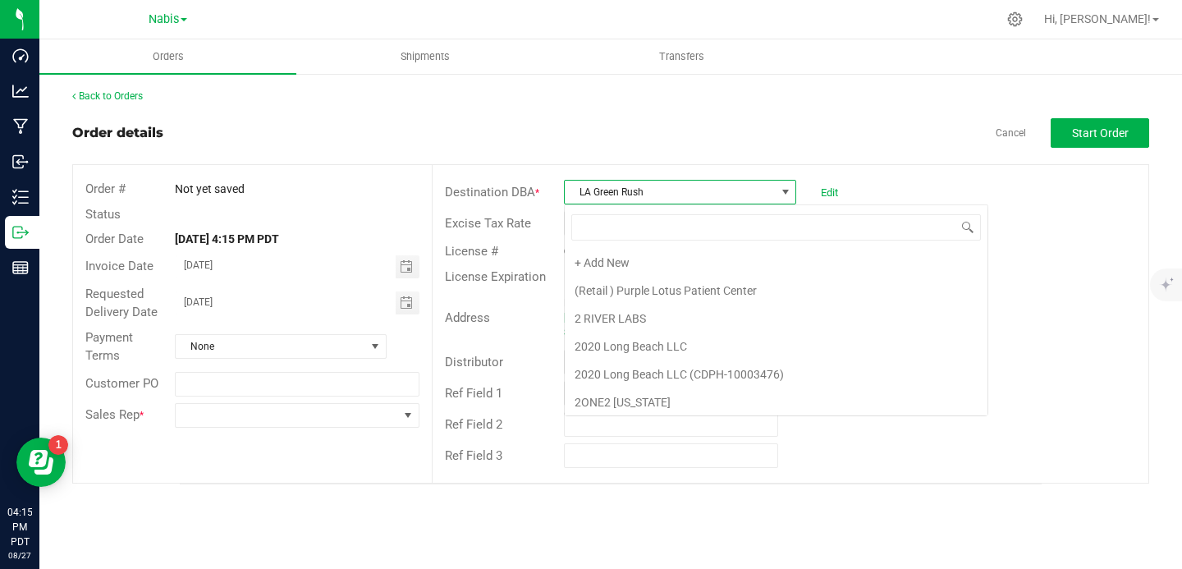
click at [744, 197] on span "LA Green Rush" at bounding box center [670, 192] width 210 height 23
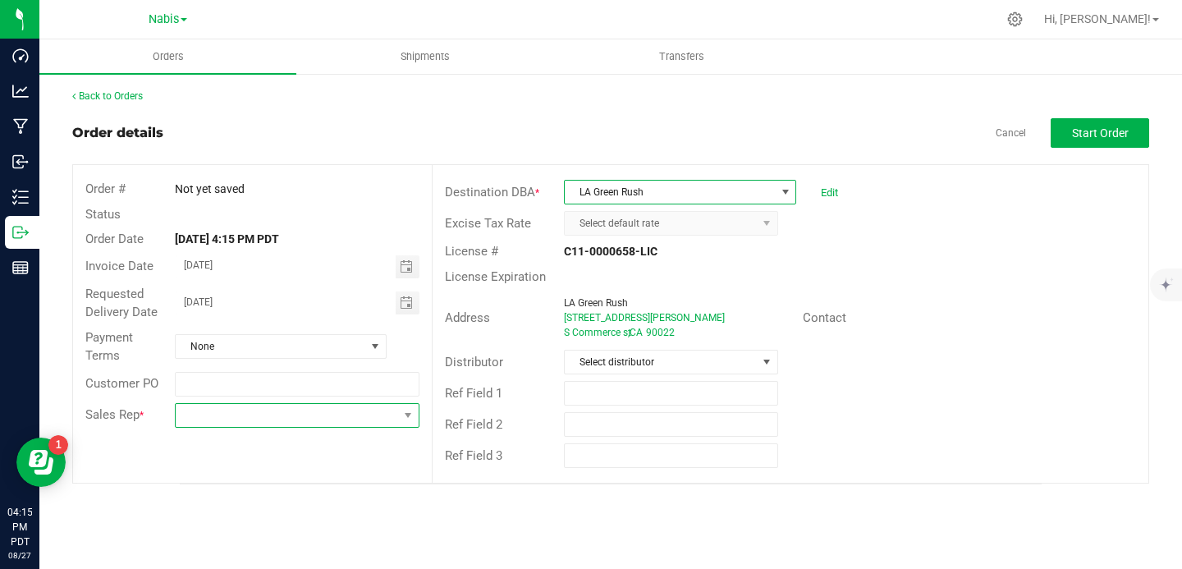
click at [282, 410] on span at bounding box center [287, 415] width 222 height 23
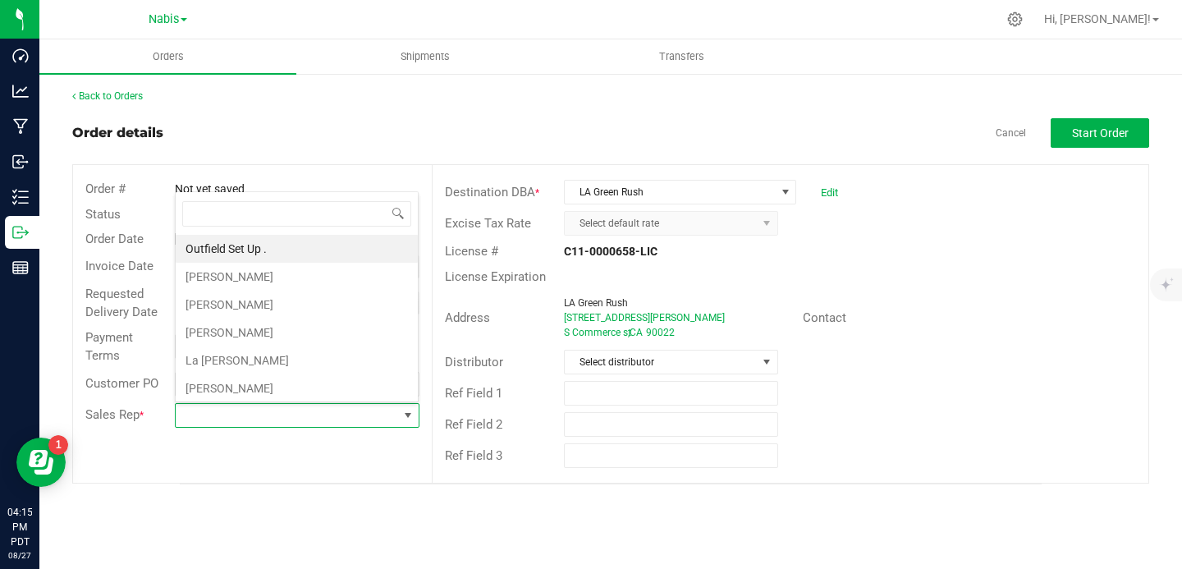
scroll to position [25, 241]
type input "no"
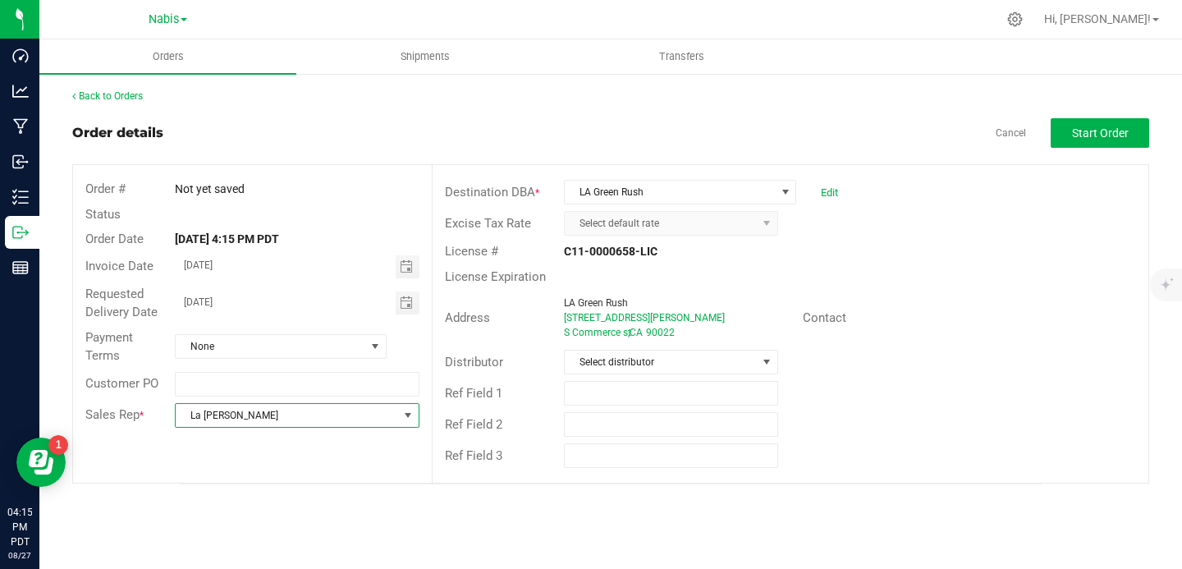
click at [375, 422] on span "La [PERSON_NAME]" at bounding box center [287, 415] width 222 height 23
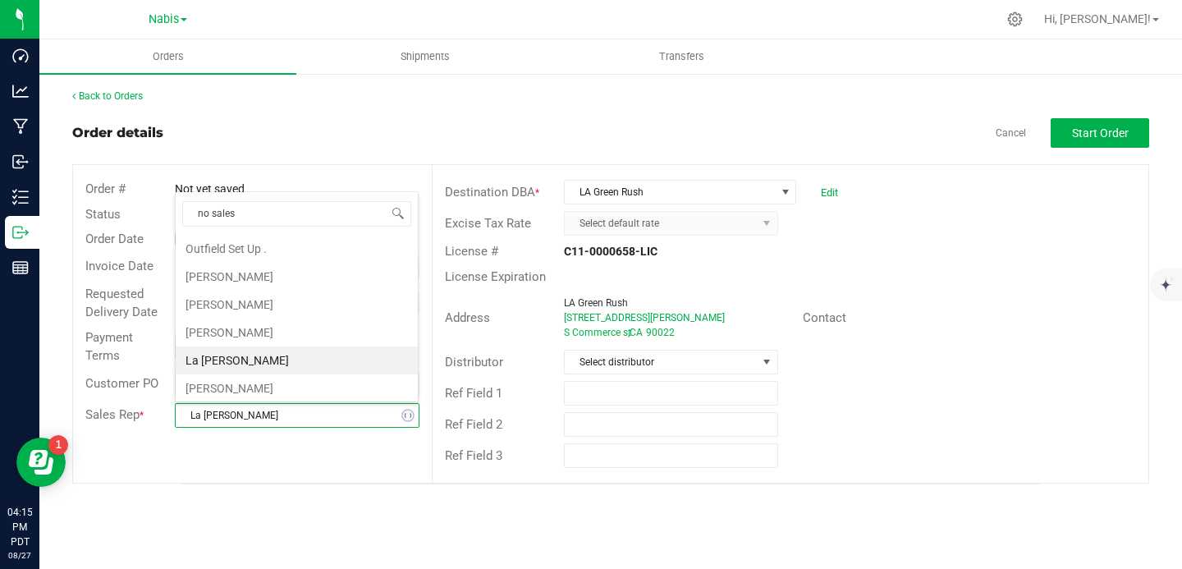
type input "no sales p"
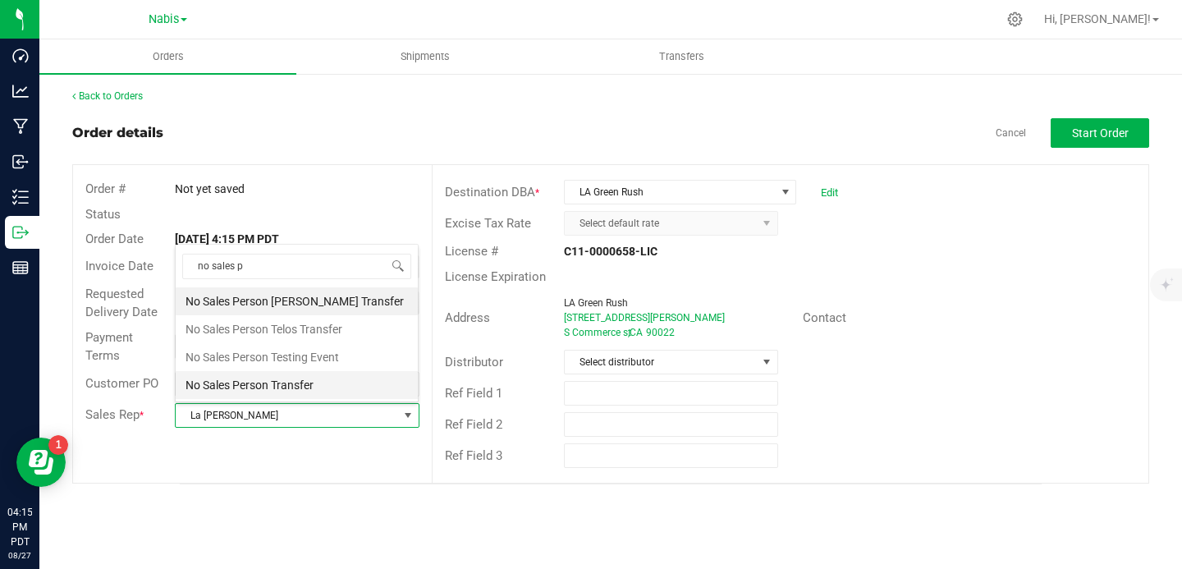
click at [331, 386] on li "No Sales Person Transfer" at bounding box center [297, 385] width 242 height 28
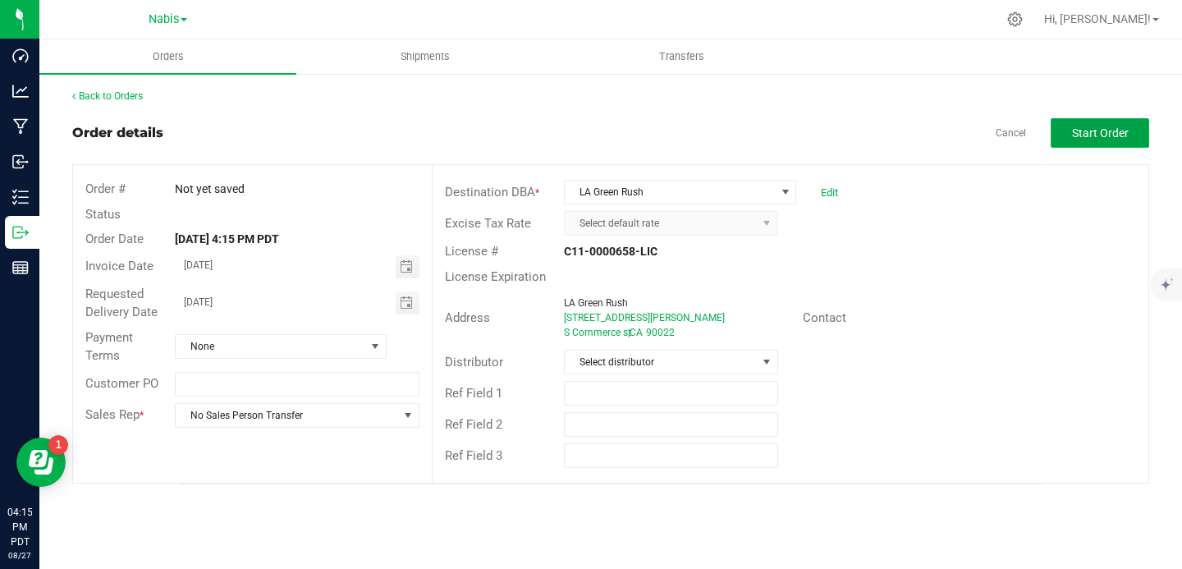
click at [1074, 132] on span "Start Order" at bounding box center [1100, 132] width 57 height 13
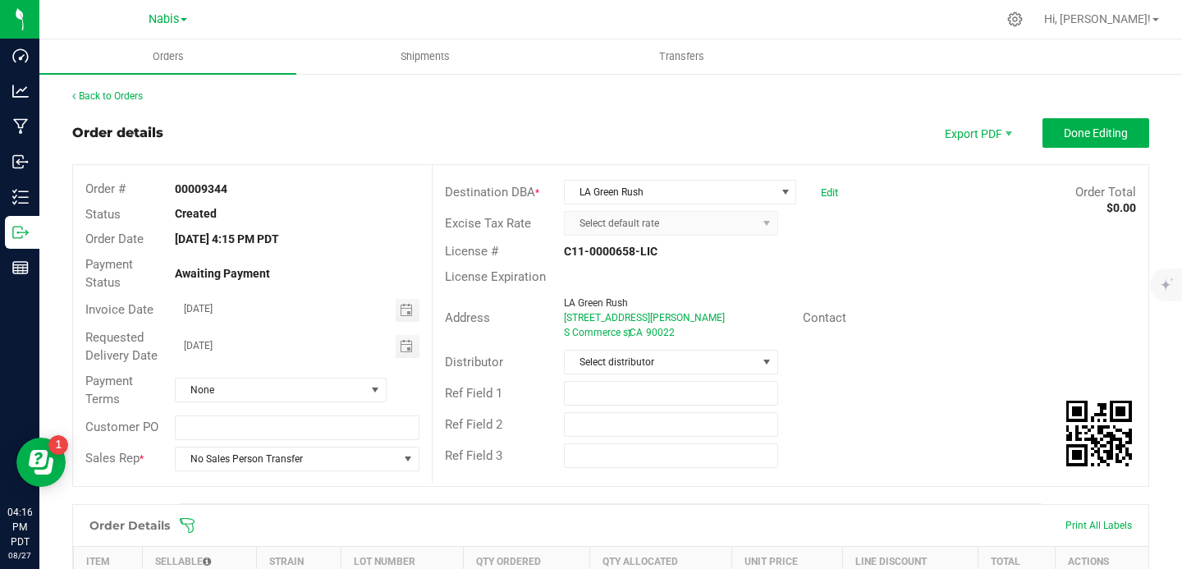
click at [214, 181] on div "00009344" at bounding box center [296, 189] width 268 height 17
click at [213, 186] on strong "00009344" at bounding box center [201, 188] width 53 height 13
click at [203, 190] on strong "00009344" at bounding box center [201, 188] width 53 height 13
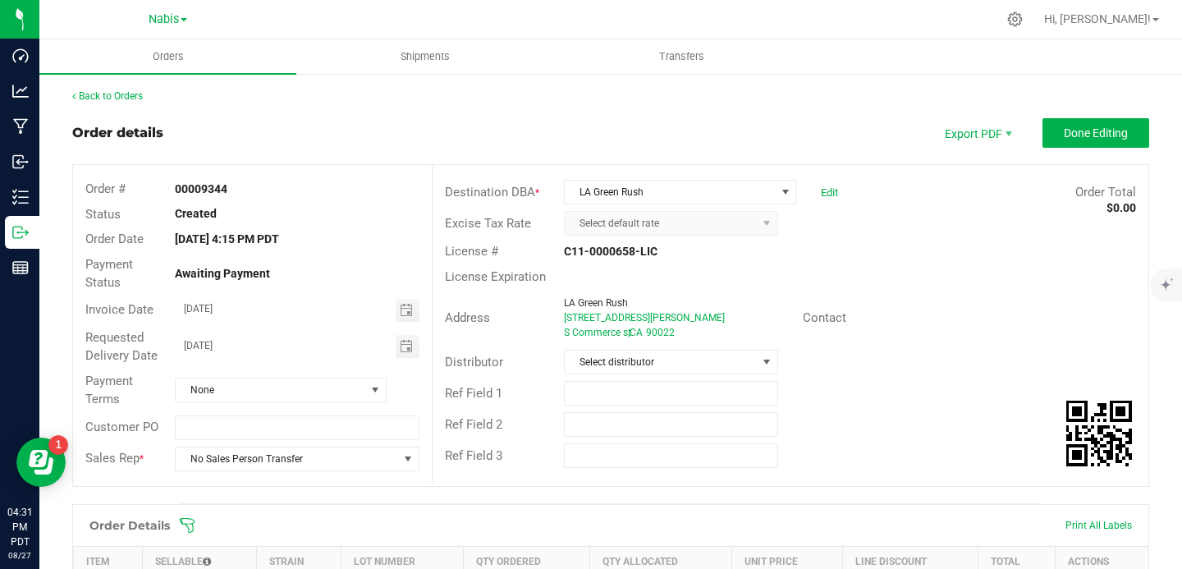
click at [203, 190] on strong "00009344" at bounding box center [201, 188] width 53 height 13
click at [1068, 129] on span "Done Editing" at bounding box center [1095, 132] width 64 height 13
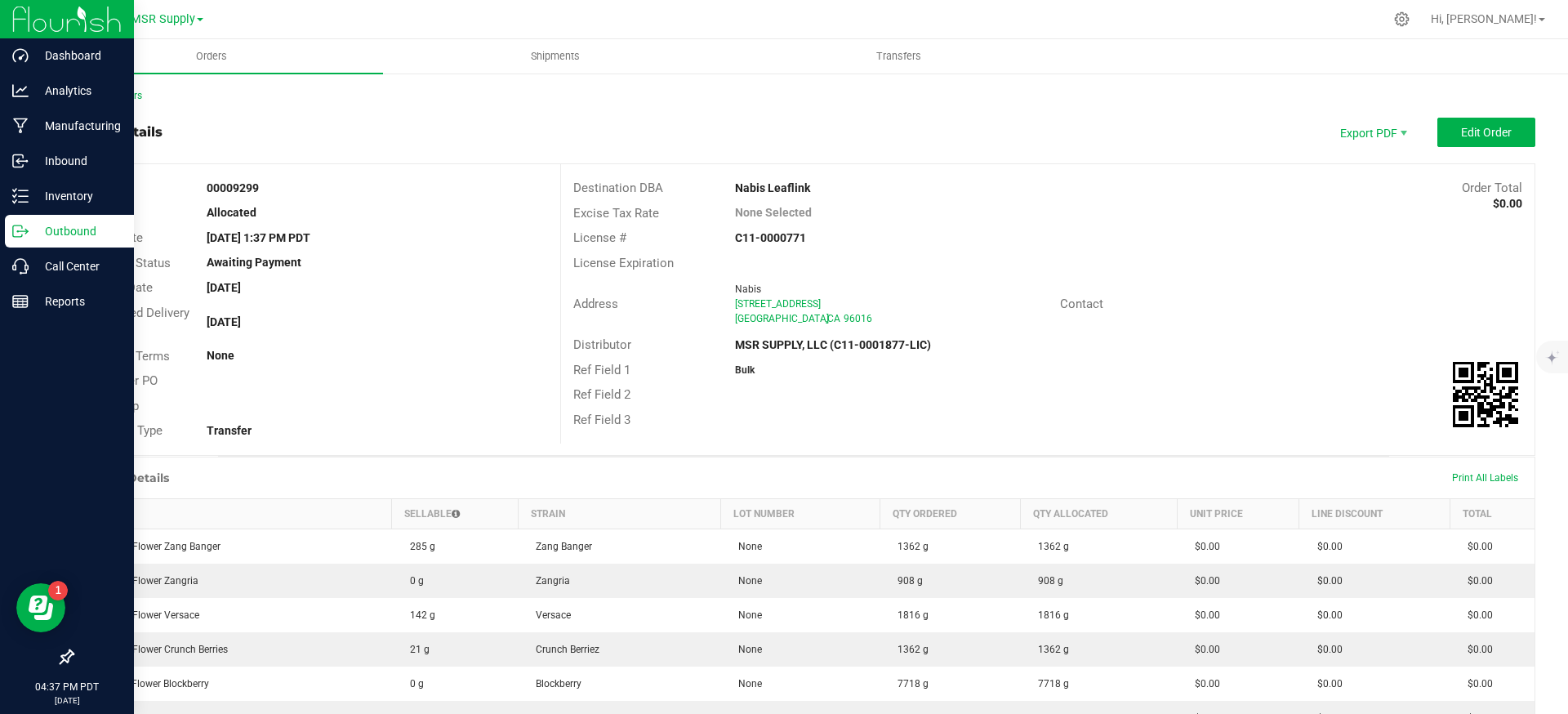
click at [50, 226] on p "Outbound" at bounding box center [78, 231] width 98 height 20
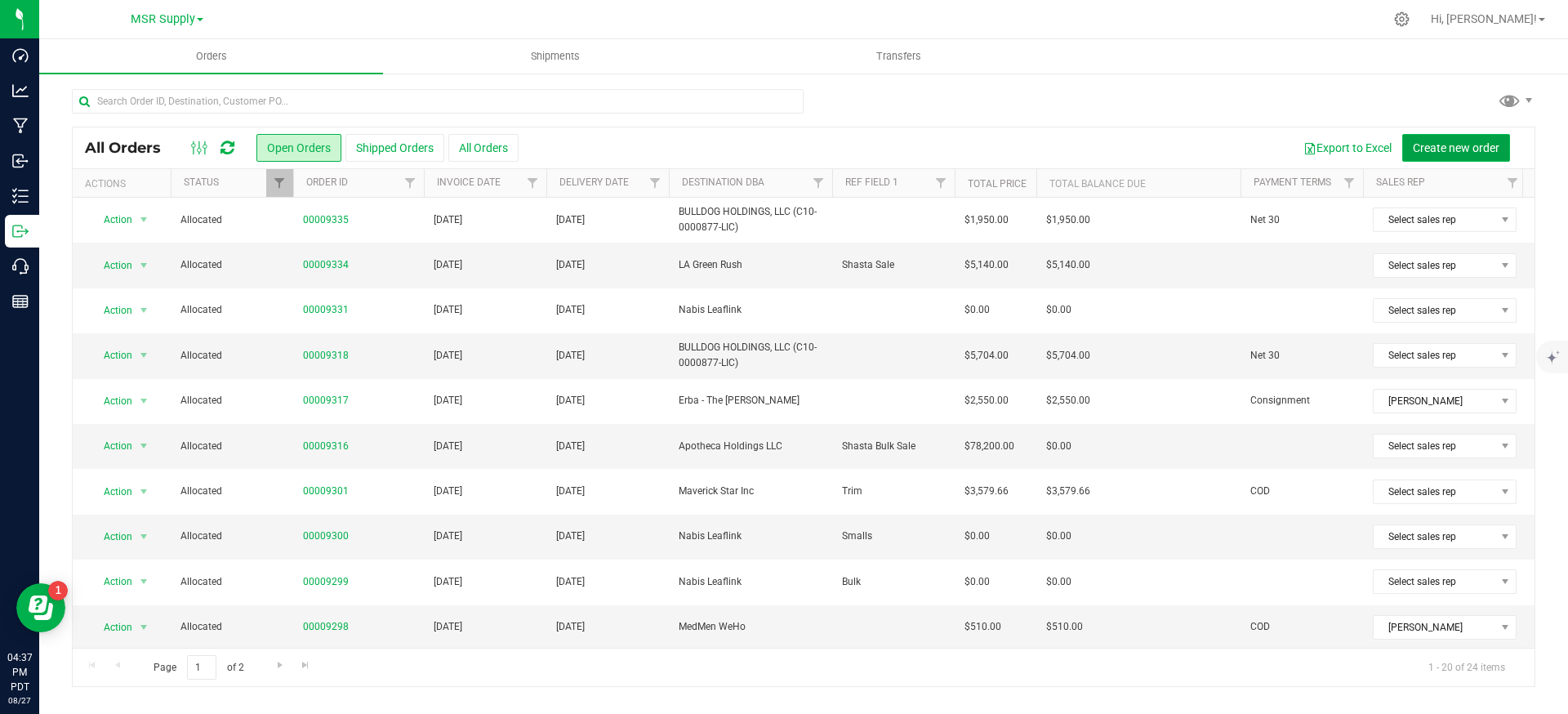
click at [1453, 146] on span "Create new order" at bounding box center [1456, 147] width 87 height 13
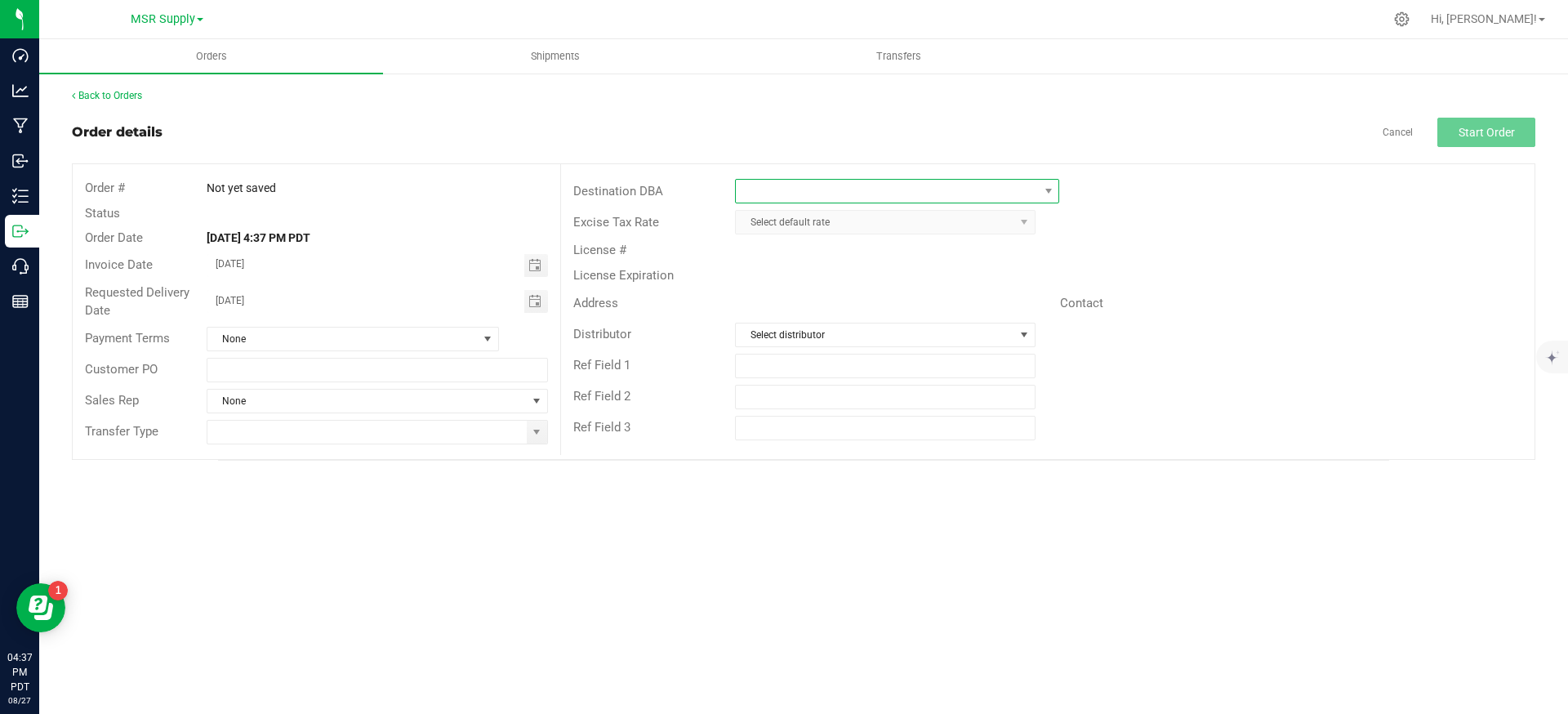
click at [790, 195] on span at bounding box center [887, 191] width 303 height 23
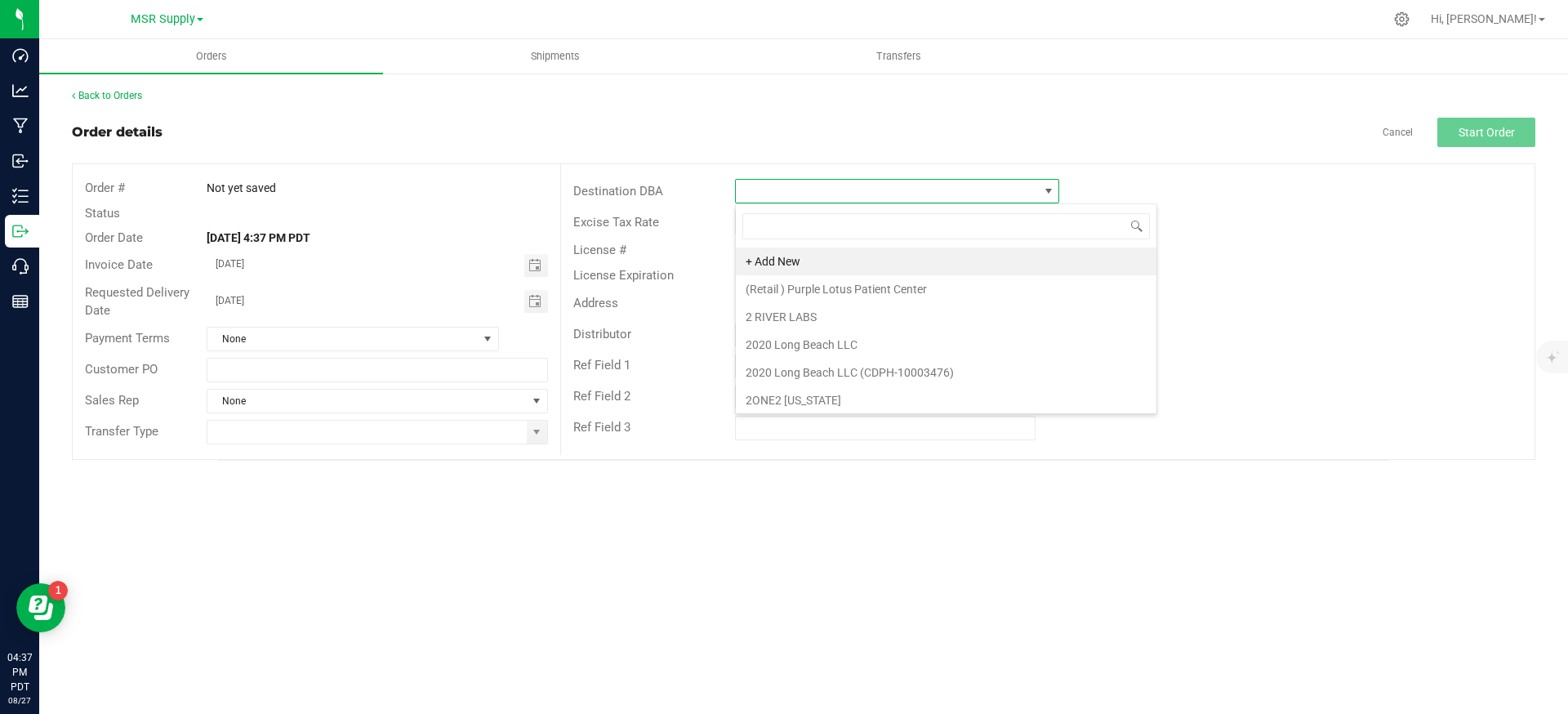
scroll to position [25, 325]
type input "la green rush"
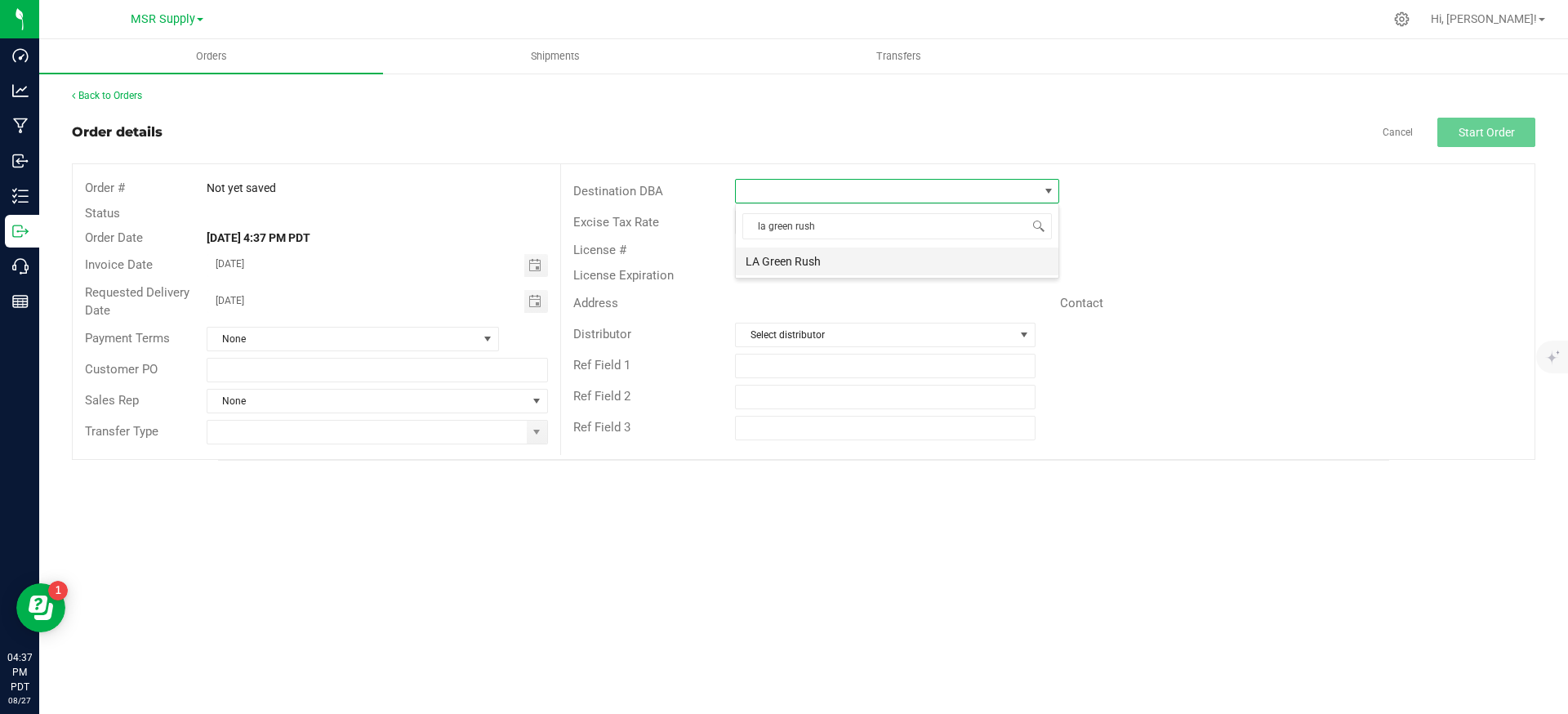
click at [812, 257] on li "LA Green Rush" at bounding box center [897, 262] width 323 height 28
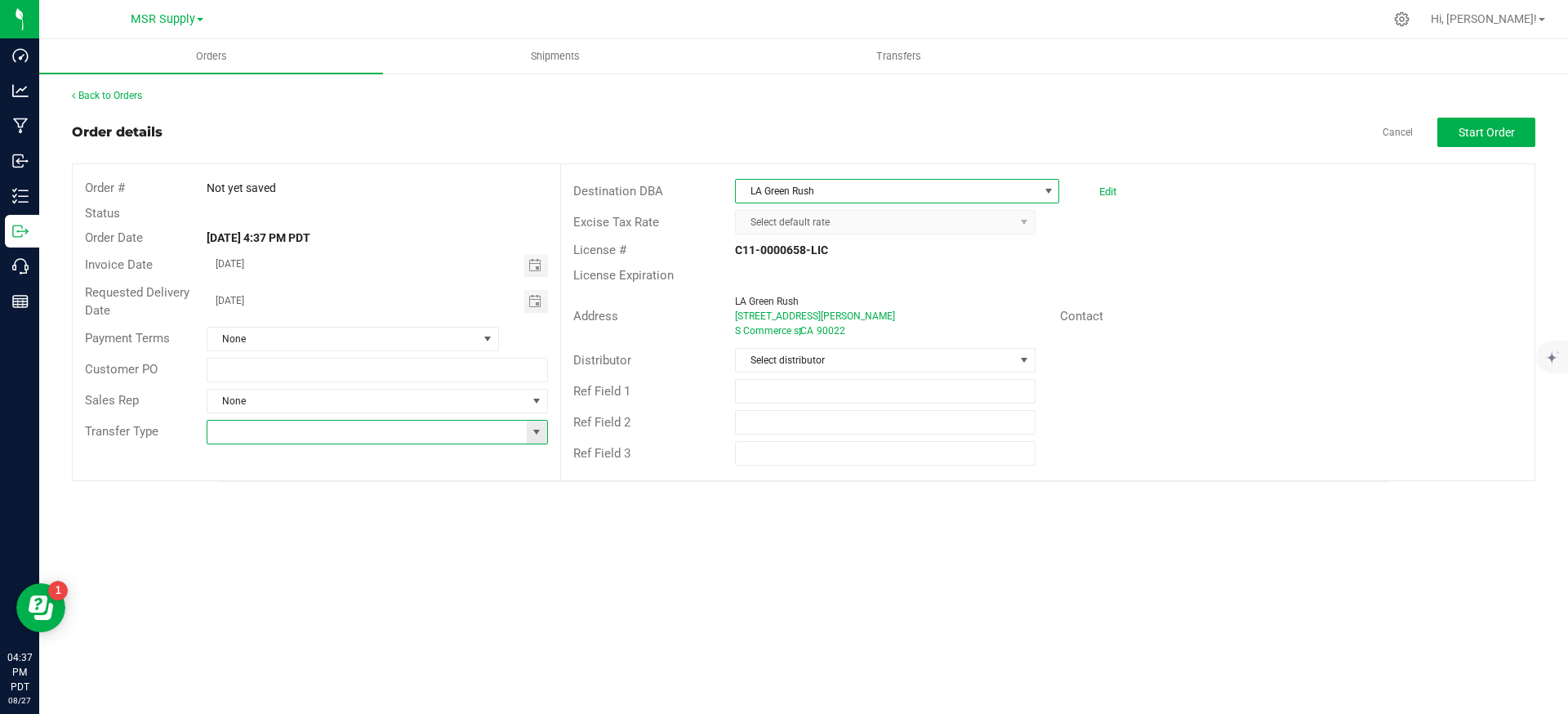
click at [411, 428] on input at bounding box center [366, 432] width 319 height 23
click at [430, 439] on input at bounding box center [366, 432] width 319 height 23
click at [463, 430] on input at bounding box center [366, 432] width 319 height 23
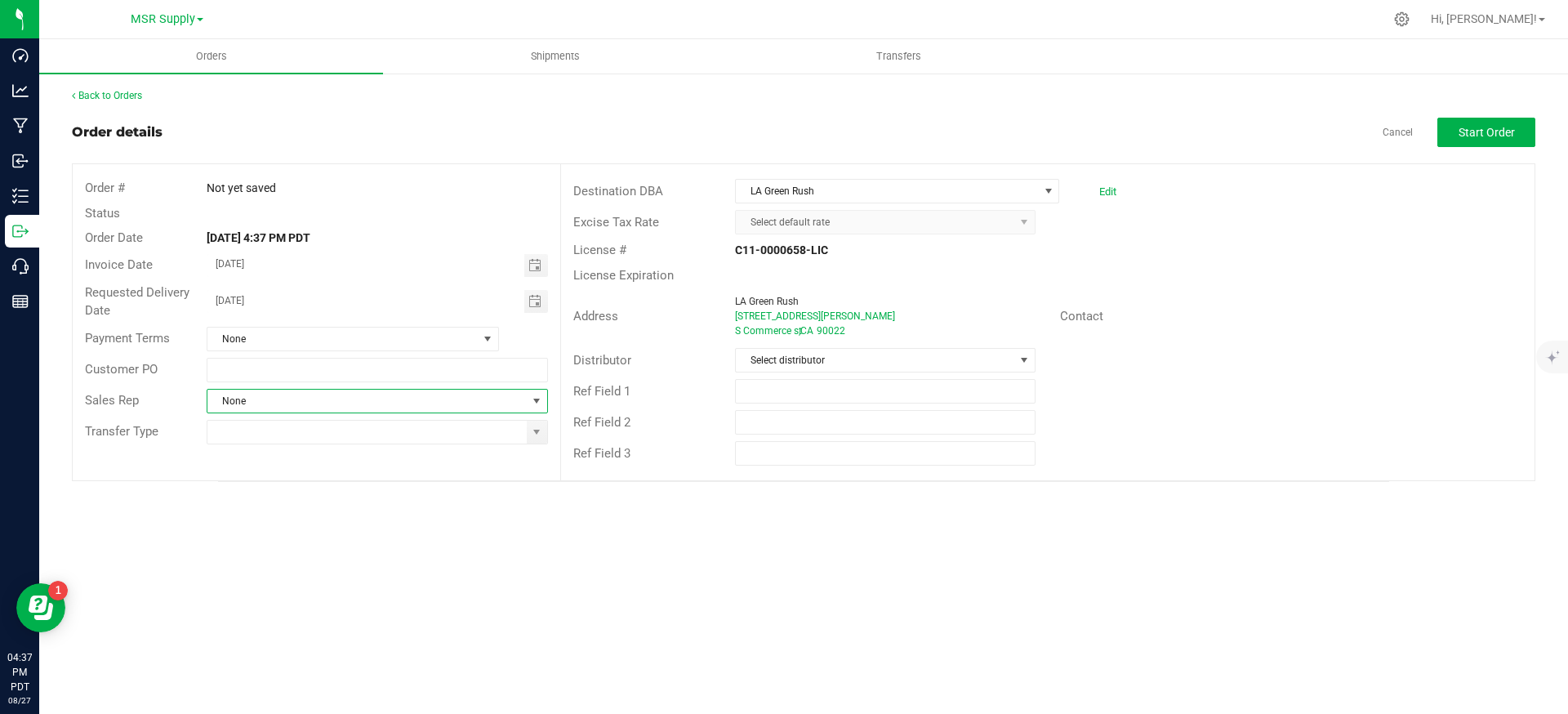
click at [468, 395] on span "None" at bounding box center [366, 400] width 319 height 23
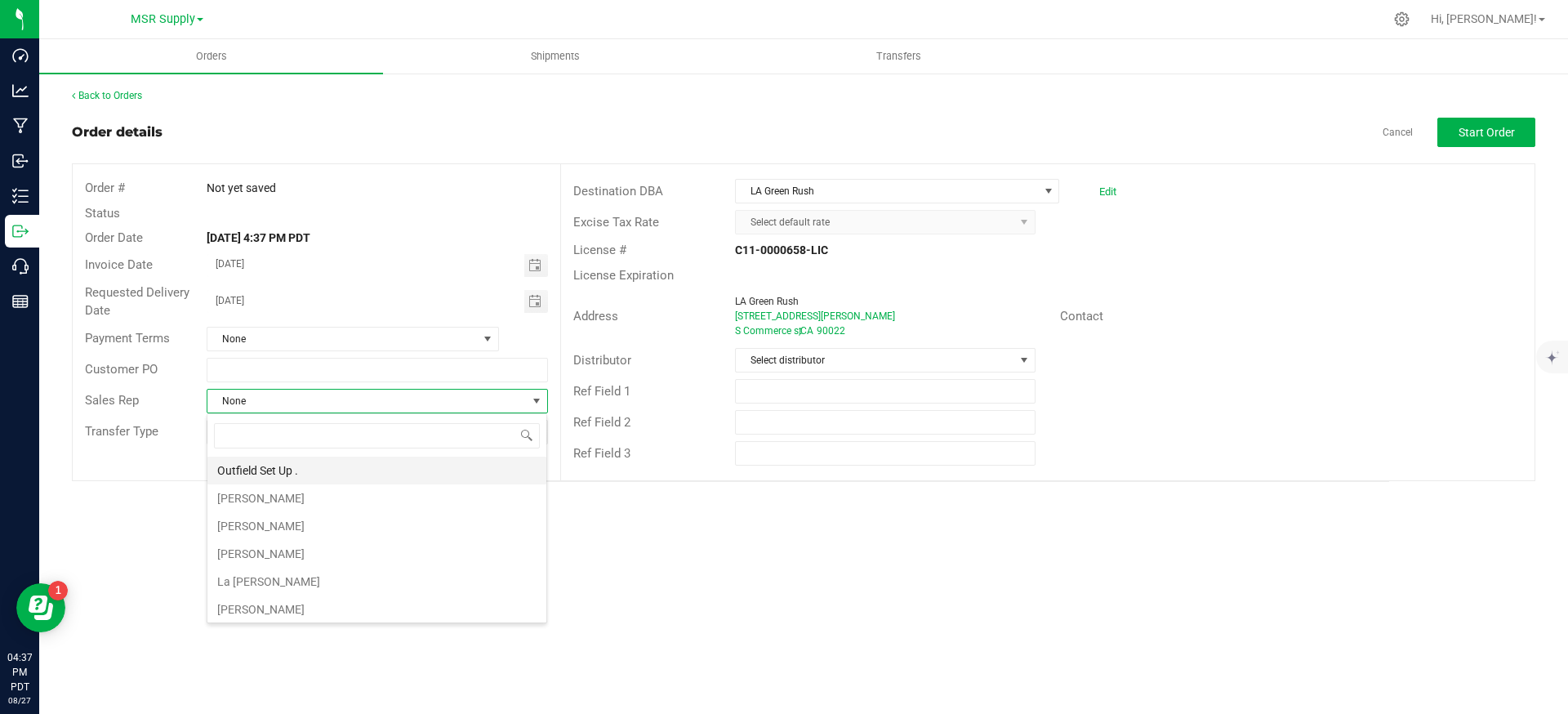
scroll to position [25, 341]
type input "no sa"
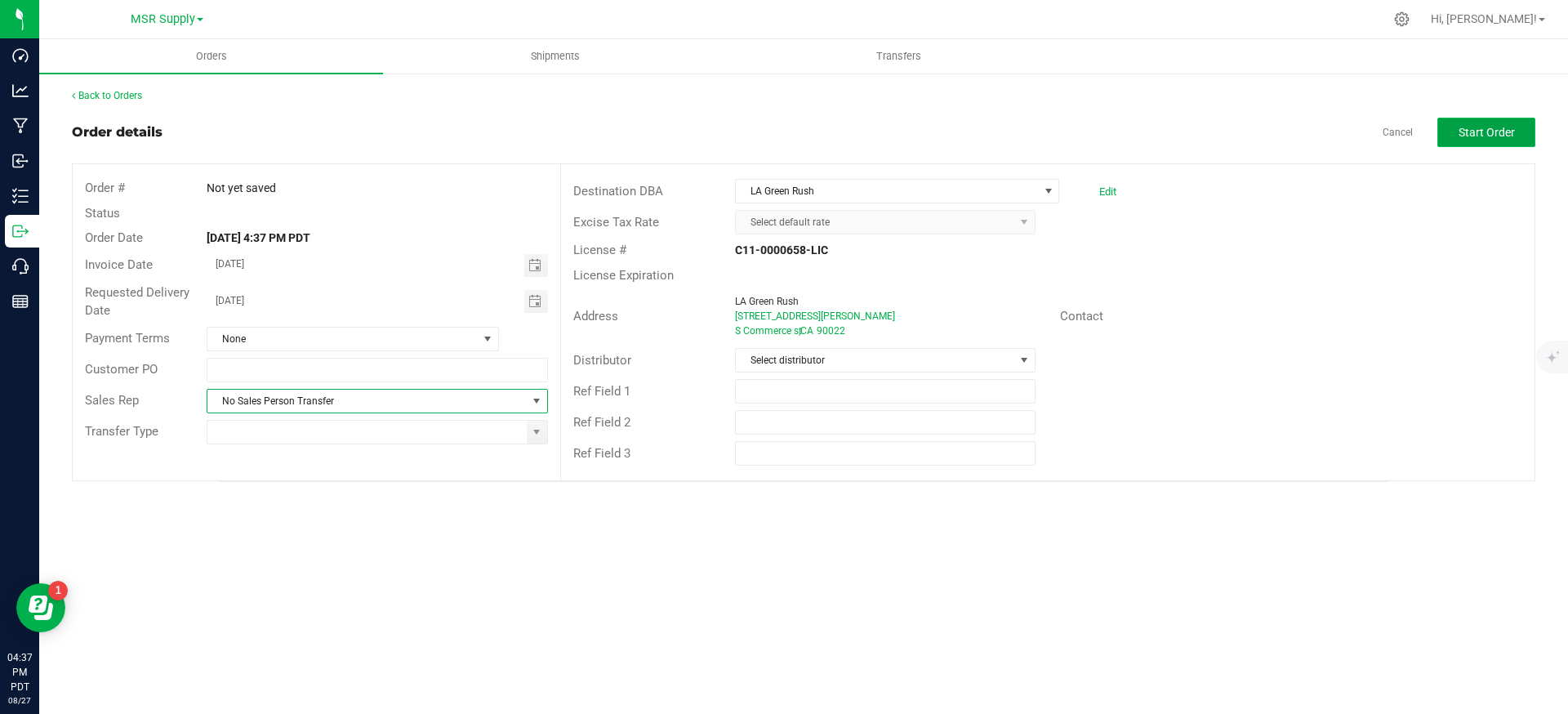
click at [1509, 137] on span "Start Order" at bounding box center [1486, 131] width 57 height 13
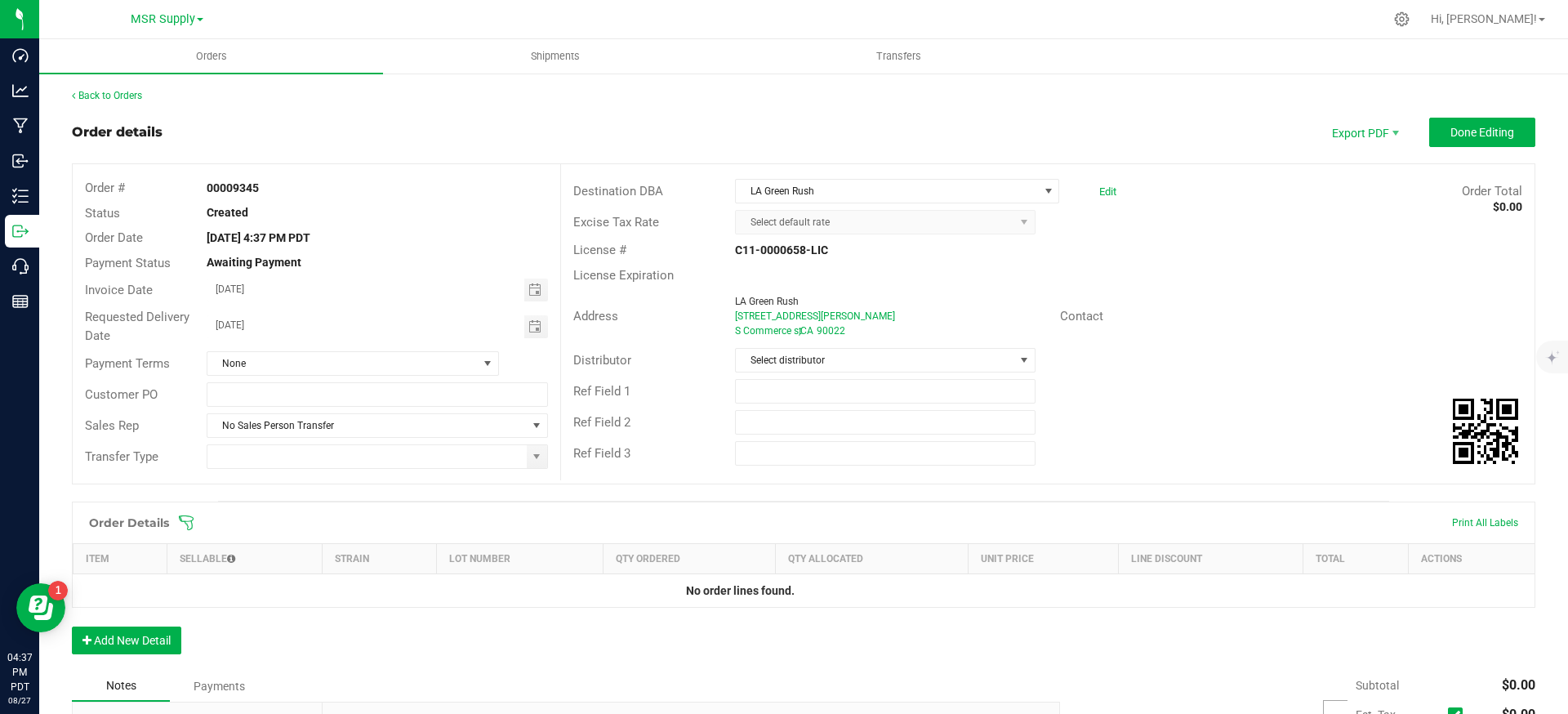
click at [239, 188] on strong "00009345" at bounding box center [233, 187] width 53 height 13
copy strong "00009345"
click at [1467, 137] on span "Done Editing" at bounding box center [1482, 131] width 64 height 13
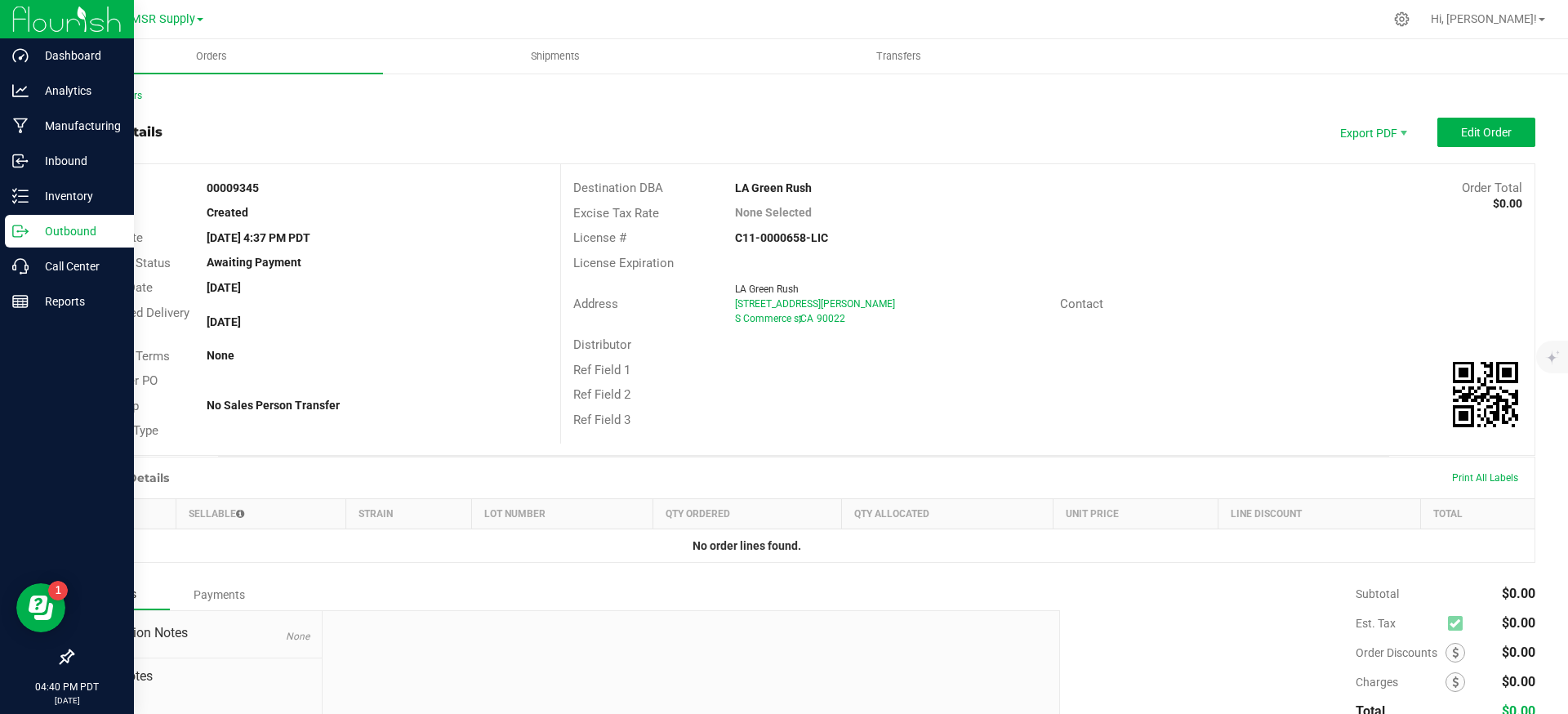
click at [30, 230] on p "Outbound" at bounding box center [78, 231] width 98 height 20
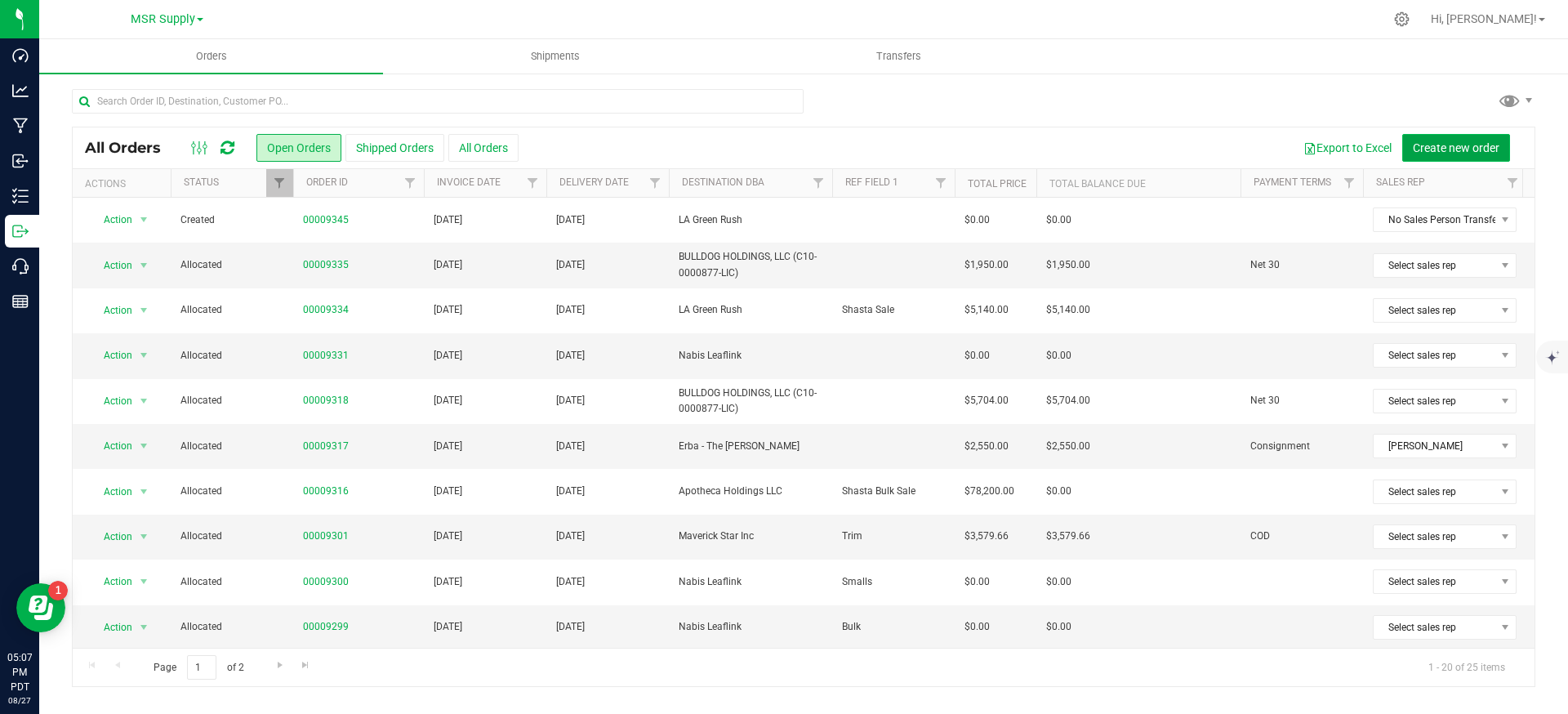
click at [1430, 145] on span "Create new order" at bounding box center [1456, 147] width 87 height 13
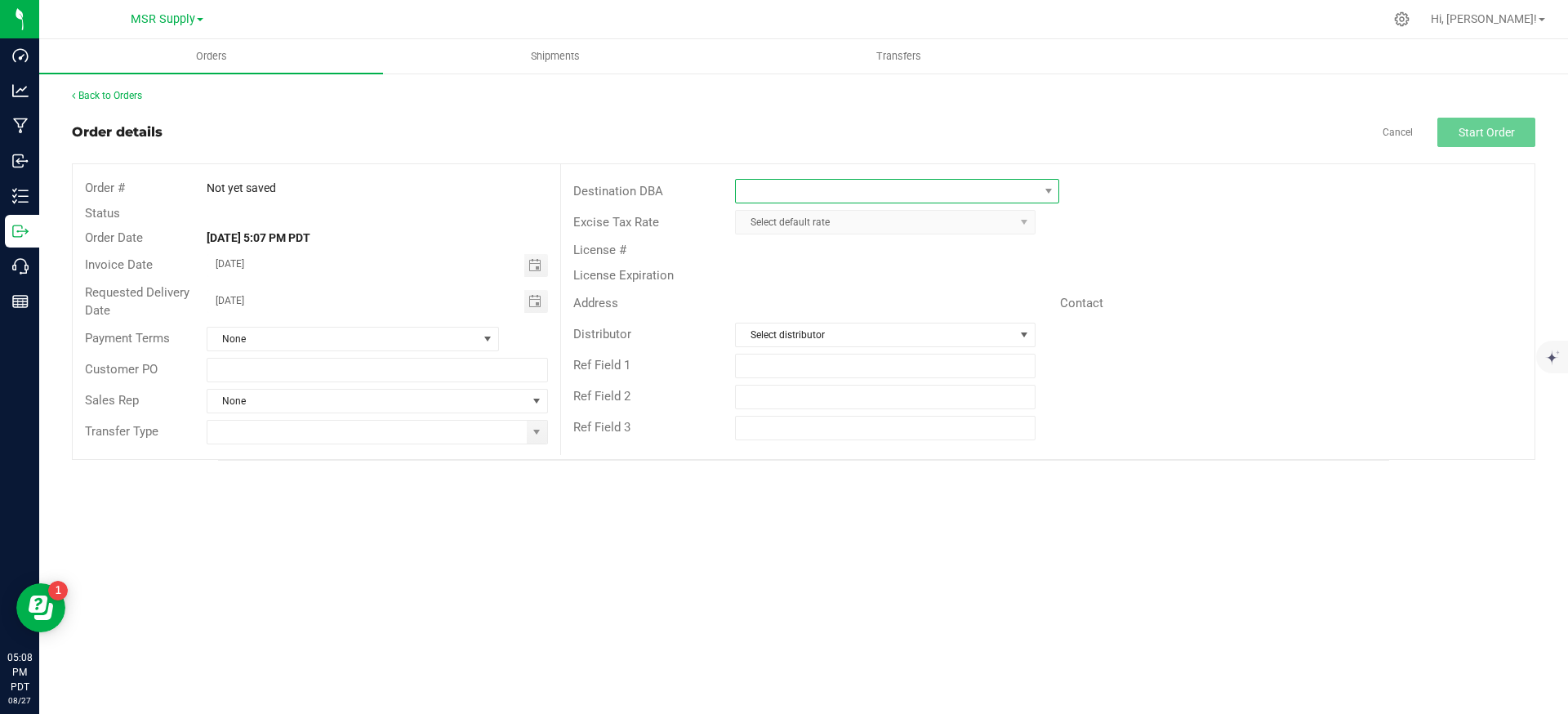
click at [834, 198] on span at bounding box center [887, 191] width 303 height 23
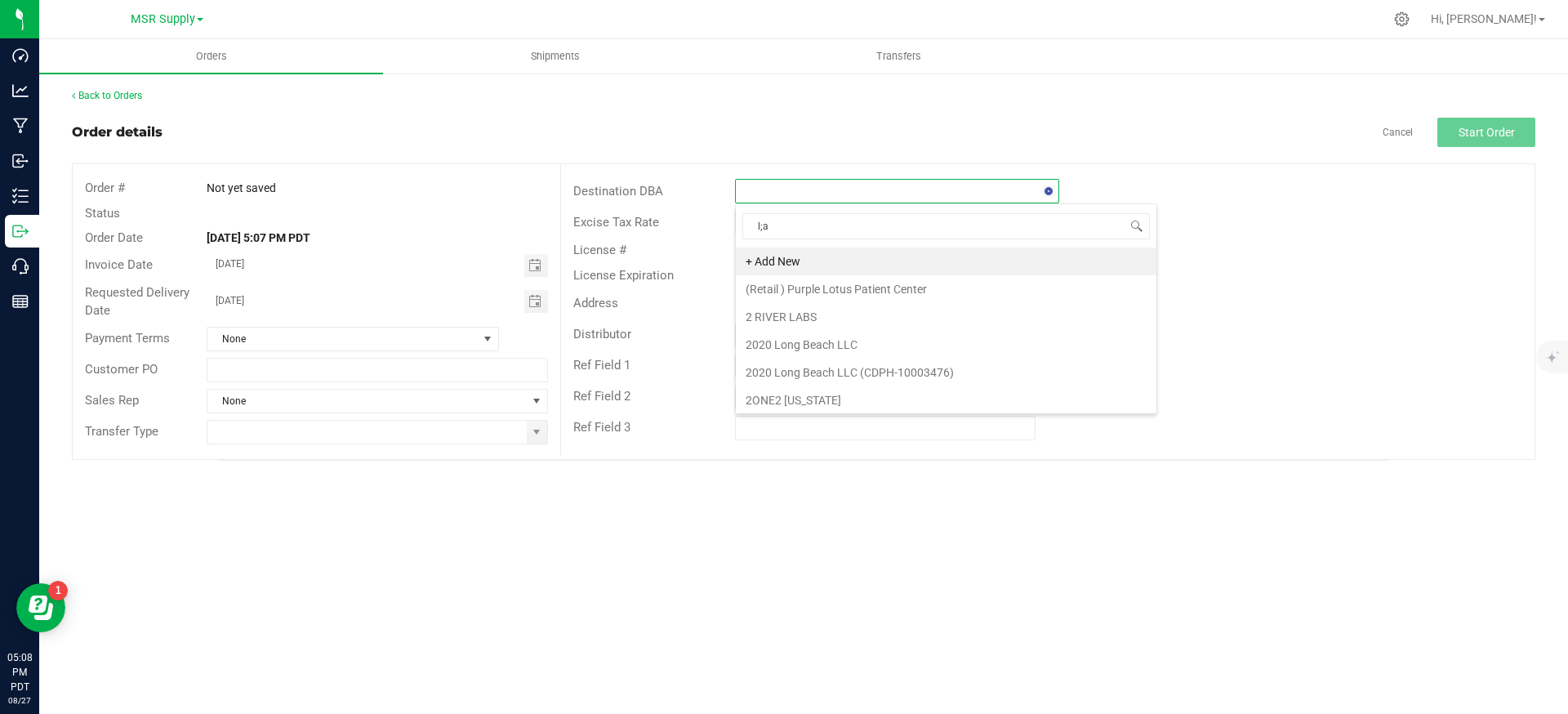
scroll to position [25, 325]
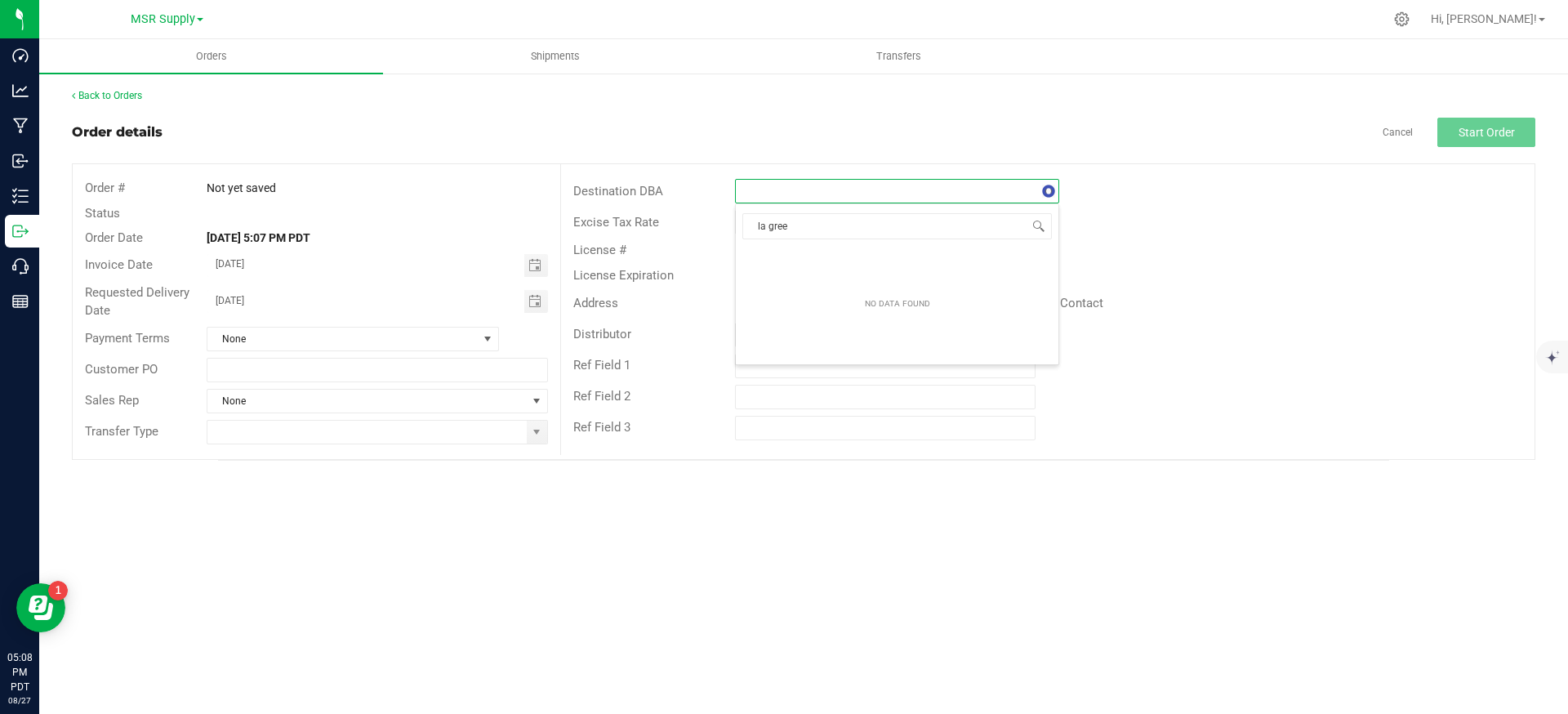
type input "la green"
click at [826, 261] on li "LA Green Rush" at bounding box center [897, 262] width 323 height 28
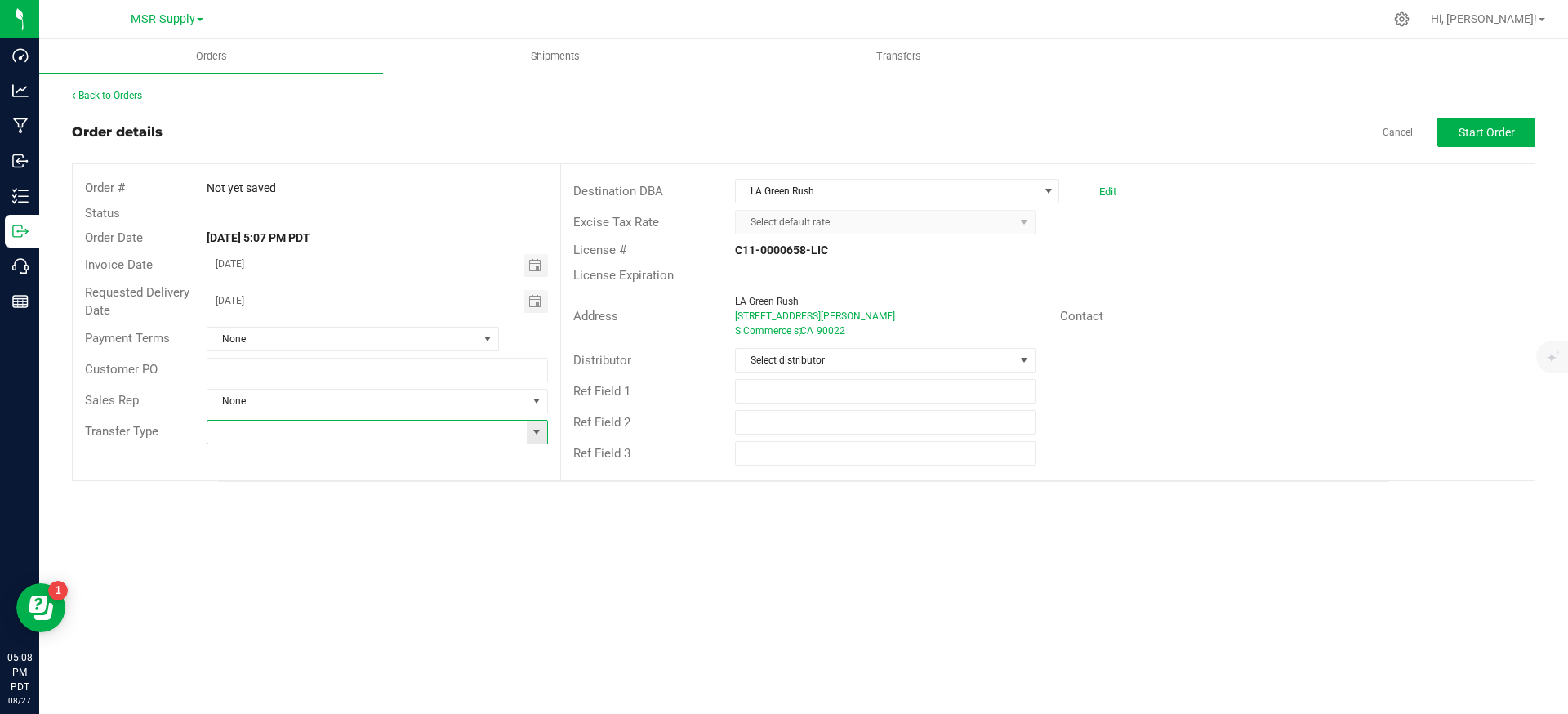
click at [375, 432] on input at bounding box center [366, 432] width 319 height 23
click at [366, 401] on span "None" at bounding box center [366, 400] width 319 height 23
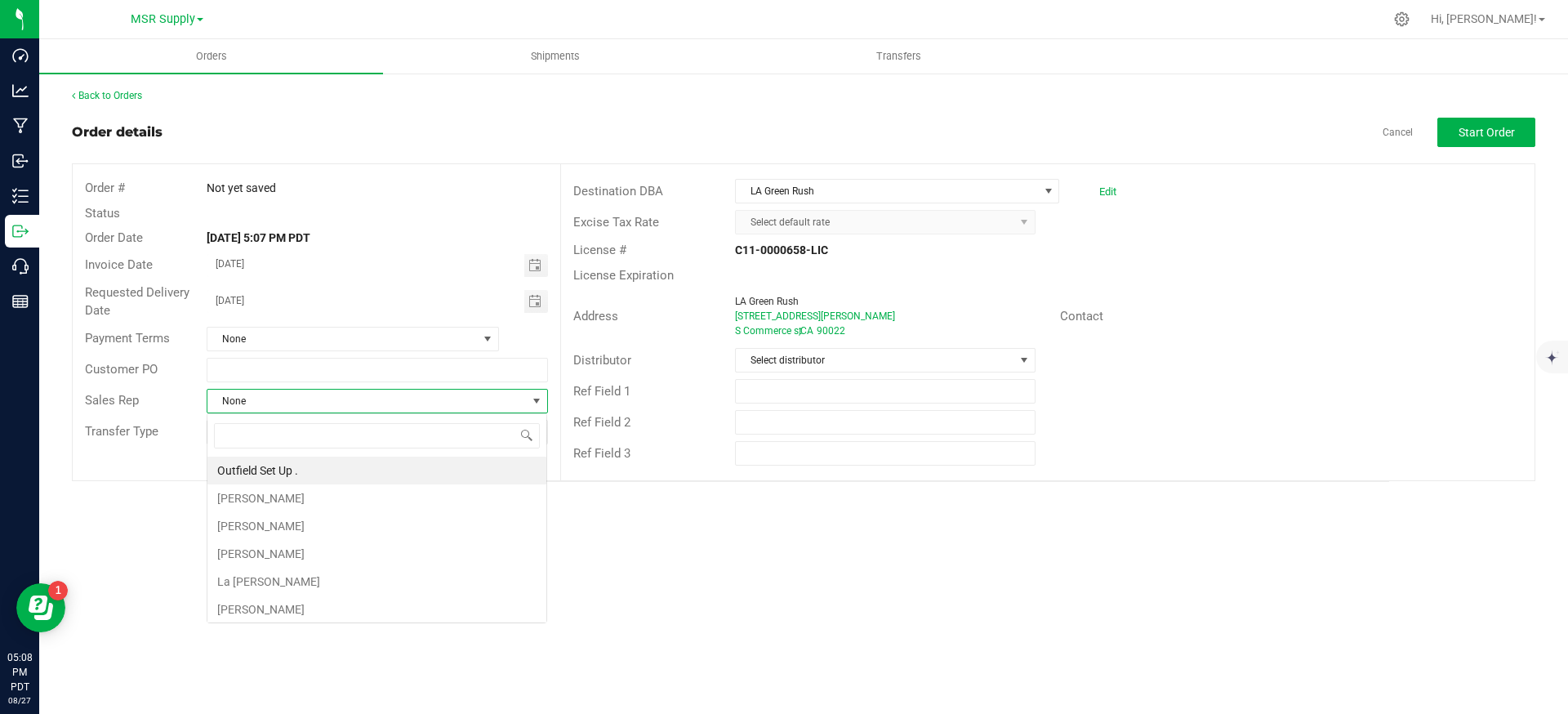
scroll to position [25, 341]
type input "no s"
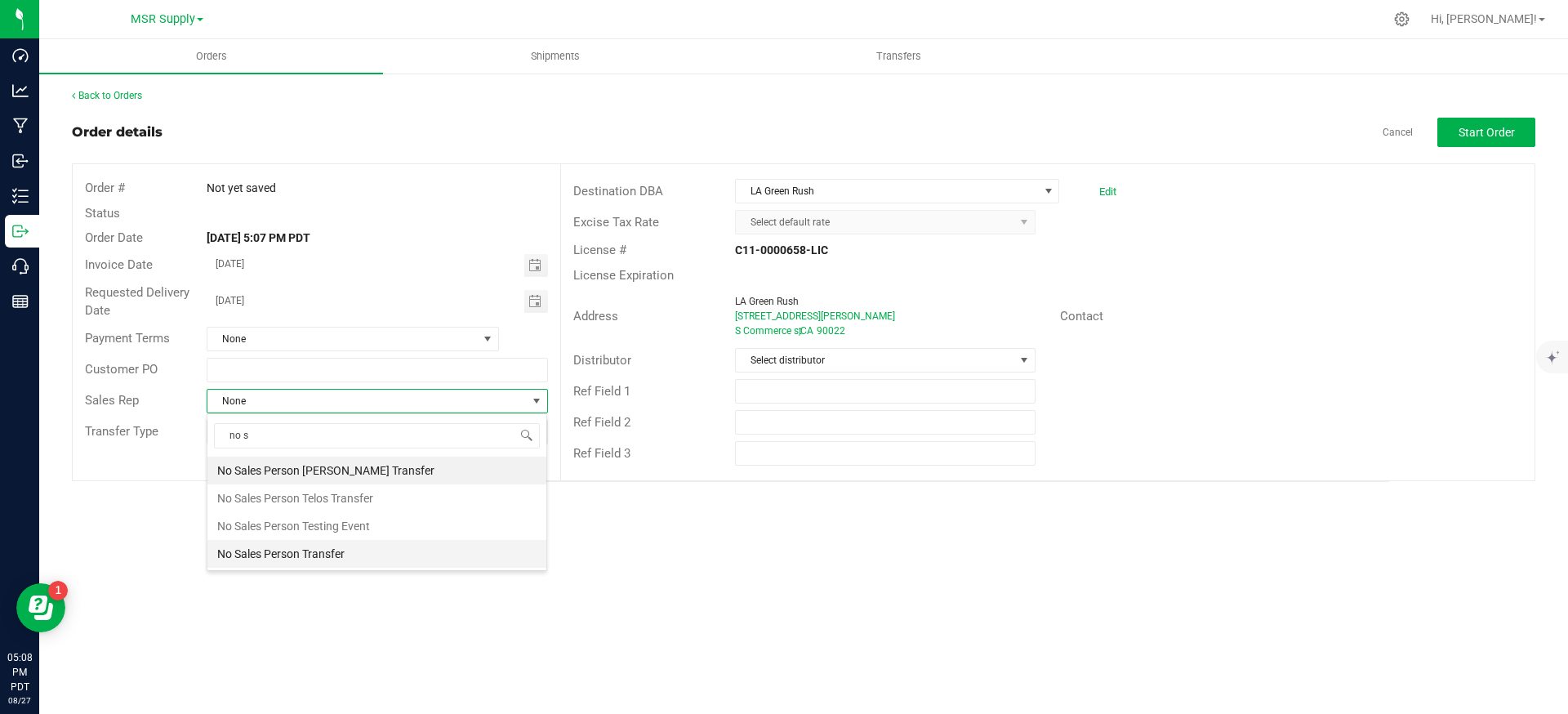
click at [374, 561] on li "No Sales Person Transfer" at bounding box center [376, 554] width 339 height 28
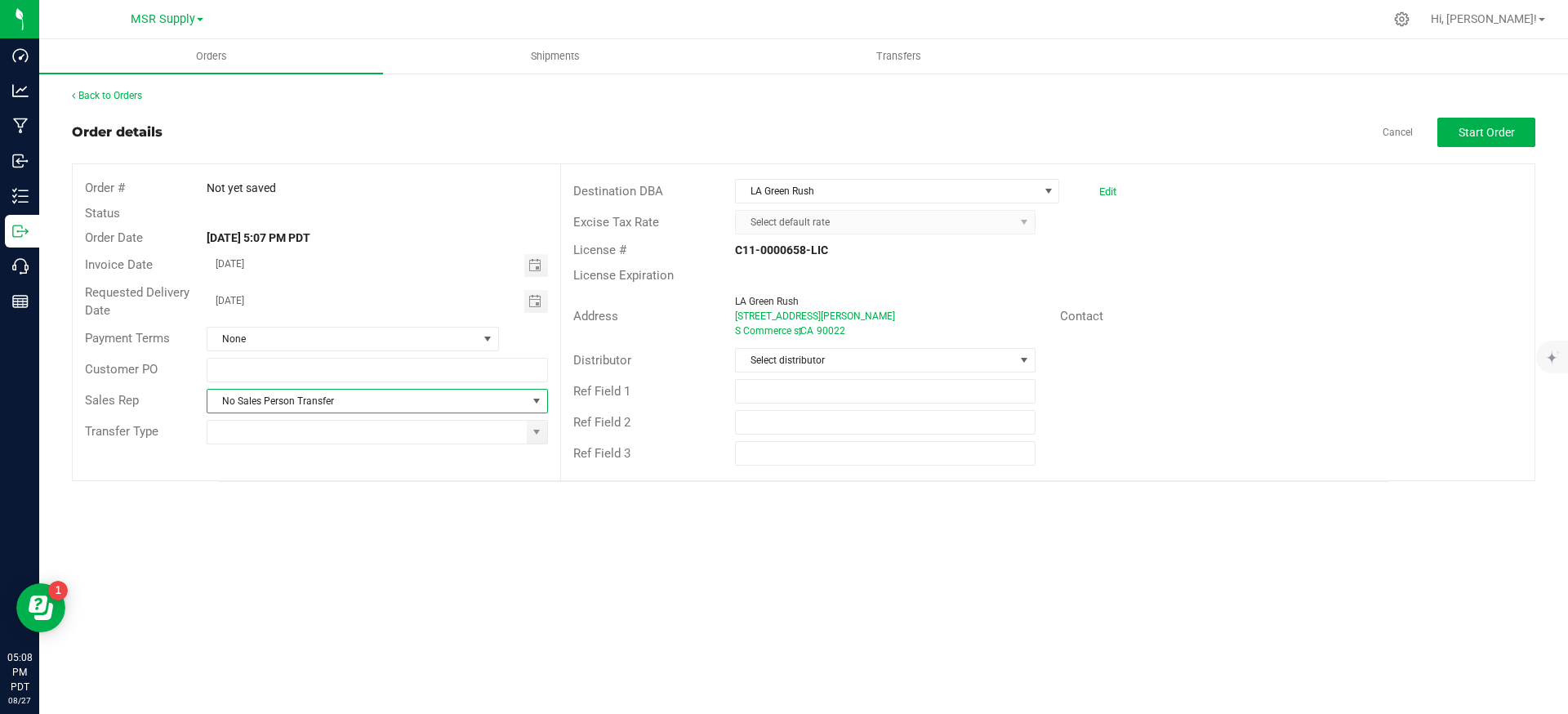
click at [1487, 117] on div "Back to Orders Order details Cancel Start Order Order # Not yet saved Status Or…" at bounding box center [803, 285] width 1463 height 393
click at [1485, 122] on button "Start Order" at bounding box center [1486, 132] width 98 height 30
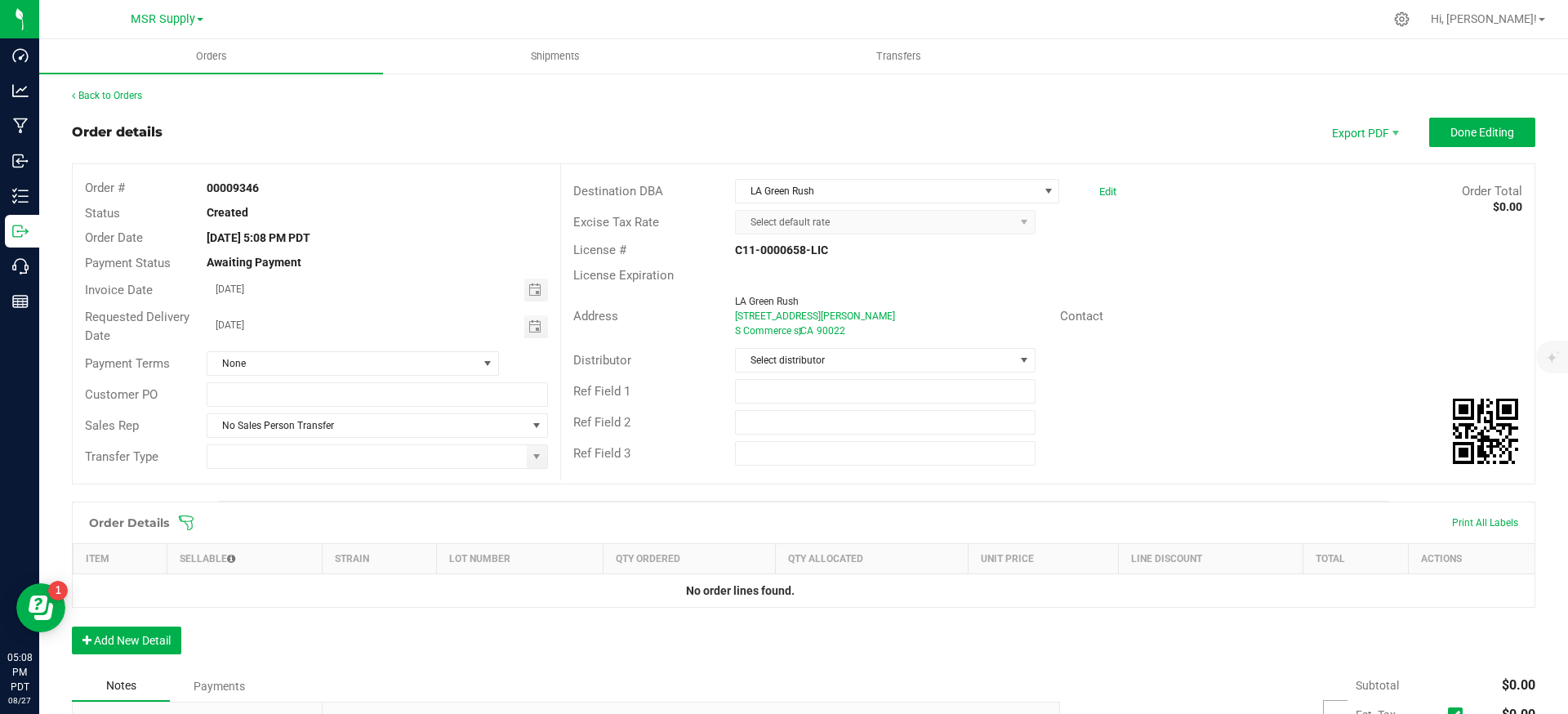
click at [254, 184] on strong "00009346" at bounding box center [233, 187] width 53 height 13
copy strong "00009346"
click at [1458, 136] on span "Done Editing" at bounding box center [1482, 131] width 64 height 13
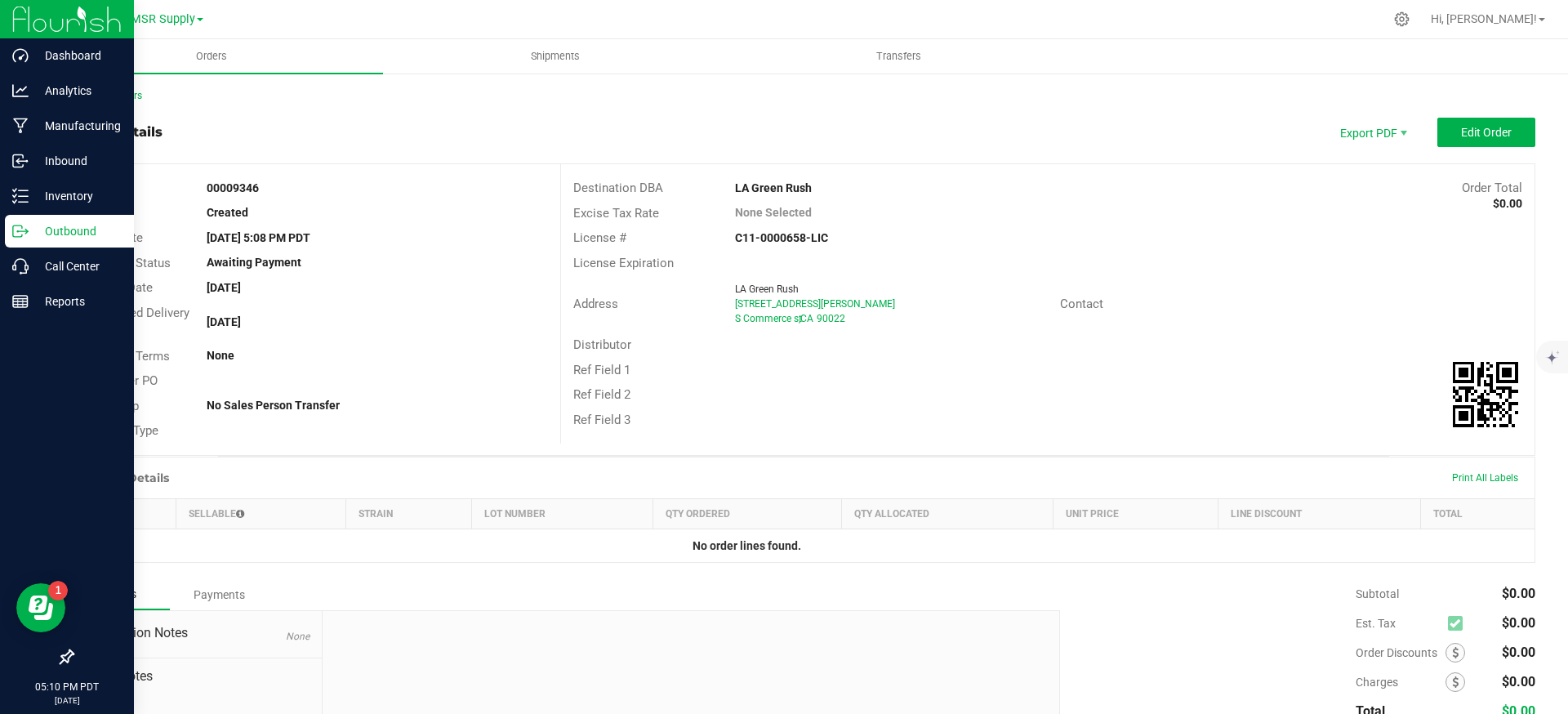
click at [31, 228] on p "Outbound" at bounding box center [78, 231] width 98 height 20
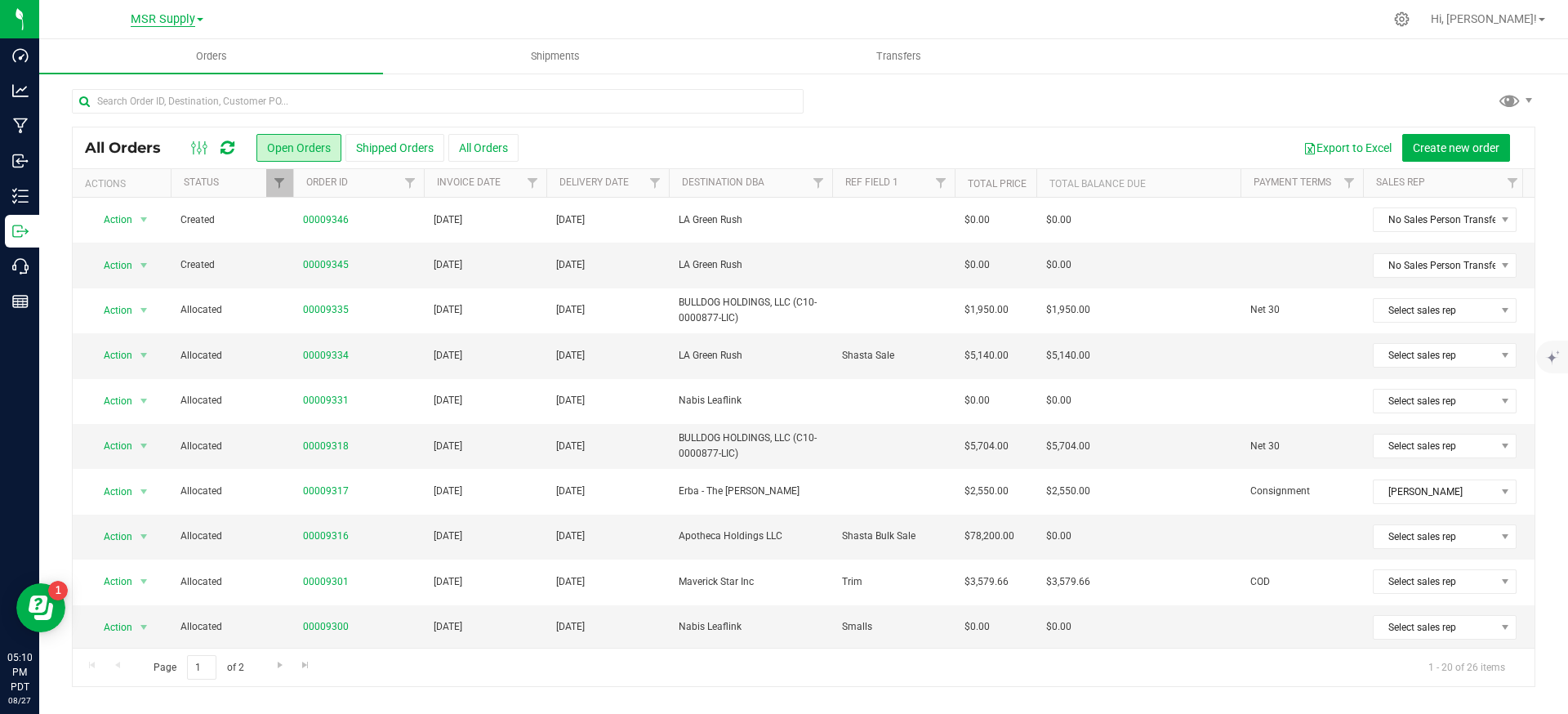
click at [176, 16] on span "MSR Supply" at bounding box center [162, 19] width 65 height 15
click at [191, 75] on link "Nabis" at bounding box center [167, 80] width 239 height 22
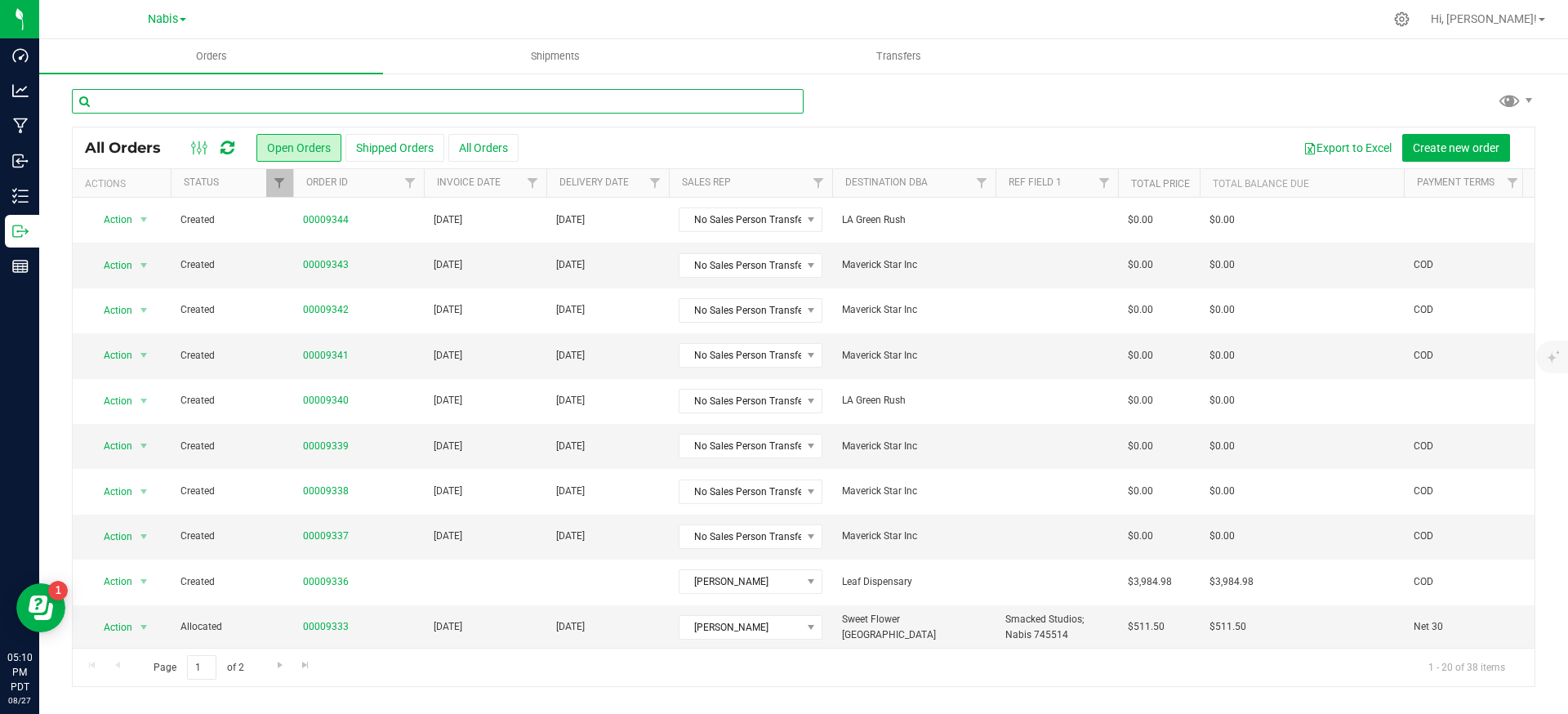
click at [387, 104] on input "text" at bounding box center [437, 101] width 732 height 25
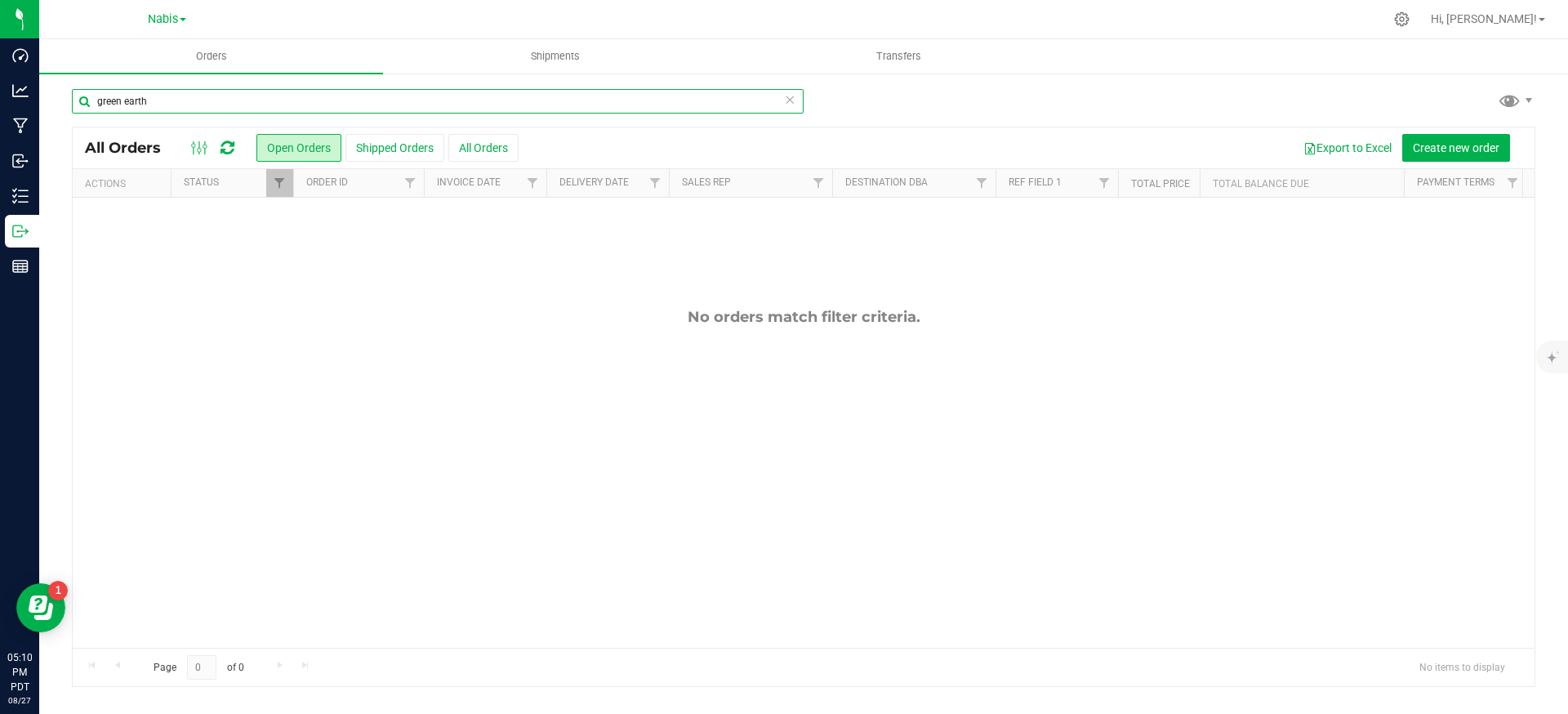
type input "green earth"
click at [272, 187] on link "Filter" at bounding box center [279, 183] width 27 height 28
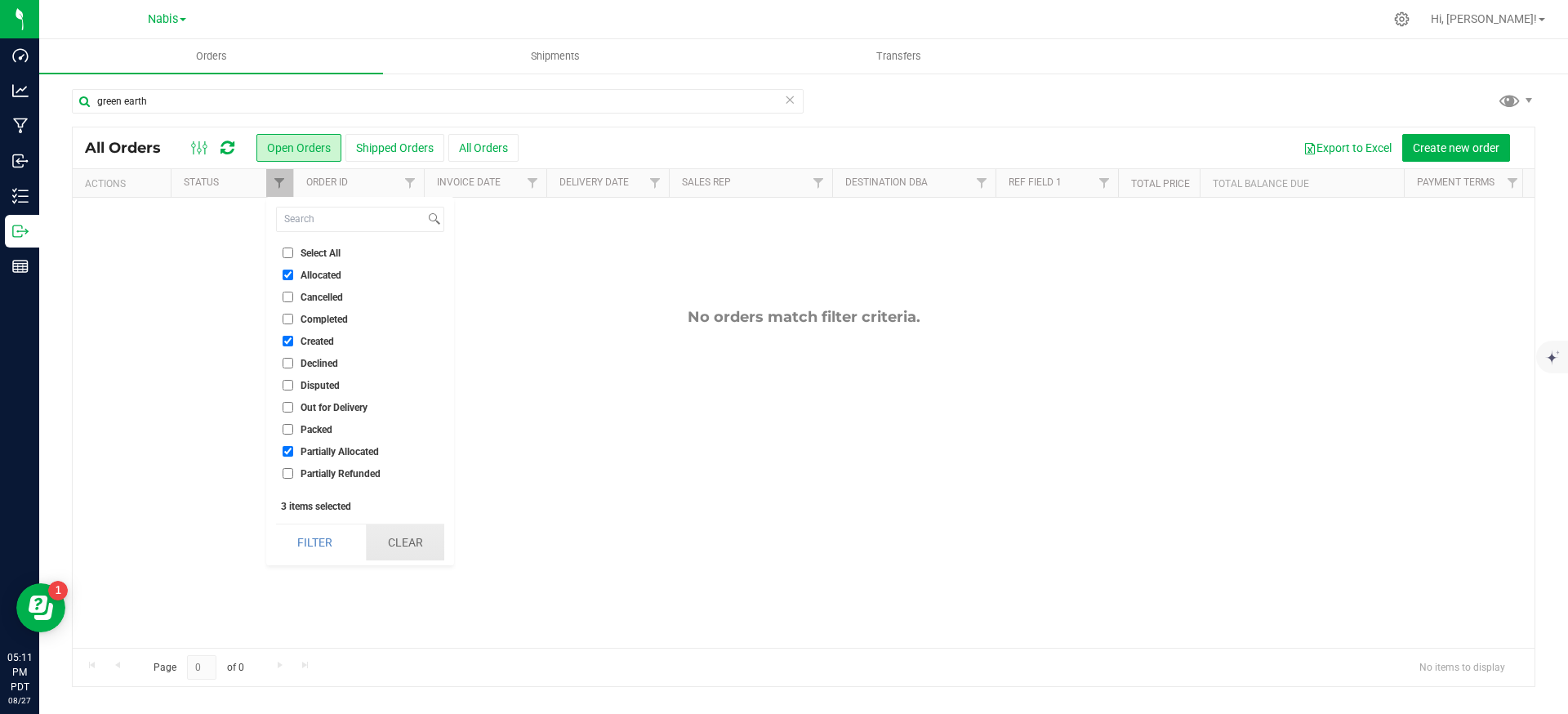
click at [409, 539] on button "Clear" at bounding box center [405, 543] width 79 height 36
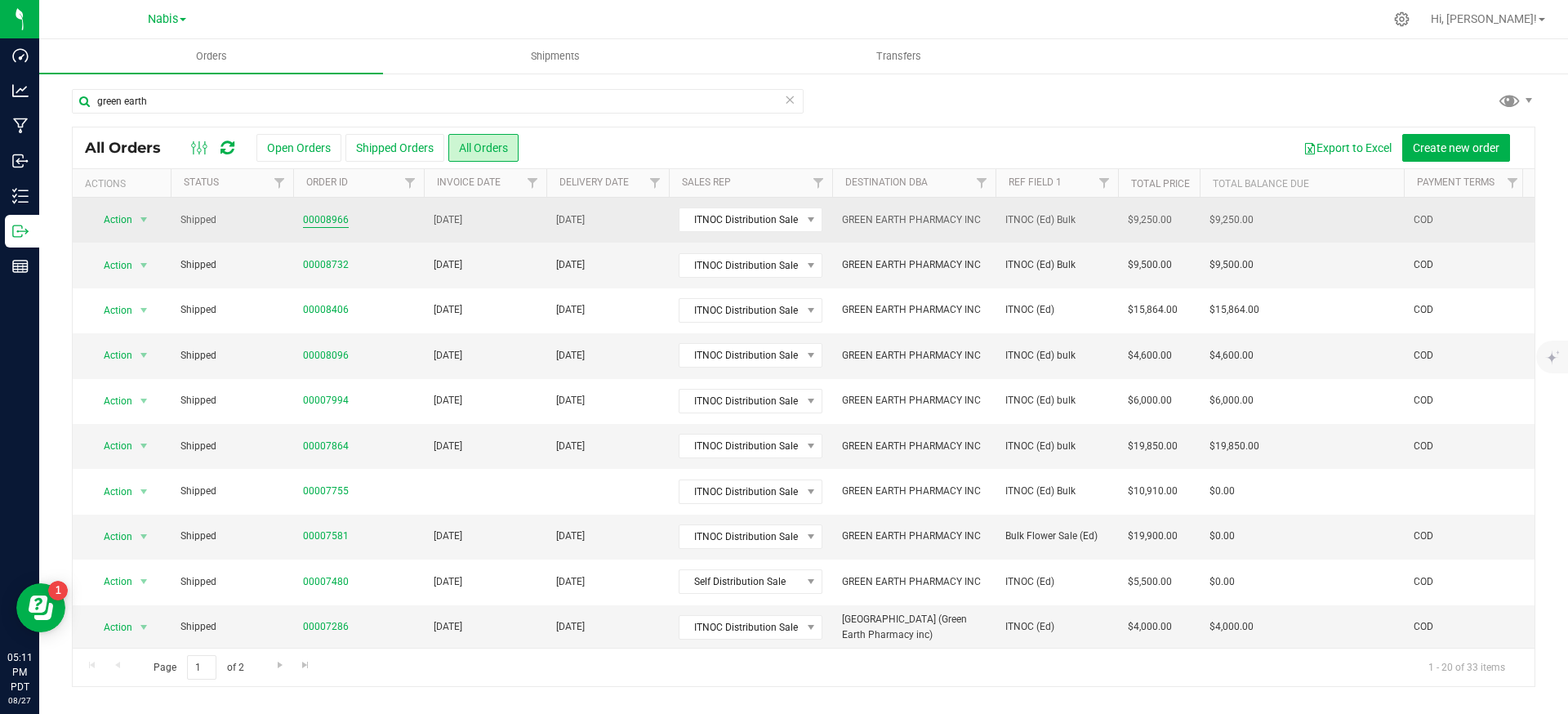
click at [316, 217] on link "00008966" at bounding box center [326, 220] width 46 height 16
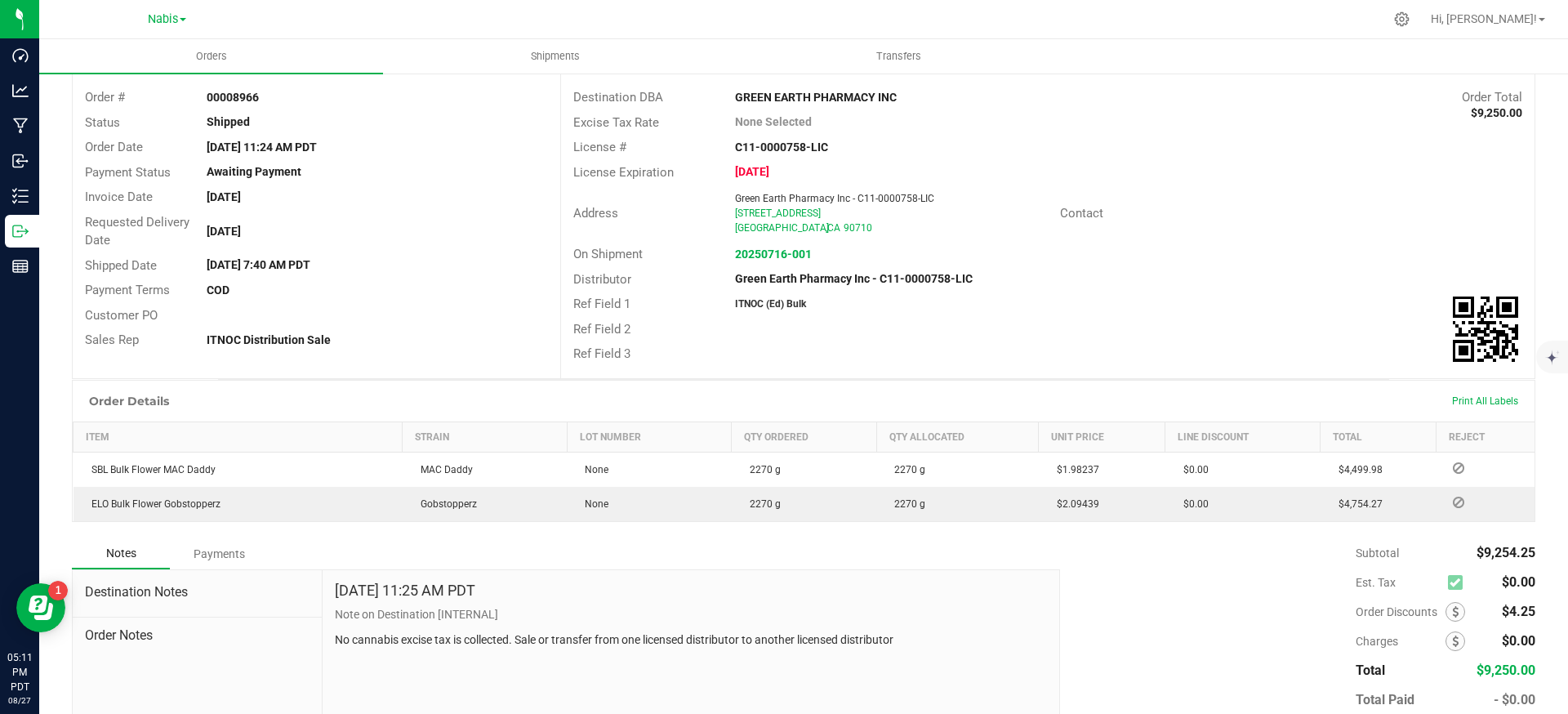
scroll to position [92, 0]
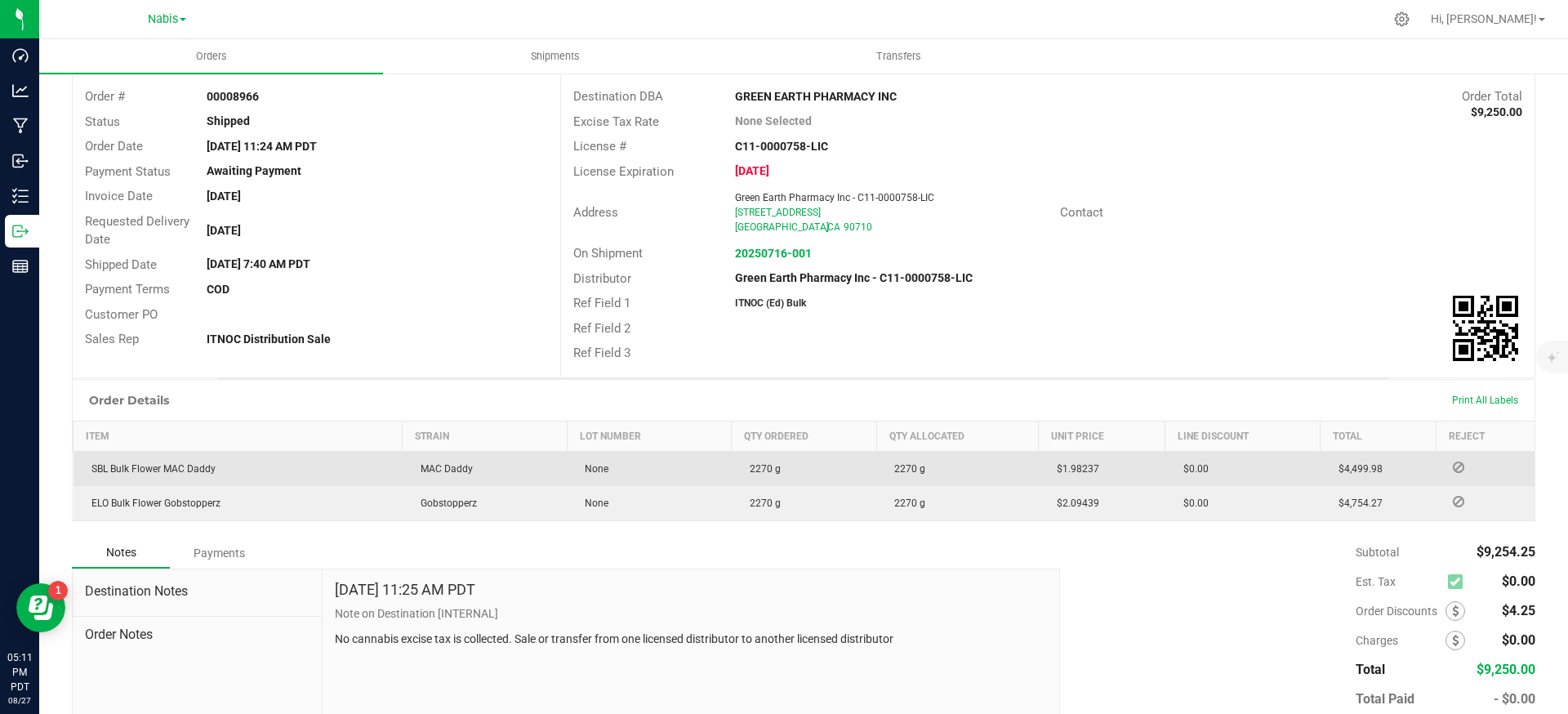
click at [1081, 461] on td "$1.98237" at bounding box center [1102, 468] width 126 height 35
click at [1081, 466] on span "$1.98237" at bounding box center [1074, 468] width 51 height 11
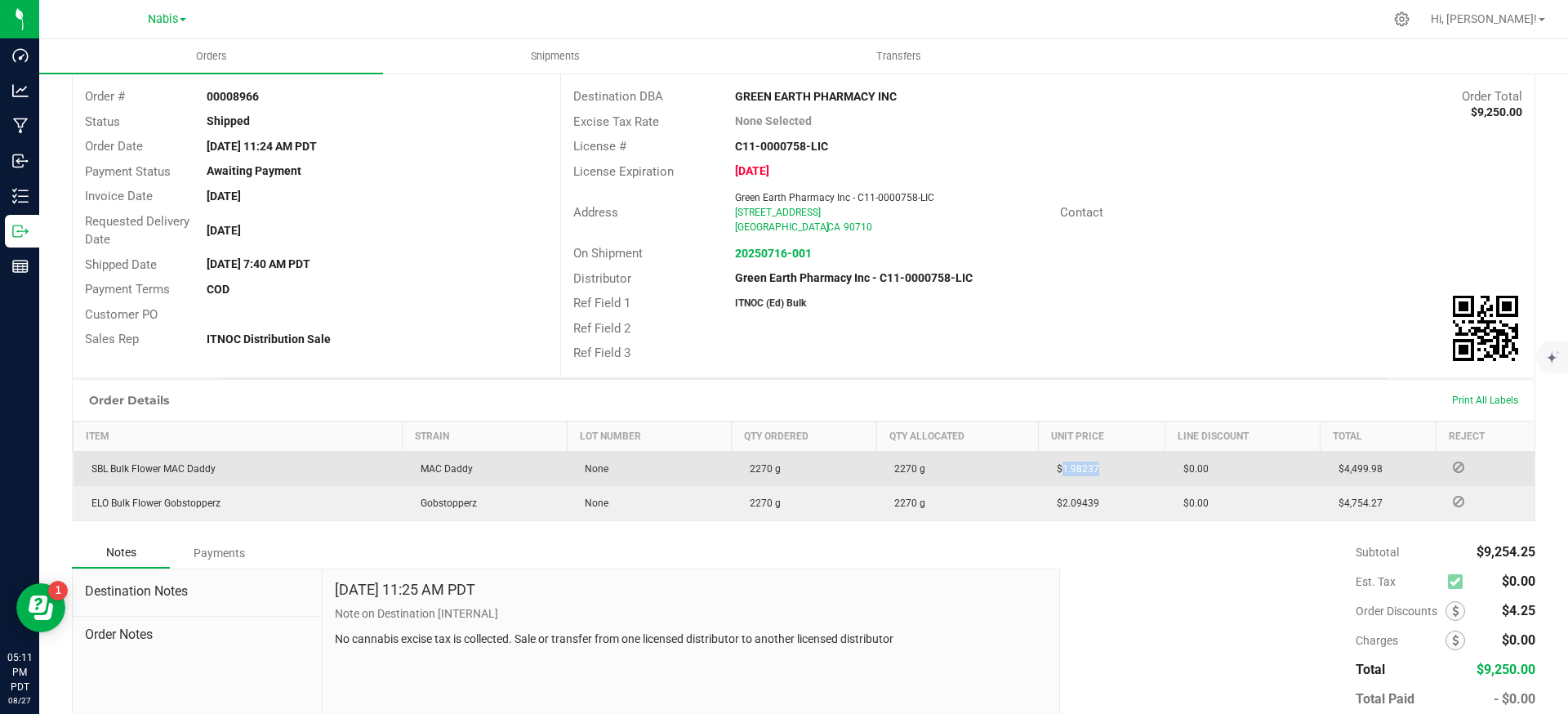
click at [1081, 466] on span "$1.98237" at bounding box center [1074, 468] width 51 height 11
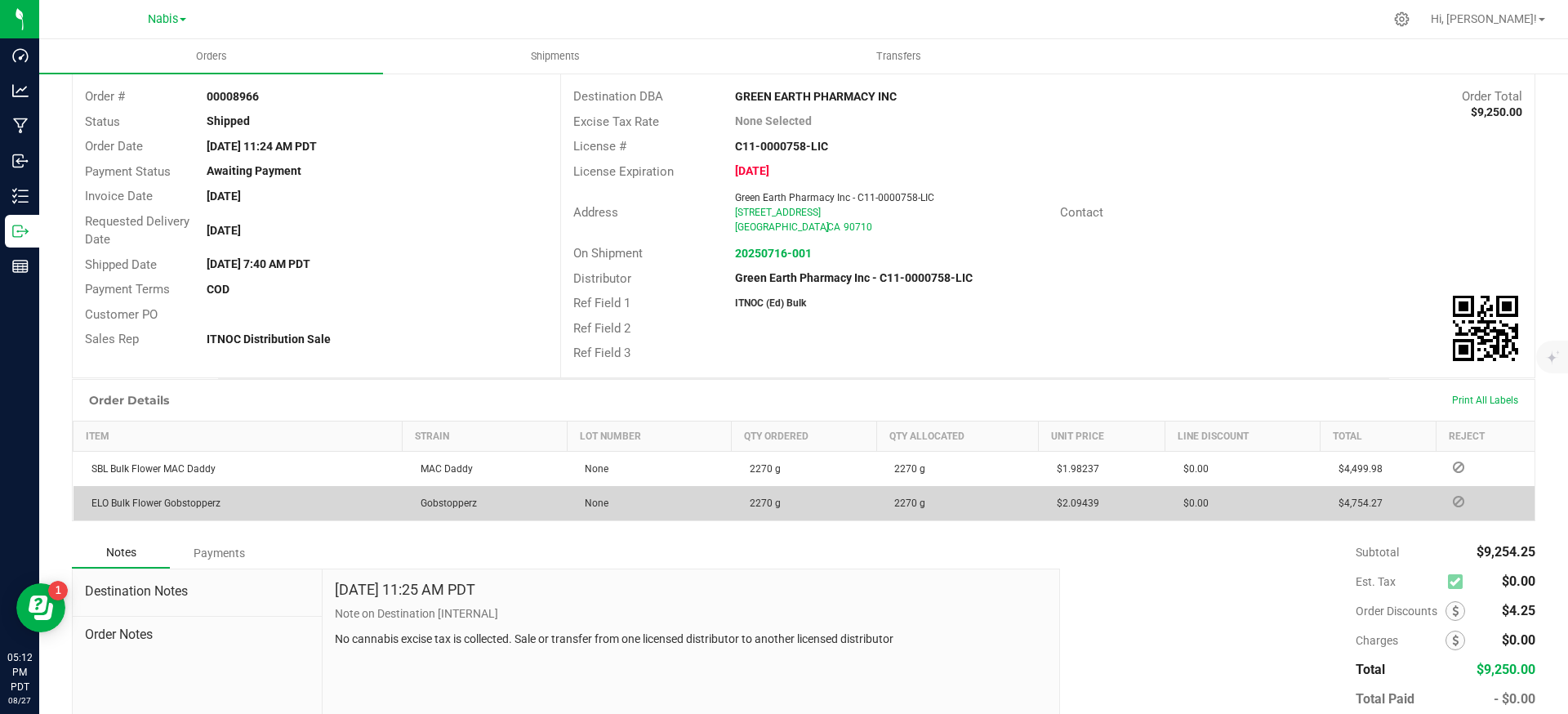
click at [1078, 508] on span "$2.09439" at bounding box center [1074, 503] width 51 height 11
